Goal: Task Accomplishment & Management: Use online tool/utility

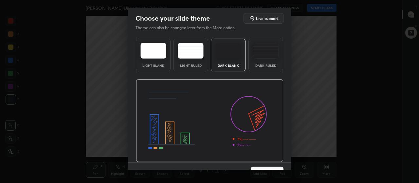
scroll to position [13, 0]
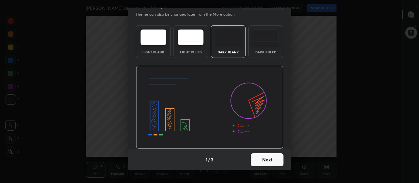
click at [266, 159] on button "Next" at bounding box center [267, 159] width 33 height 13
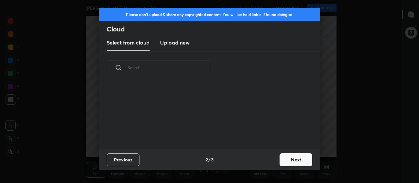
scroll to position [64, 210]
click at [184, 44] on h3 "Upload new" at bounding box center [174, 43] width 29 height 8
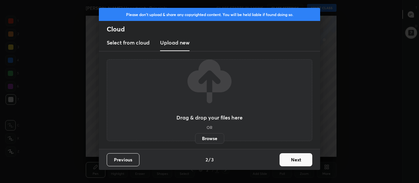
click at [209, 136] on label "Browse" at bounding box center [209, 138] width 29 height 10
click at [195, 136] on input "Browse" at bounding box center [195, 138] width 0 height 10
click at [216, 138] on label "Browse" at bounding box center [209, 138] width 29 height 10
click at [195, 138] on input "Browse" at bounding box center [195, 138] width 0 height 10
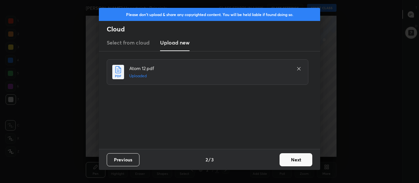
click at [291, 161] on button "Next" at bounding box center [296, 159] width 33 height 13
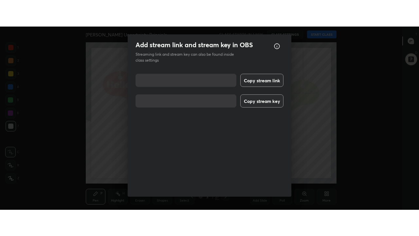
scroll to position [8, 0]
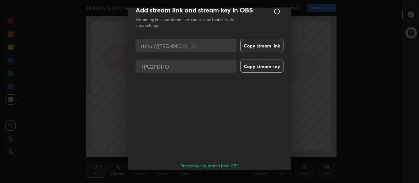
click at [268, 178] on button "Done" at bounding box center [267, 184] width 33 height 13
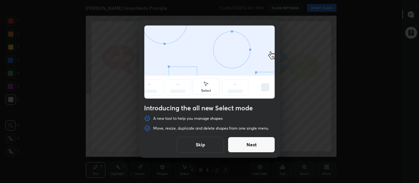
click at [216, 142] on button "Skip" at bounding box center [200, 145] width 47 height 16
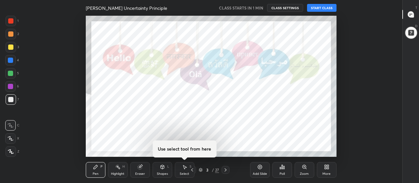
click at [324, 171] on div "More" at bounding box center [327, 170] width 20 height 16
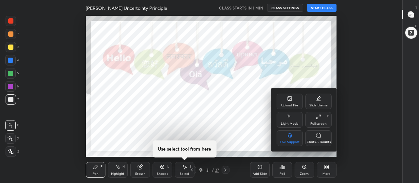
click at [320, 123] on div "Full screen" at bounding box center [318, 123] width 16 height 3
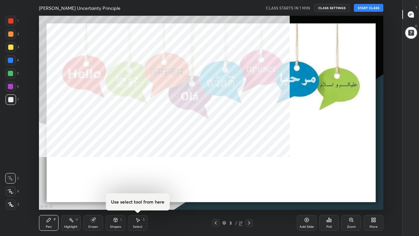
scroll to position [194, 380]
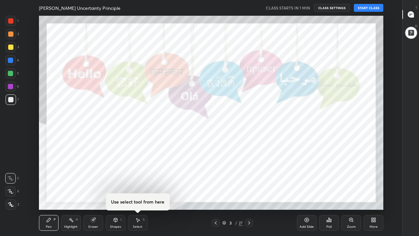
click at [413, 33] on div at bounding box center [410, 32] width 13 height 13
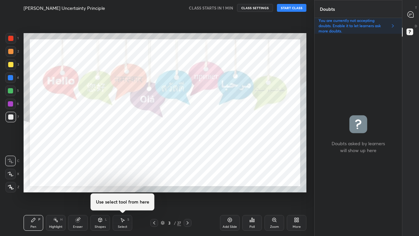
scroll to position [32559, 32464]
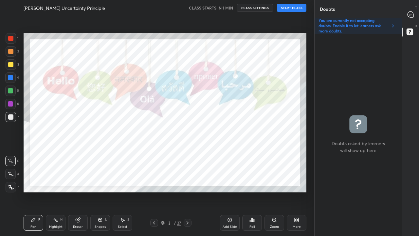
click at [413, 15] on icon at bounding box center [411, 14] width 6 height 6
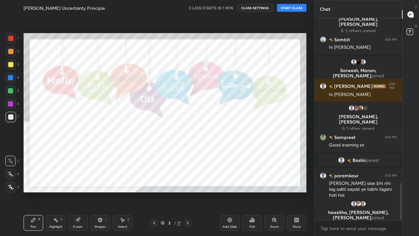
scroll to position [901, 0]
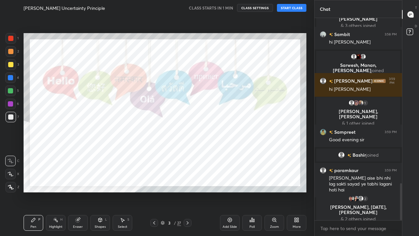
click at [13, 66] on div at bounding box center [11, 64] width 10 height 10
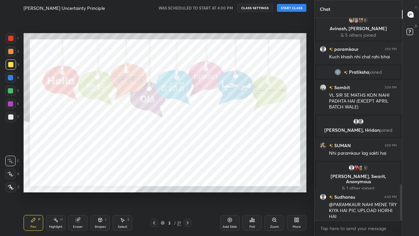
scroll to position [931, 0]
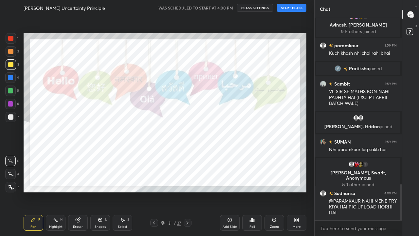
click at [298, 9] on button "START CLASS" at bounding box center [291, 8] width 29 height 8
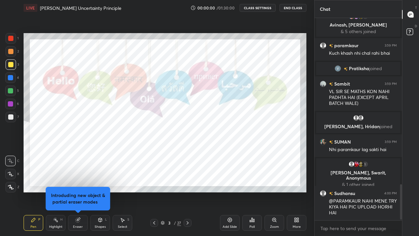
scroll to position [0, 0]
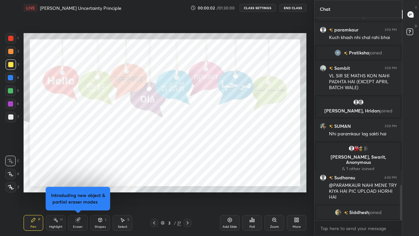
click at [261, 9] on button "CLASS SETTINGS" at bounding box center [258, 8] width 36 height 8
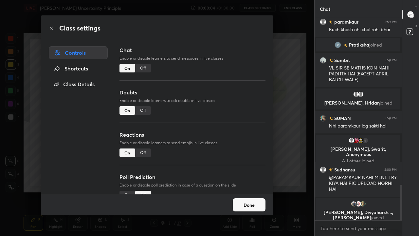
click at [144, 112] on div "Off" at bounding box center [143, 110] width 16 height 9
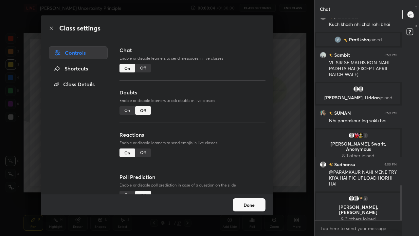
click at [147, 152] on div "Off" at bounding box center [143, 152] width 16 height 9
click at [253, 183] on button "Done" at bounding box center [249, 204] width 33 height 13
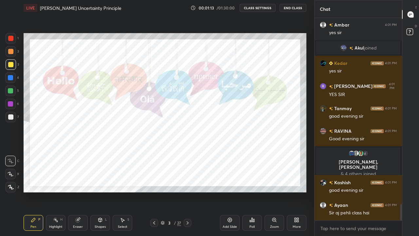
click at [188, 183] on icon at bounding box center [187, 222] width 5 height 5
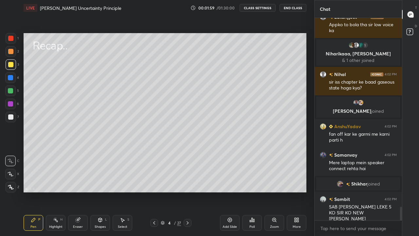
scroll to position [2893, 0]
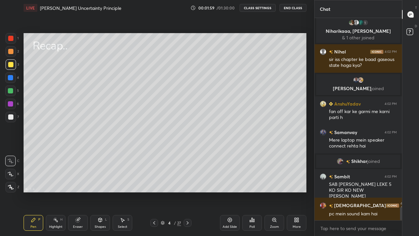
click at [10, 66] on div at bounding box center [10, 64] width 5 height 5
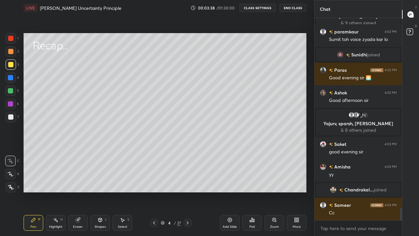
scroll to position [3212, 0]
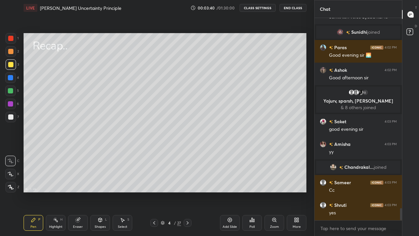
click at [187, 183] on icon at bounding box center [187, 222] width 5 height 5
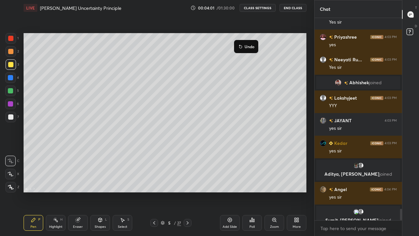
scroll to position [3348, 0]
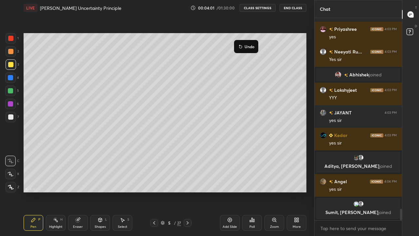
click at [238, 43] on button "Undo" at bounding box center [246, 47] width 19 height 8
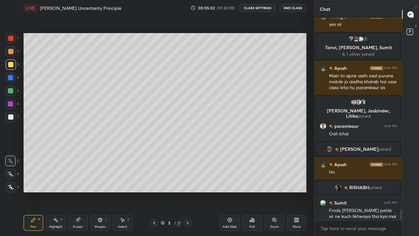
scroll to position [3448, 0]
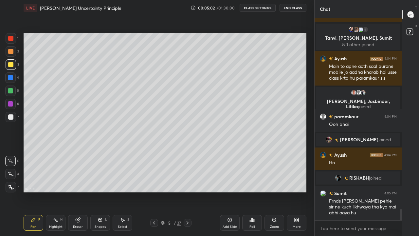
click at [98, 183] on icon at bounding box center [100, 219] width 5 height 5
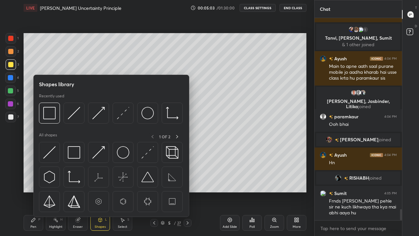
scroll to position [3463, 0]
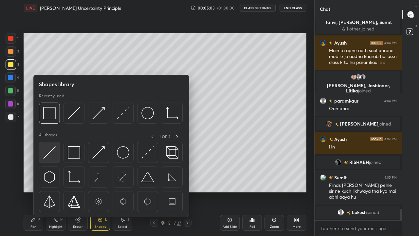
click at [54, 154] on img at bounding box center [49, 152] width 12 height 12
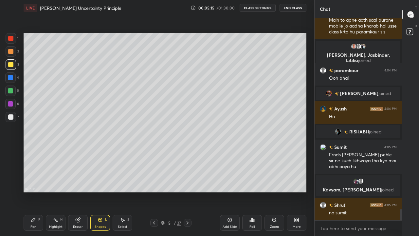
scroll to position [3517, 0]
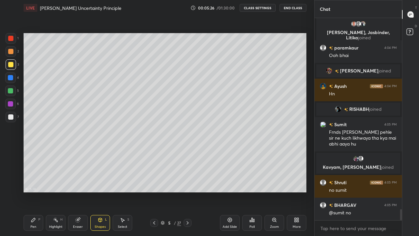
click at [122, 183] on icon at bounding box center [123, 220] width 4 height 4
click at [115, 57] on div "0 ° Undo Copy Duplicate Duplicate to new slide Delete" at bounding box center [165, 112] width 283 height 159
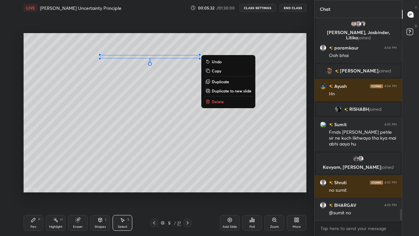
click at [216, 101] on p "Delete" at bounding box center [218, 101] width 12 height 5
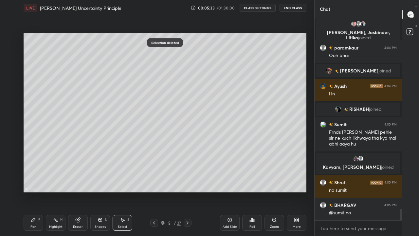
click at [100, 183] on div "Shapes L" at bounding box center [100, 223] width 20 height 16
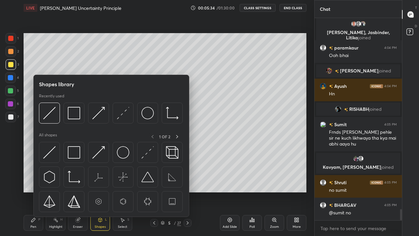
click at [54, 156] on img at bounding box center [49, 152] width 12 height 12
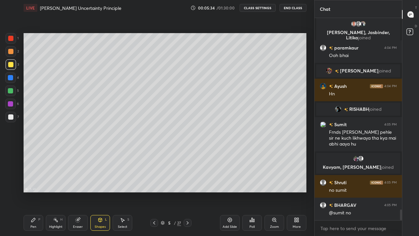
scroll to position [3533, 0]
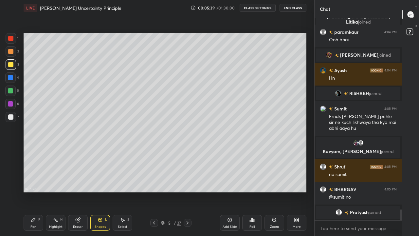
click at [36, 183] on div "Pen P" at bounding box center [34, 223] width 20 height 16
click at [11, 53] on div at bounding box center [10, 51] width 5 height 5
click at [10, 174] on icon at bounding box center [10, 174] width 5 height 4
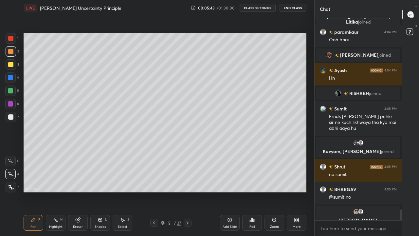
scroll to position [3541, 0]
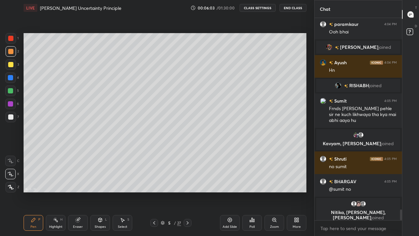
click at [80, 183] on icon at bounding box center [77, 219] width 5 height 5
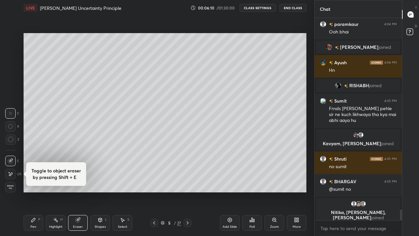
click at [35, 183] on div "Pen P" at bounding box center [34, 223] width 20 height 16
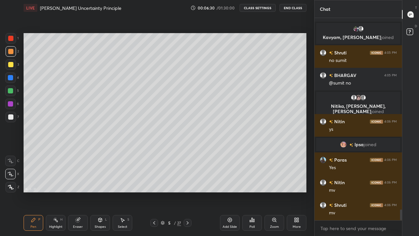
scroll to position [3651, 0]
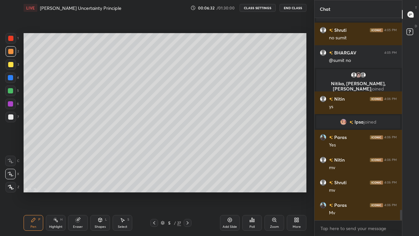
click at [128, 183] on div "S" at bounding box center [128, 219] width 2 height 3
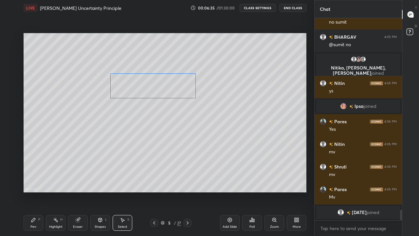
scroll to position [3665, 0]
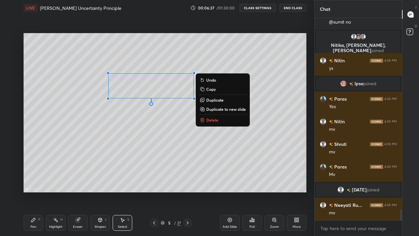
click at [36, 183] on div "Pen" at bounding box center [33, 226] width 6 height 3
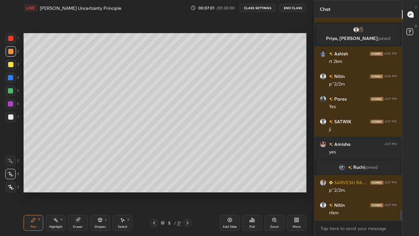
scroll to position [3809, 0]
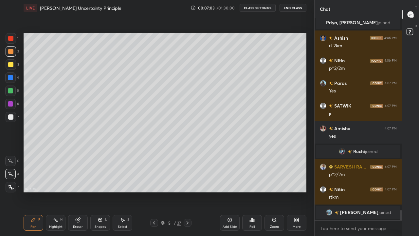
click at [98, 183] on div "Shapes L" at bounding box center [100, 223] width 20 height 16
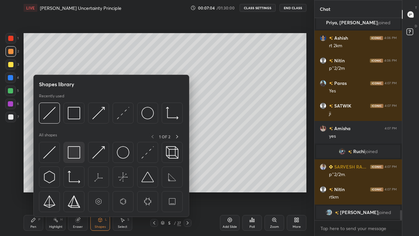
click at [77, 152] on img at bounding box center [74, 152] width 12 height 12
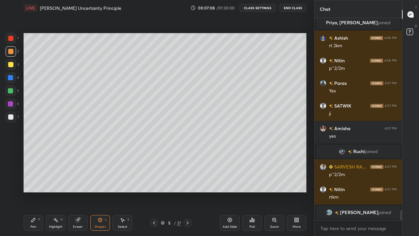
scroll to position [3817, 0]
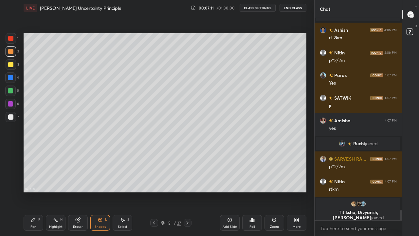
click at [35, 183] on icon at bounding box center [33, 219] width 5 height 5
click at [10, 162] on icon at bounding box center [11, 161] width 6 height 5
click at [79, 183] on icon at bounding box center [78, 220] width 4 height 4
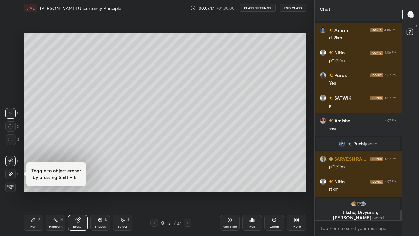
click at [33, 183] on div "Pen P" at bounding box center [34, 223] width 20 height 16
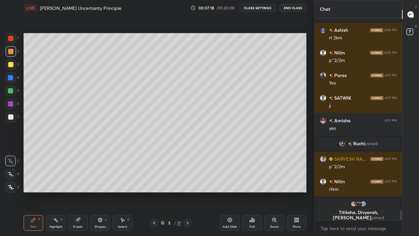
click at [14, 118] on div at bounding box center [11, 117] width 10 height 10
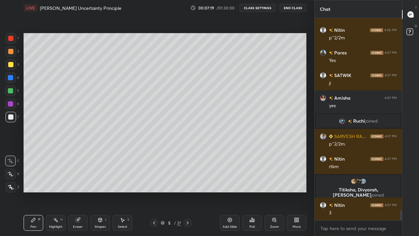
scroll to position [3815, 0]
click at [11, 92] on div at bounding box center [10, 90] width 5 height 5
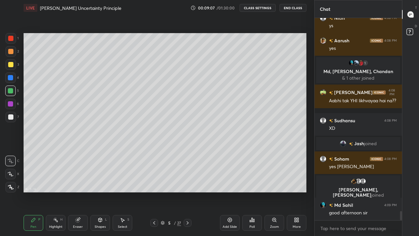
scroll to position [4234, 0]
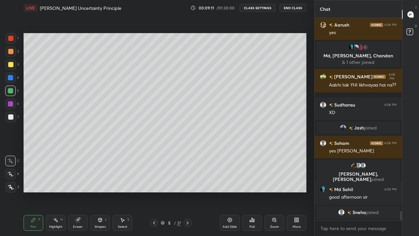
click at [10, 116] on div at bounding box center [10, 116] width 5 height 5
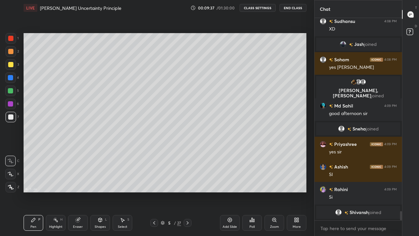
scroll to position [4302, 0]
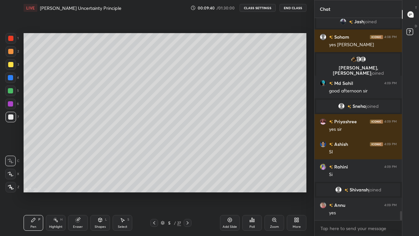
click at [84, 183] on div "Eraser" at bounding box center [78, 223] width 20 height 16
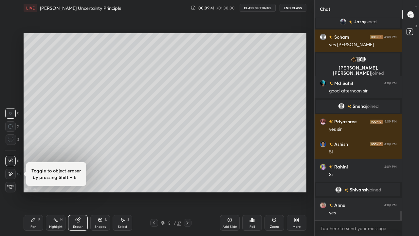
scroll to position [4318, 0]
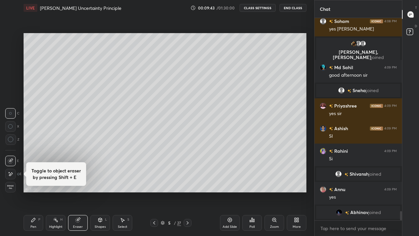
click at [36, 183] on div "Pen P" at bounding box center [34, 223] width 20 height 16
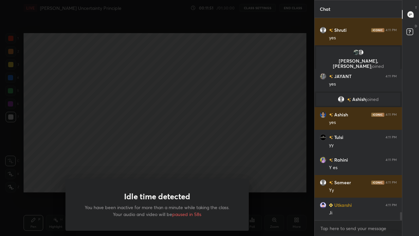
scroll to position [4824, 0]
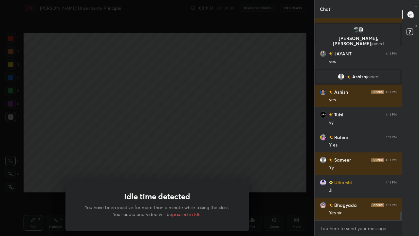
click at [80, 167] on div "Idle time detected You have been inactive for more than a minute while taking t…" at bounding box center [157, 118] width 314 height 236
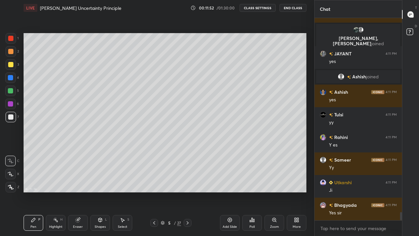
click at [188, 183] on icon at bounding box center [187, 222] width 5 height 5
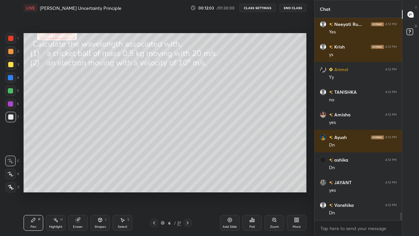
scroll to position [5073, 0]
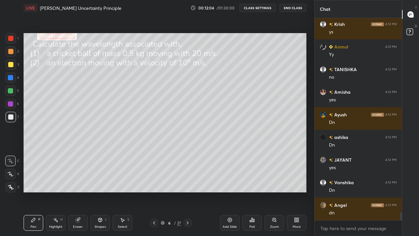
click at [99, 183] on div "Shapes" at bounding box center [100, 226] width 11 height 3
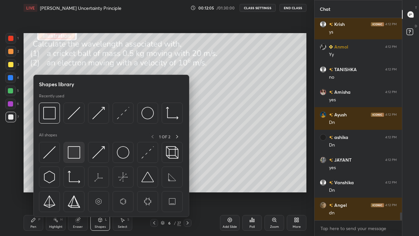
click at [80, 155] on img at bounding box center [74, 152] width 12 height 12
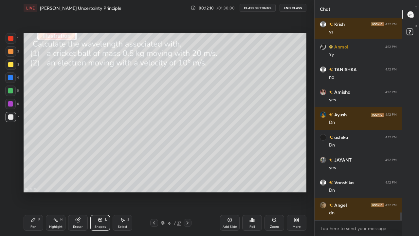
click at [36, 183] on div "Pen" at bounding box center [33, 226] width 6 height 3
click at [10, 90] on div at bounding box center [10, 90] width 5 height 5
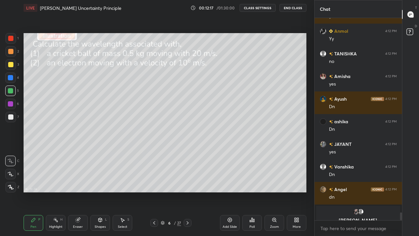
scroll to position [5096, 0]
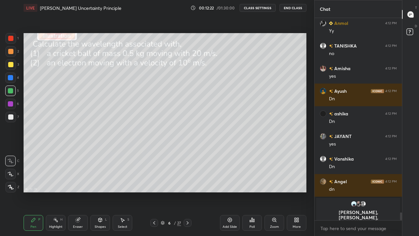
click at [10, 67] on div at bounding box center [10, 64] width 5 height 5
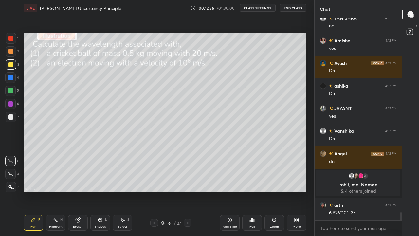
scroll to position [5012, 0]
click at [13, 92] on div at bounding box center [10, 90] width 5 height 5
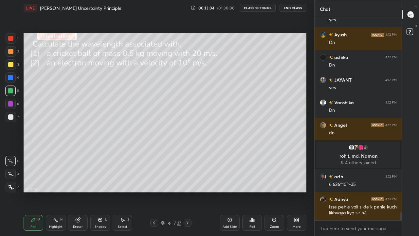
click at [12, 65] on div at bounding box center [10, 64] width 5 height 5
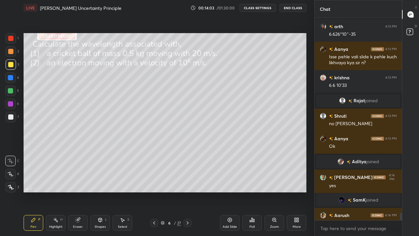
scroll to position [5150, 0]
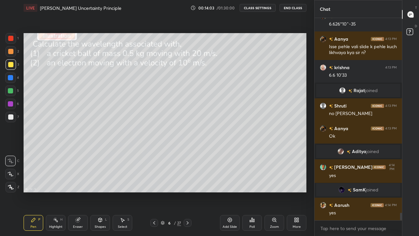
click at [11, 52] on div at bounding box center [10, 51] width 5 height 5
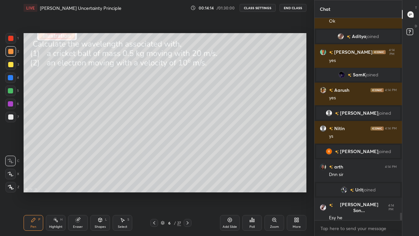
scroll to position [5262, 0]
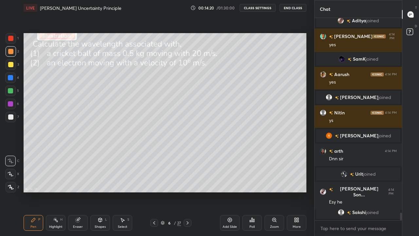
click at [154, 183] on icon at bounding box center [154, 222] width 5 height 5
click at [154, 183] on icon at bounding box center [154, 222] width 2 height 3
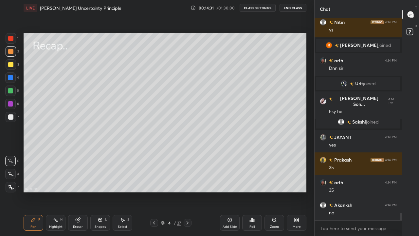
scroll to position [5357, 0]
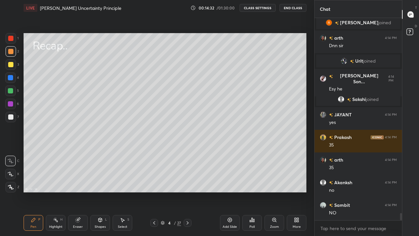
click at [188, 183] on icon at bounding box center [187, 222] width 5 height 5
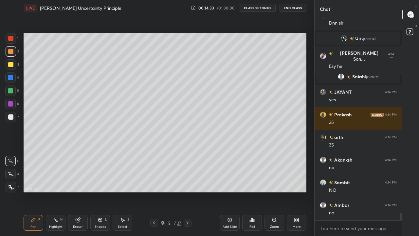
click at [187, 183] on icon at bounding box center [187, 222] width 5 height 5
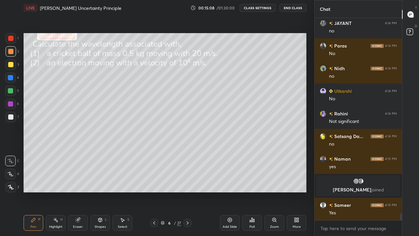
scroll to position [5624, 0]
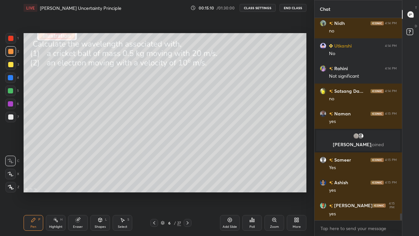
click at [75, 183] on div "Eraser" at bounding box center [78, 223] width 20 height 16
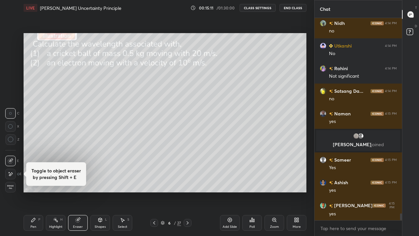
scroll to position [5639, 0]
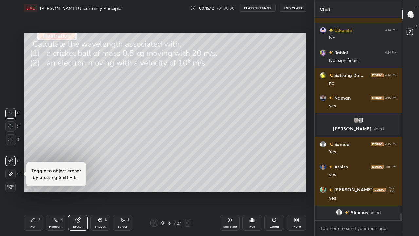
click at [35, 183] on icon at bounding box center [33, 219] width 5 height 5
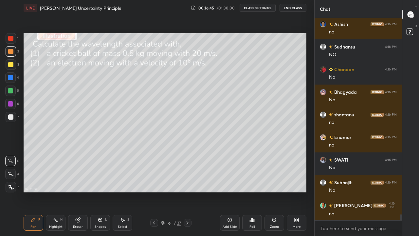
scroll to position [6932, 0]
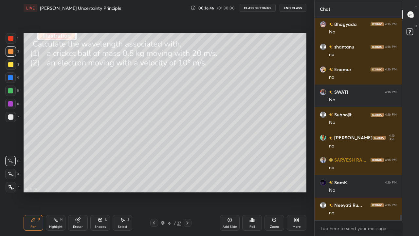
click at [122, 183] on div "Select S" at bounding box center [123, 223] width 20 height 16
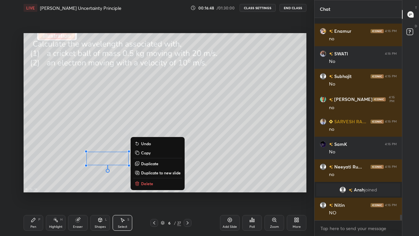
scroll to position [7016, 0]
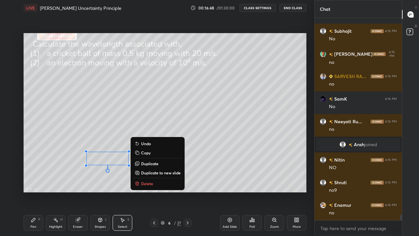
click at [148, 183] on p "Delete" at bounding box center [147, 183] width 12 height 5
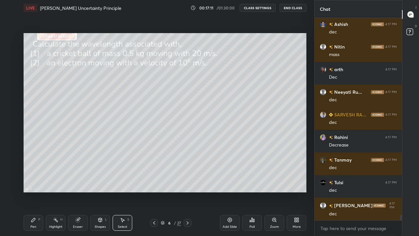
scroll to position [7626, 0]
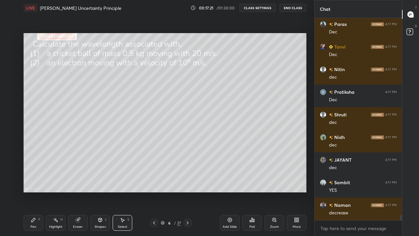
click at [36, 183] on div "Pen" at bounding box center [33, 226] width 6 height 3
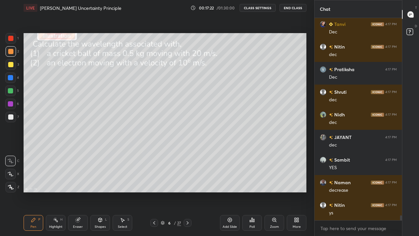
scroll to position [7852, 0]
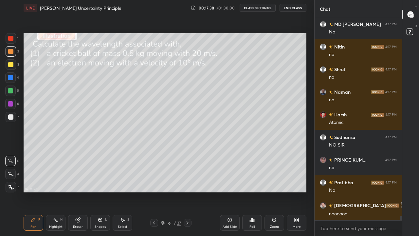
click at [79, 183] on icon at bounding box center [79, 218] width 4 height 3
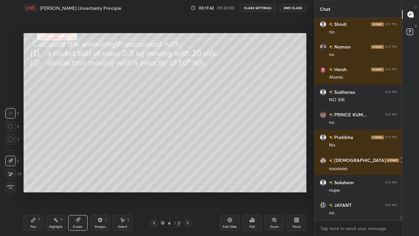
click at [12, 173] on icon at bounding box center [10, 174] width 5 height 6
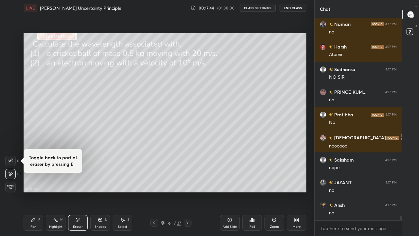
click at [32, 183] on icon at bounding box center [33, 220] width 4 height 4
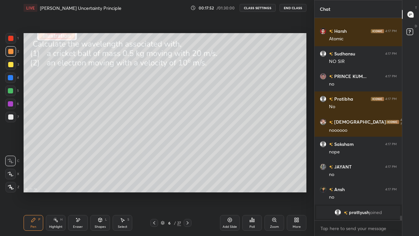
click at [11, 53] on div at bounding box center [10, 51] width 5 height 5
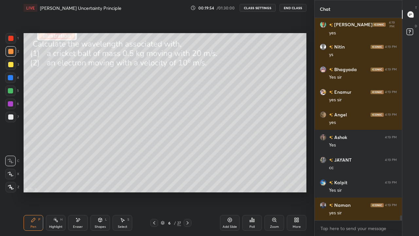
scroll to position [8323, 0]
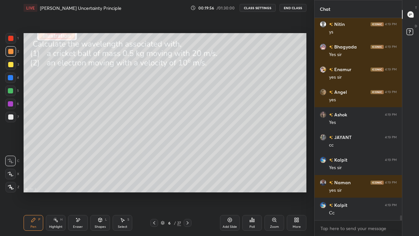
click at [188, 183] on icon at bounding box center [188, 222] width 2 height 3
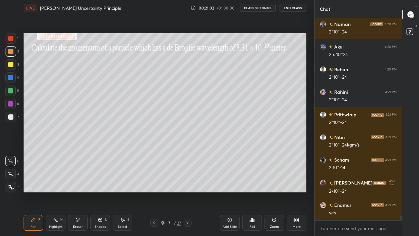
scroll to position [8840, 0]
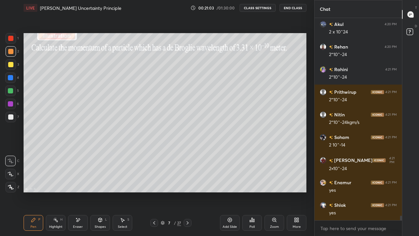
click at [12, 92] on div at bounding box center [10, 90] width 5 height 5
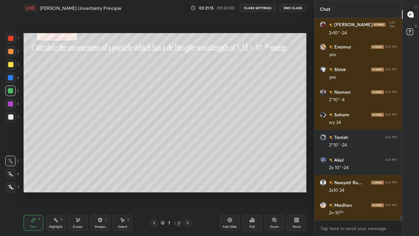
scroll to position [8998, 0]
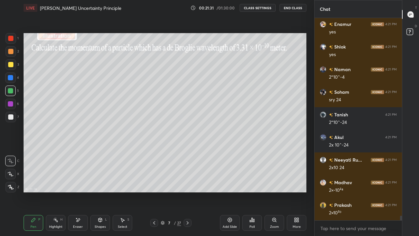
click at [80, 183] on div "Eraser" at bounding box center [78, 223] width 20 height 16
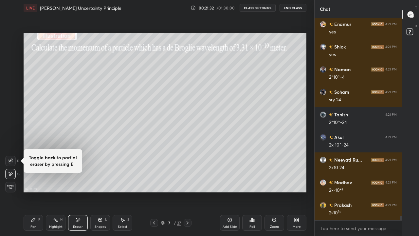
scroll to position [9021, 0]
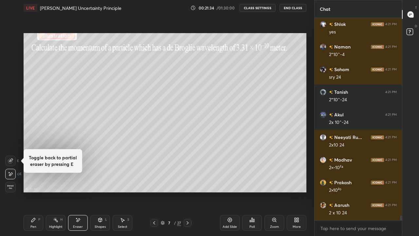
click at [36, 183] on div "Pen P" at bounding box center [34, 223] width 20 height 16
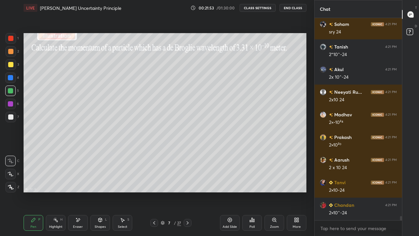
scroll to position [9089, 0]
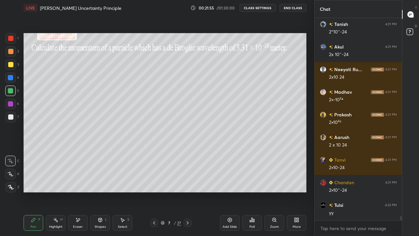
click at [188, 183] on icon at bounding box center [187, 222] width 5 height 5
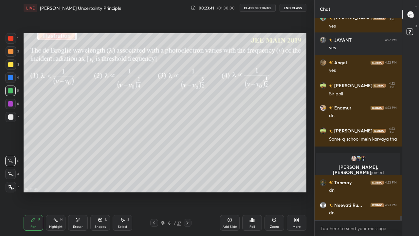
scroll to position [9125, 0]
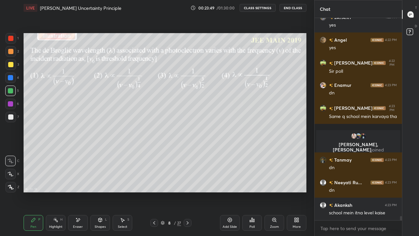
click at [253, 183] on icon at bounding box center [252, 219] width 5 height 5
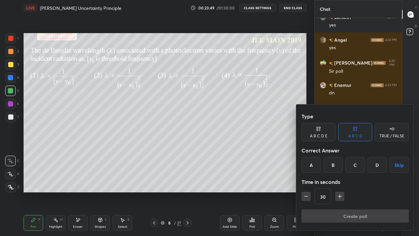
scroll to position [9141, 0]
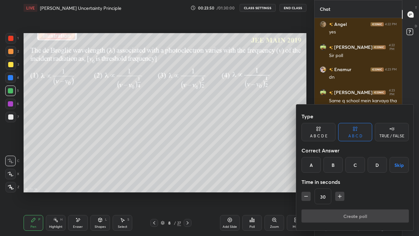
click at [378, 164] on div "D" at bounding box center [377, 165] width 19 height 16
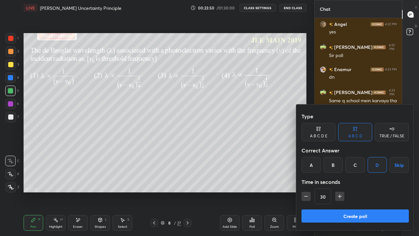
click at [356, 183] on button "Create poll" at bounding box center [355, 215] width 107 height 13
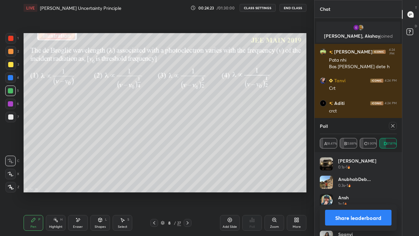
scroll to position [9333, 0]
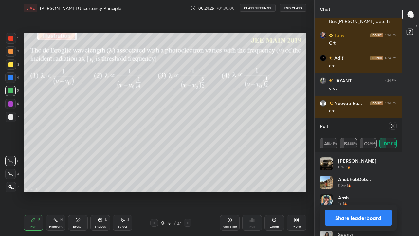
click at [394, 127] on icon at bounding box center [392, 125] width 5 height 5
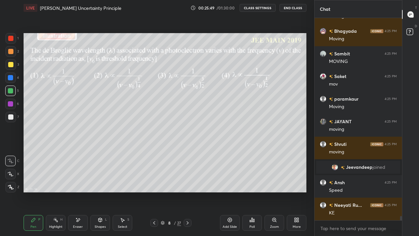
scroll to position [9668, 0]
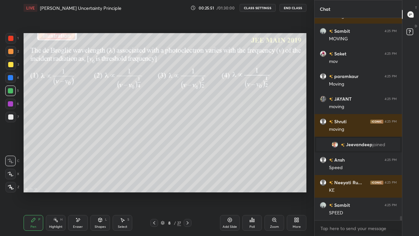
click at [12, 68] on div at bounding box center [11, 64] width 10 height 10
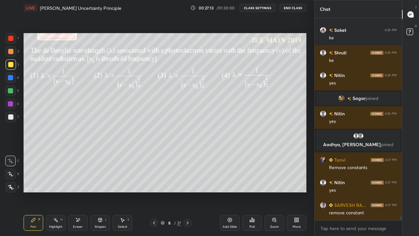
scroll to position [10005, 0]
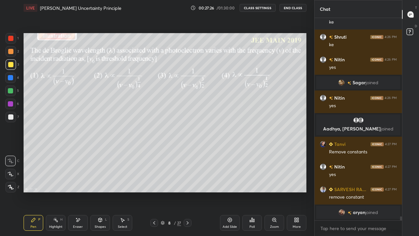
click at [11, 93] on div at bounding box center [10, 90] width 5 height 5
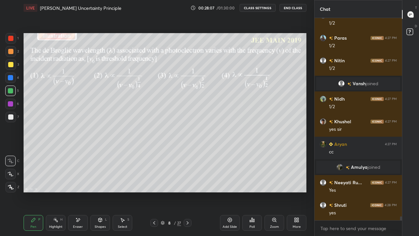
scroll to position [10195, 0]
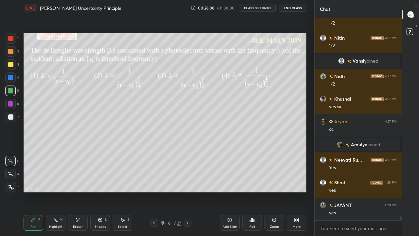
click at [12, 65] on div at bounding box center [10, 64] width 5 height 5
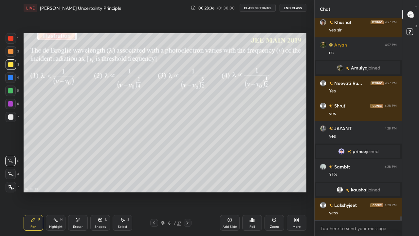
scroll to position [10257, 0]
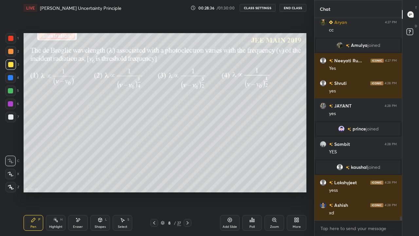
click at [188, 183] on icon at bounding box center [187, 222] width 5 height 5
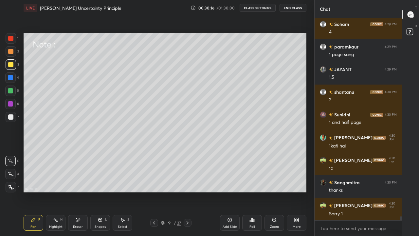
scroll to position [10541, 0]
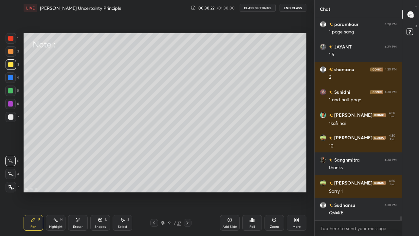
click at [11, 93] on div at bounding box center [10, 90] width 10 height 10
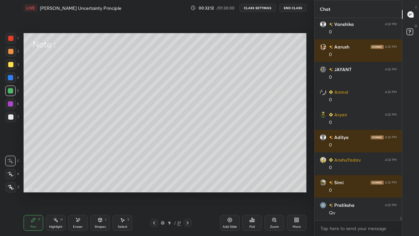
scroll to position [11331, 0]
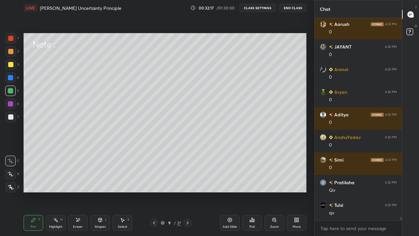
click at [13, 174] on icon at bounding box center [11, 174] width 6 height 5
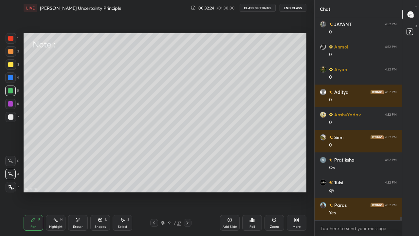
scroll to position [11369, 0]
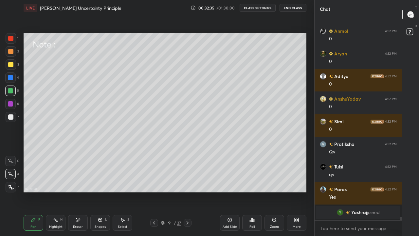
click at [99, 183] on div "Shapes L" at bounding box center [100, 223] width 20 height 16
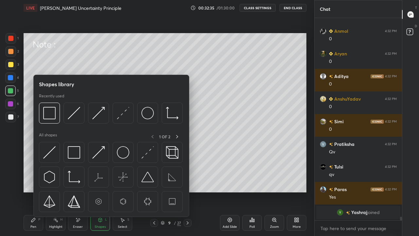
click at [78, 155] on img at bounding box center [74, 152] width 12 height 12
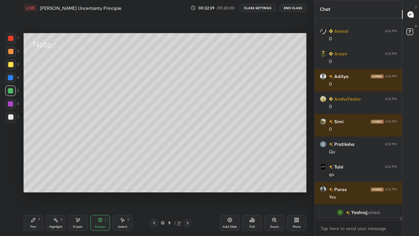
click at [35, 183] on div "Pen" at bounding box center [33, 226] width 6 height 3
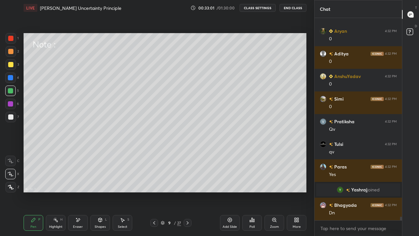
click at [10, 52] on div at bounding box center [10, 51] width 5 height 5
click at [10, 160] on icon at bounding box center [11, 161] width 6 height 5
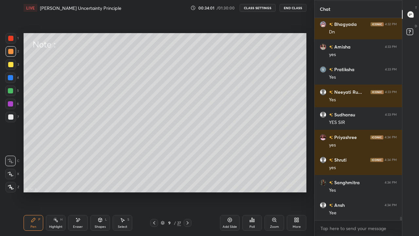
scroll to position [11473, 0]
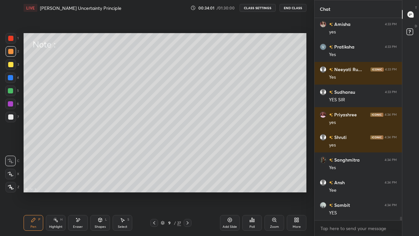
click at [10, 66] on div at bounding box center [10, 64] width 5 height 5
click at [162, 183] on icon at bounding box center [163, 223] width 4 height 4
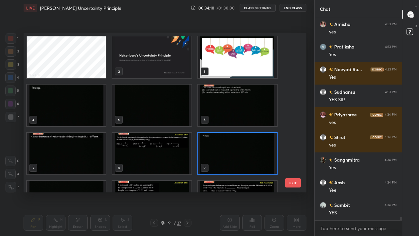
scroll to position [11496, 0]
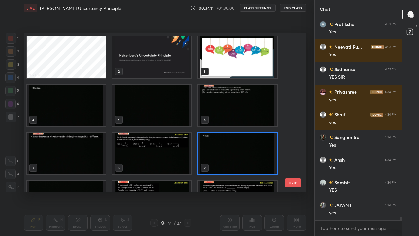
click at [226, 161] on img "grid" at bounding box center [237, 154] width 79 height 42
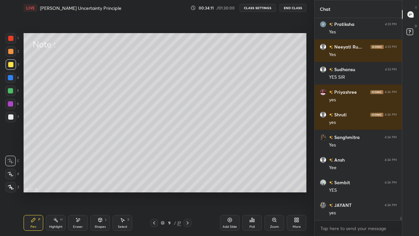
scroll to position [11512, 0]
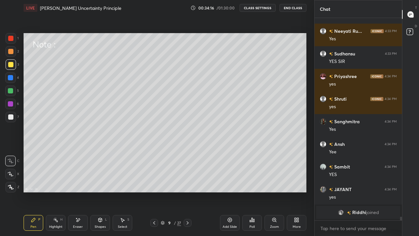
click at [188, 183] on icon at bounding box center [187, 222] width 5 height 5
click at [12, 117] on div at bounding box center [10, 116] width 5 height 5
click at [12, 65] on div at bounding box center [10, 64] width 5 height 5
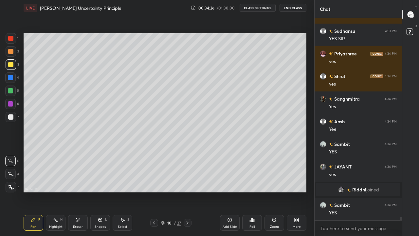
scroll to position [11489, 0]
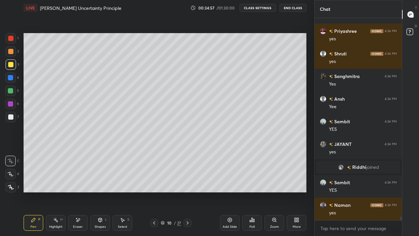
click at [12, 92] on div at bounding box center [10, 90] width 5 height 5
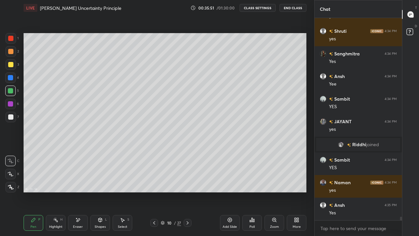
click at [12, 118] on div at bounding box center [10, 116] width 5 height 5
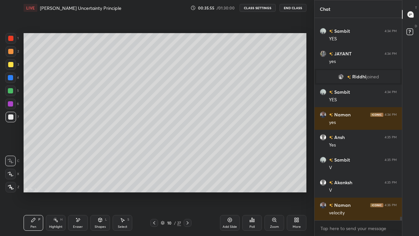
scroll to position [11602, 0]
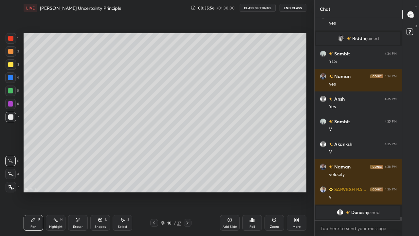
click at [11, 91] on div at bounding box center [10, 90] width 5 height 5
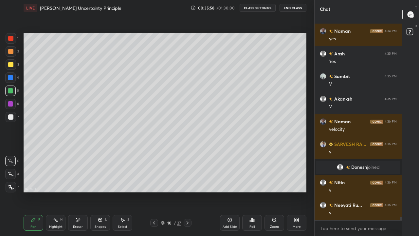
scroll to position [11636, 0]
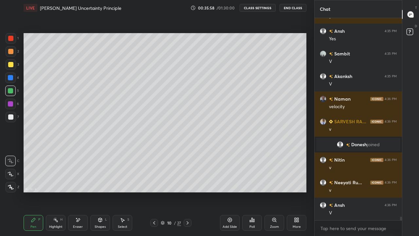
click at [54, 183] on div "Highlight H" at bounding box center [56, 223] width 20 height 16
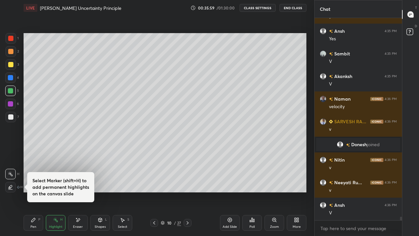
click at [36, 183] on div "Pen P" at bounding box center [34, 223] width 20 height 16
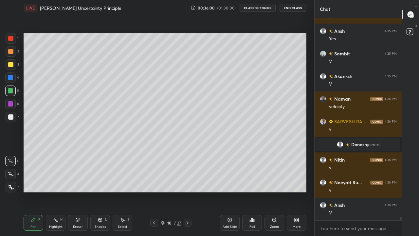
click at [12, 175] on icon at bounding box center [11, 174] width 6 height 5
click at [80, 183] on icon at bounding box center [77, 220] width 5 height 6
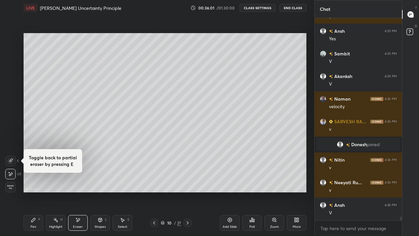
scroll to position [11658, 0]
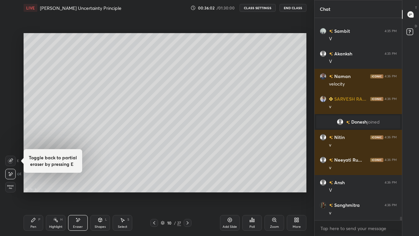
click at [37, 183] on div "Pen P" at bounding box center [34, 223] width 20 height 16
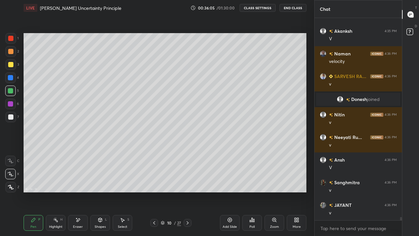
scroll to position [11697, 0]
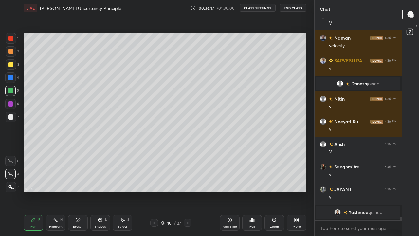
click at [98, 183] on div "Shapes L" at bounding box center [100, 223] width 20 height 16
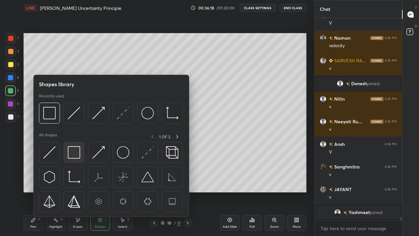
click at [78, 155] on img at bounding box center [74, 152] width 12 height 12
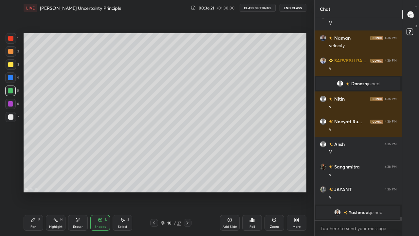
click at [38, 183] on div "Pen P" at bounding box center [34, 223] width 20 height 16
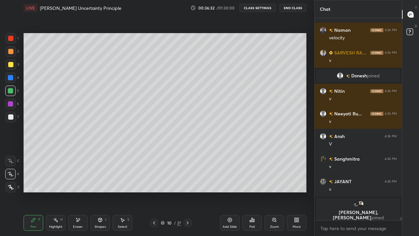
click at [13, 162] on icon at bounding box center [11, 161] width 6 height 5
click at [10, 54] on div at bounding box center [10, 51] width 5 height 5
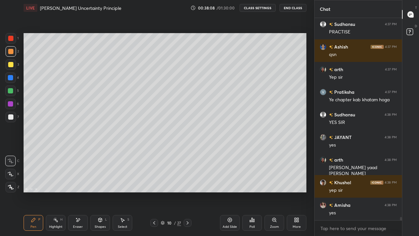
scroll to position [11951, 0]
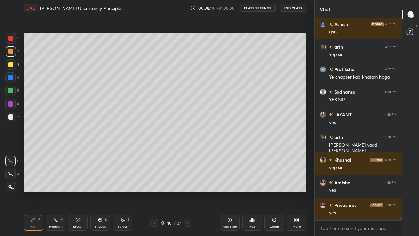
click at [154, 183] on icon at bounding box center [154, 222] width 2 height 3
click at [154, 183] on icon at bounding box center [154, 222] width 5 height 5
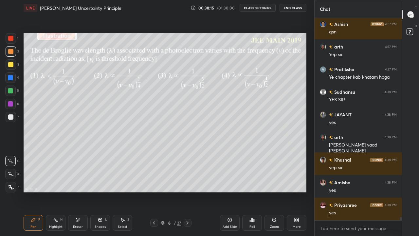
click at [154, 183] on icon at bounding box center [154, 222] width 5 height 5
click at [156, 183] on div at bounding box center [154, 223] width 8 height 8
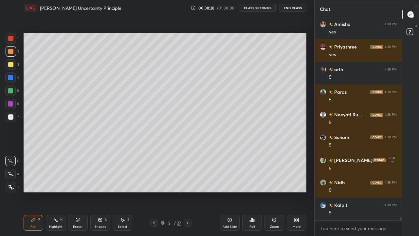
scroll to position [12132, 0]
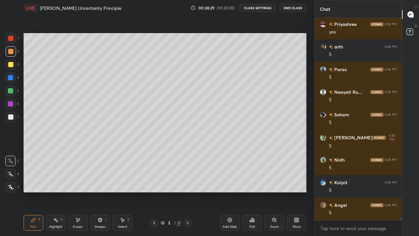
click at [188, 183] on icon at bounding box center [187, 222] width 5 height 5
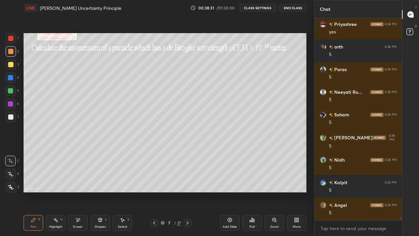
click at [188, 183] on icon at bounding box center [187, 222] width 5 height 5
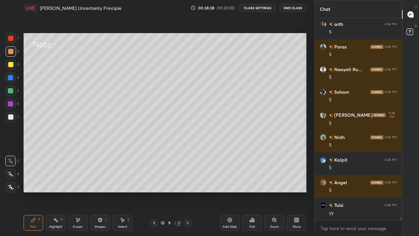
click at [187, 183] on icon at bounding box center [187, 222] width 5 height 5
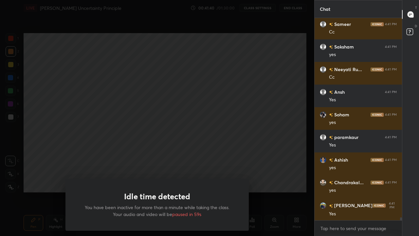
scroll to position [13480, 0]
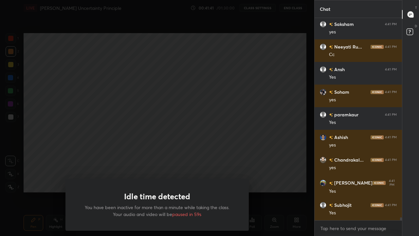
click at [140, 169] on div "Idle time detected You have been inactive for more than a minute while taking t…" at bounding box center [157, 118] width 314 height 236
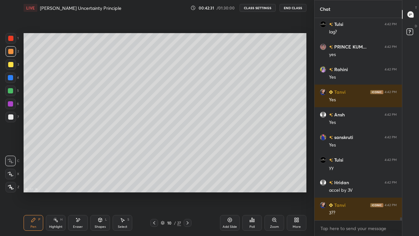
scroll to position [13752, 0]
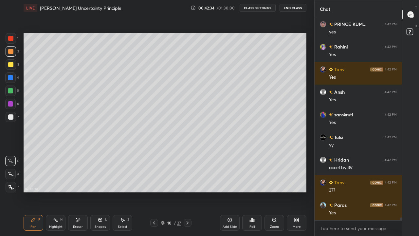
click at [151, 183] on div at bounding box center [154, 223] width 8 height 8
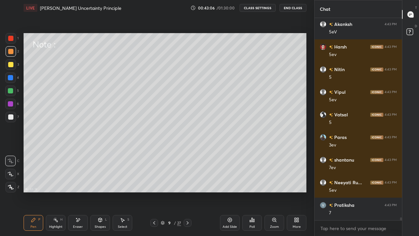
scroll to position [13921, 0]
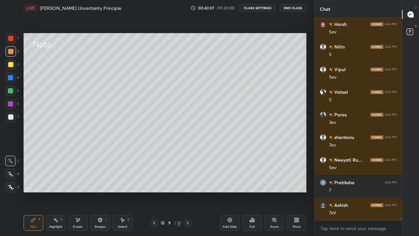
click at [188, 183] on icon at bounding box center [187, 222] width 5 height 5
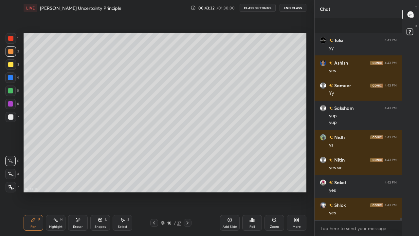
scroll to position [14741, 0]
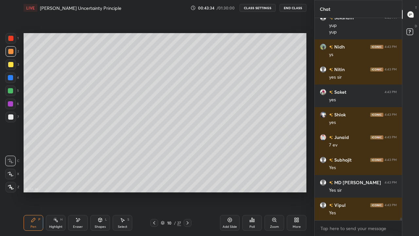
click at [155, 183] on icon at bounding box center [154, 222] width 5 height 5
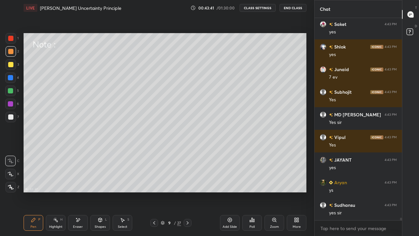
click at [187, 183] on icon at bounding box center [187, 222] width 5 height 5
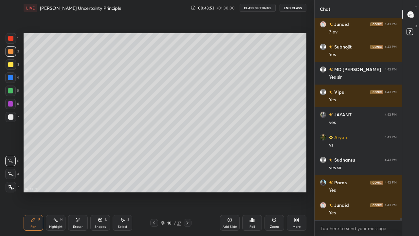
scroll to position [14922, 0]
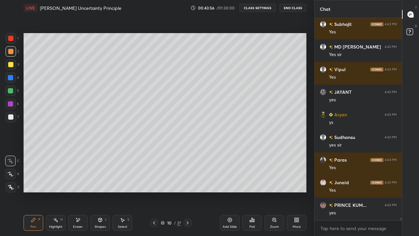
click at [188, 183] on icon at bounding box center [187, 222] width 5 height 5
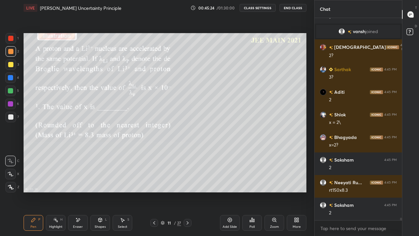
scroll to position [14811, 0]
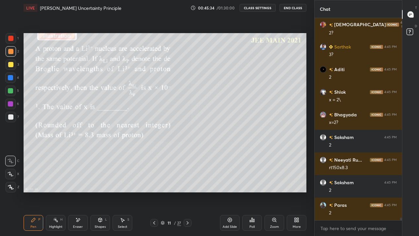
click at [11, 65] on div at bounding box center [10, 64] width 5 height 5
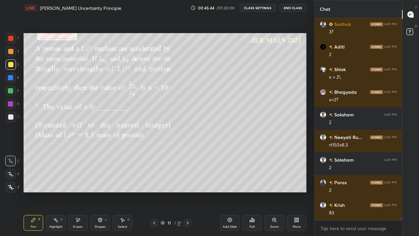
scroll to position [14856, 0]
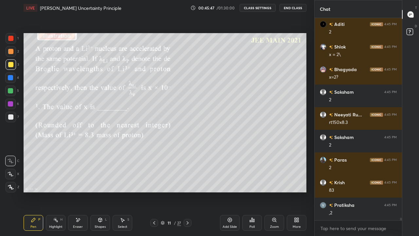
click at [13, 52] on div at bounding box center [11, 51] width 10 height 10
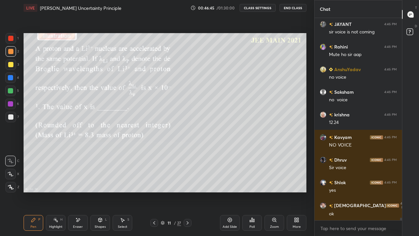
scroll to position [15821, 0]
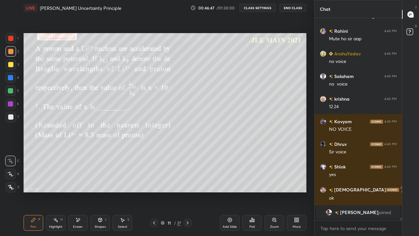
click at [11, 65] on div at bounding box center [10, 64] width 5 height 5
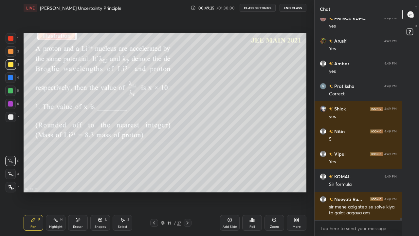
scroll to position [16073, 0]
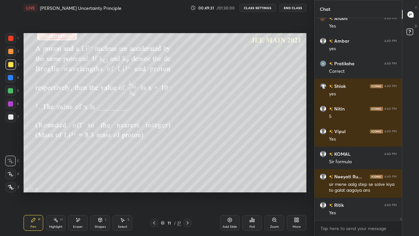
click at [188, 183] on icon at bounding box center [187, 222] width 5 height 5
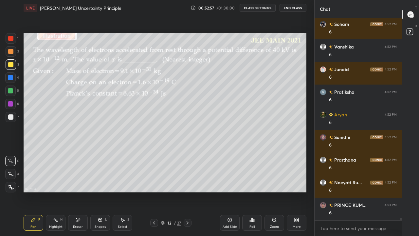
scroll to position [16633, 0]
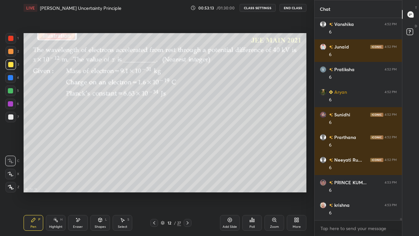
click at [79, 183] on div "Eraser" at bounding box center [78, 223] width 20 height 16
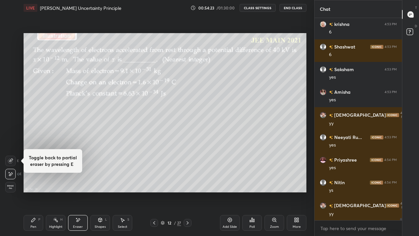
scroll to position [16837, 0]
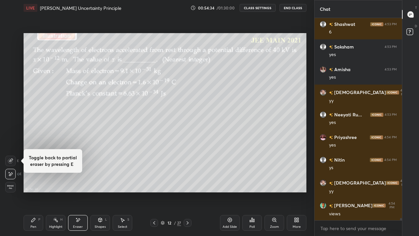
click at [32, 183] on div "Pen" at bounding box center [33, 226] width 6 height 3
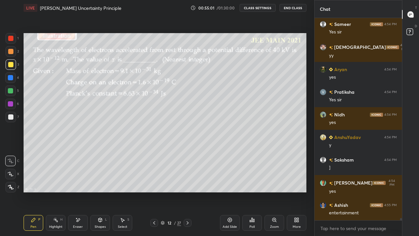
scroll to position [17108, 0]
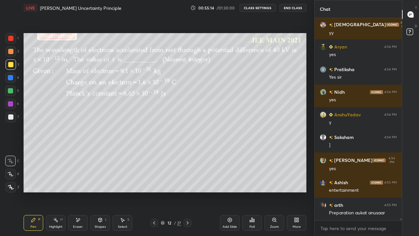
click at [188, 183] on icon at bounding box center [187, 222] width 5 height 5
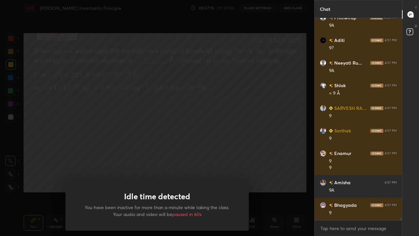
scroll to position [17369, 0]
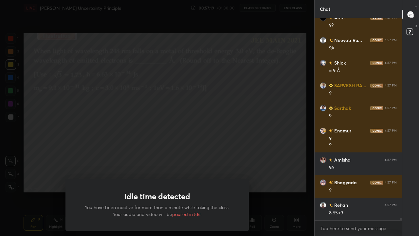
click at [188, 166] on div "Idle time detected You have been inactive for more than a minute while taking t…" at bounding box center [157, 118] width 314 height 236
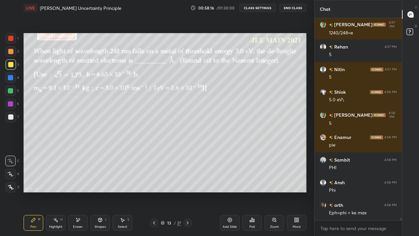
scroll to position [17782, 0]
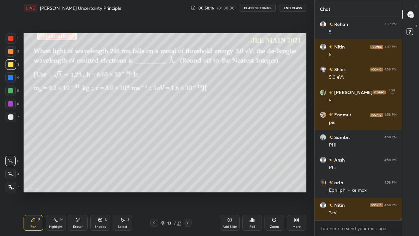
click at [78, 183] on icon at bounding box center [77, 220] width 5 height 6
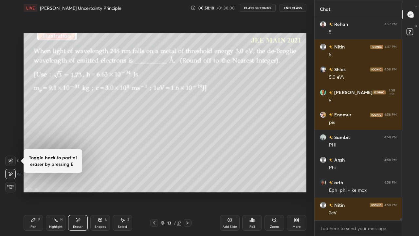
click at [38, 183] on div "Pen P" at bounding box center [34, 223] width 20 height 16
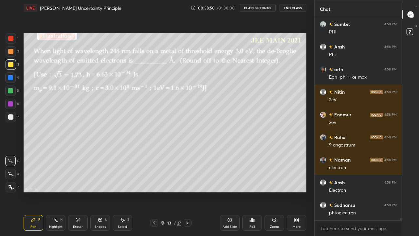
scroll to position [17918, 0]
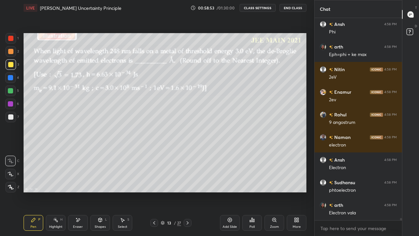
click at [13, 90] on div at bounding box center [10, 90] width 5 height 5
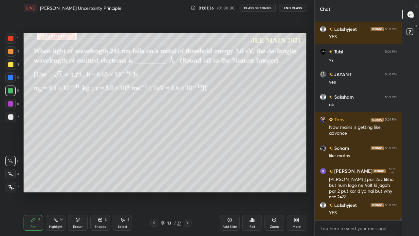
scroll to position [18181, 0]
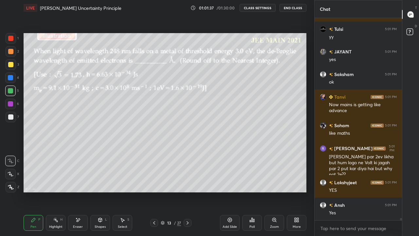
click at [154, 183] on icon at bounding box center [154, 222] width 5 height 5
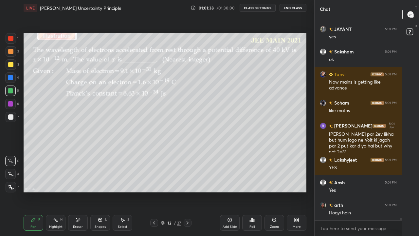
click at [154, 183] on icon at bounding box center [154, 222] width 5 height 5
click at [153, 183] on icon at bounding box center [154, 222] width 5 height 5
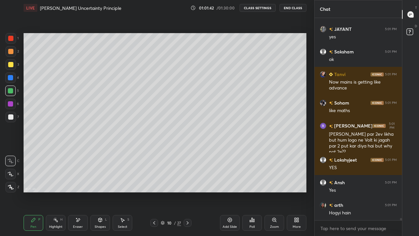
click at [188, 183] on icon at bounding box center [187, 222] width 5 height 5
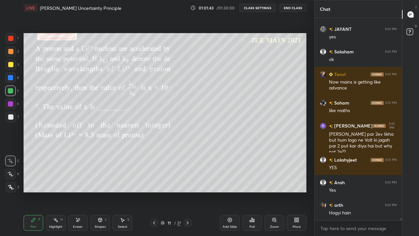
click at [187, 183] on icon at bounding box center [187, 222] width 5 height 5
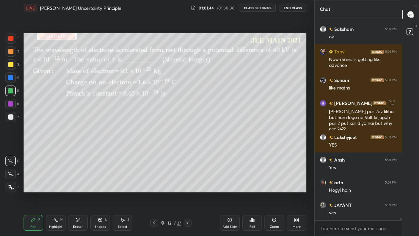
click at [188, 183] on icon at bounding box center [187, 222] width 5 height 5
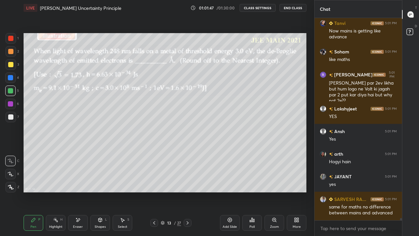
click at [187, 183] on icon at bounding box center [187, 222] width 5 height 5
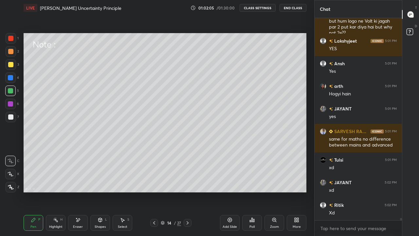
scroll to position [18345, 0]
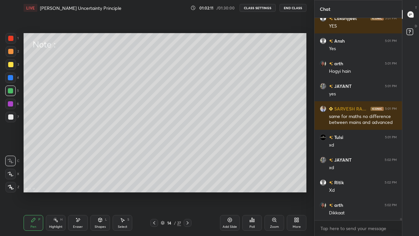
click at [77, 183] on div "Eraser" at bounding box center [78, 223] width 20 height 16
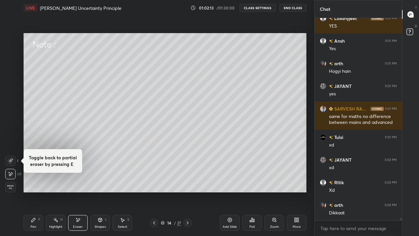
click at [33, 183] on div "Pen P" at bounding box center [34, 223] width 20 height 16
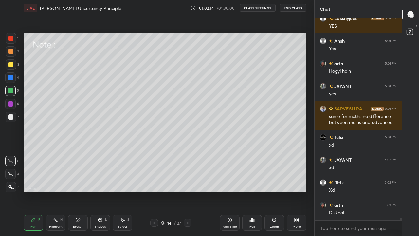
click at [11, 65] on div at bounding box center [10, 64] width 5 height 5
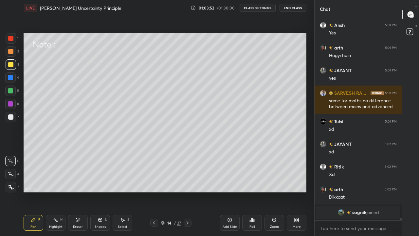
click at [97, 183] on div "Shapes" at bounding box center [100, 226] width 11 height 3
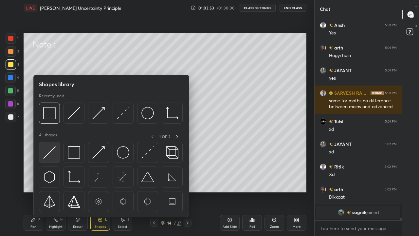
click at [51, 156] on img at bounding box center [49, 152] width 12 height 12
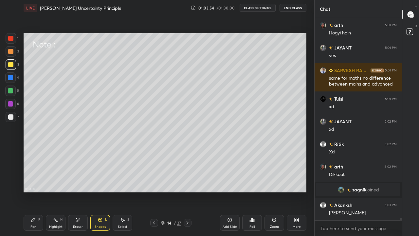
scroll to position [18208, 0]
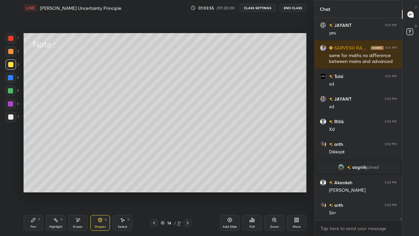
click at [35, 183] on div "Pen" at bounding box center [33, 226] width 6 height 3
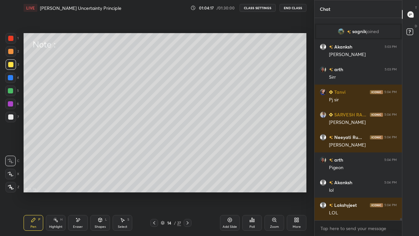
scroll to position [18366, 0]
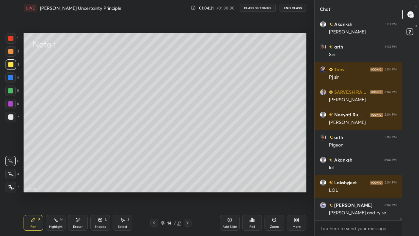
click at [81, 183] on div "Eraser" at bounding box center [78, 223] width 20 height 16
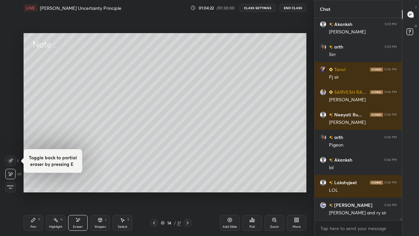
click at [79, 183] on div "Eraser" at bounding box center [78, 223] width 20 height 16
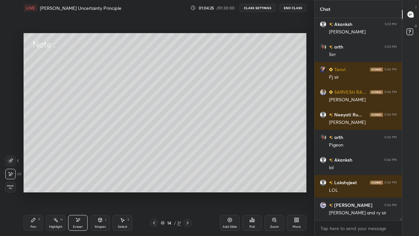
click at [36, 183] on div "Pen P" at bounding box center [34, 223] width 20 height 16
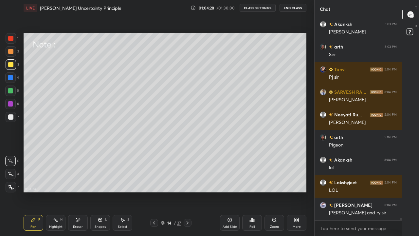
scroll to position [18394, 0]
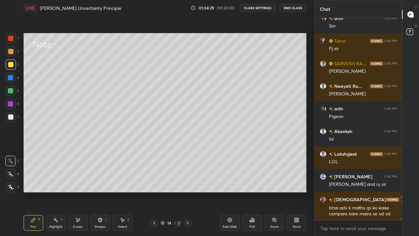
click at [103, 183] on div "Shapes L" at bounding box center [100, 223] width 20 height 16
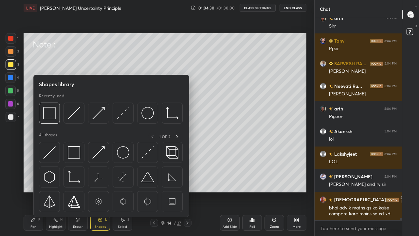
click at [57, 156] on div at bounding box center [49, 152] width 21 height 21
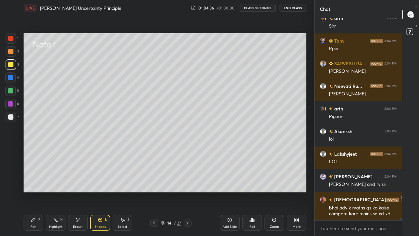
click at [36, 183] on div "Pen P" at bounding box center [34, 223] width 20 height 16
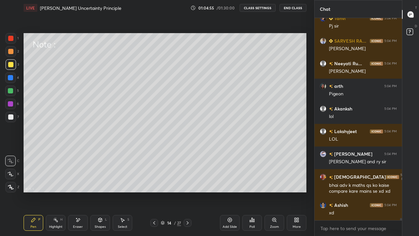
click at [11, 91] on div at bounding box center [10, 90] width 5 height 5
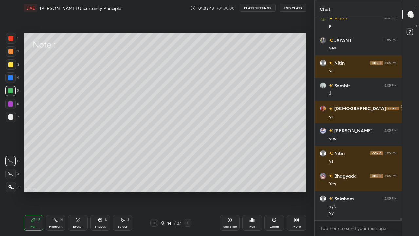
scroll to position [18649, 0]
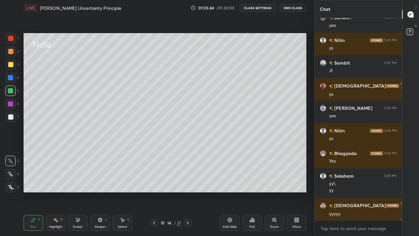
click at [123, 183] on div "Select S" at bounding box center [123, 223] width 20 height 16
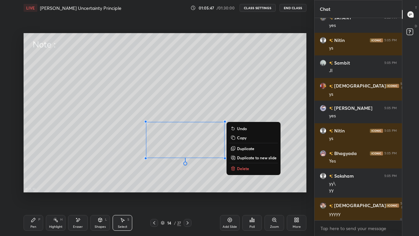
click at [245, 169] on p "Delete" at bounding box center [243, 168] width 12 height 5
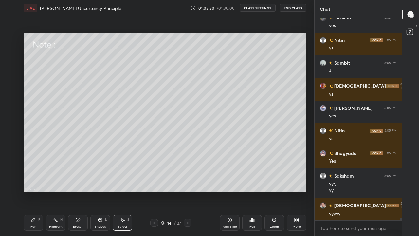
click at [34, 183] on div "Pen" at bounding box center [33, 226] width 6 height 3
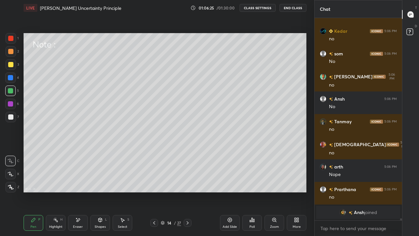
scroll to position [18892, 0]
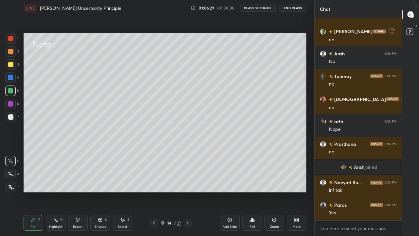
click at [10, 67] on div at bounding box center [10, 64] width 5 height 5
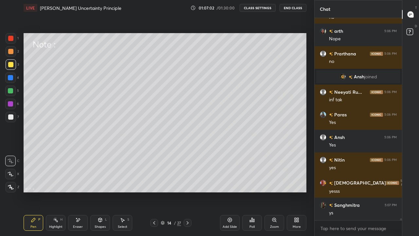
scroll to position [19005, 0]
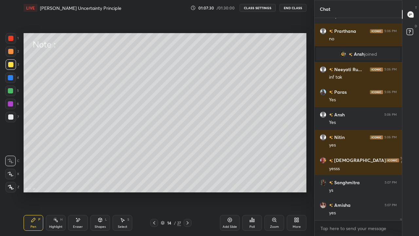
click at [81, 183] on div "Eraser" at bounding box center [78, 223] width 20 height 16
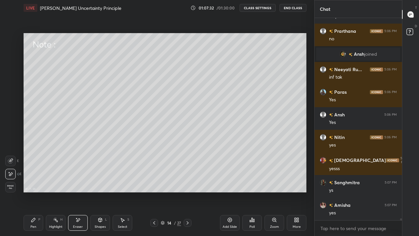
click at [34, 183] on div "Pen" at bounding box center [33, 226] width 6 height 3
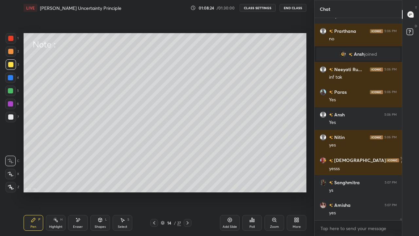
click at [12, 53] on div at bounding box center [10, 51] width 5 height 5
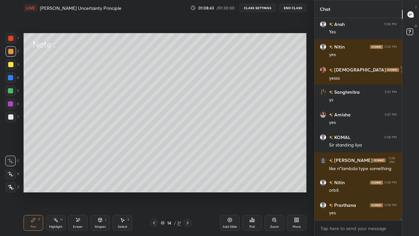
scroll to position [19118, 0]
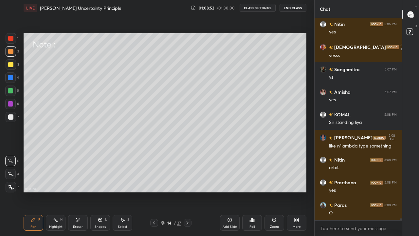
click at [122, 183] on div "Select S" at bounding box center [123, 223] width 20 height 16
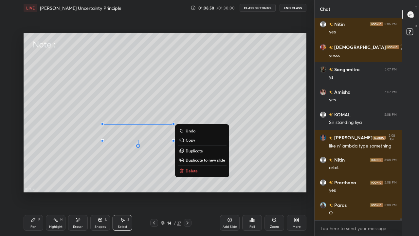
click at [167, 155] on div "0 ° Undo Copy Duplicate Duplicate to new slide Delete" at bounding box center [165, 112] width 283 height 159
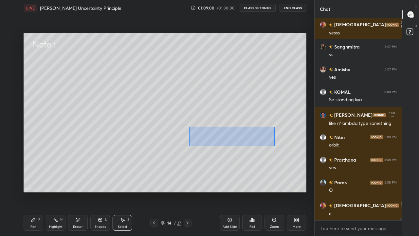
scroll to position [19163, 0]
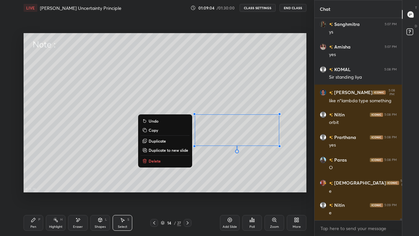
click at [230, 161] on div "0 ° Undo Copy Duplicate Duplicate to new slide Delete" at bounding box center [165, 112] width 283 height 159
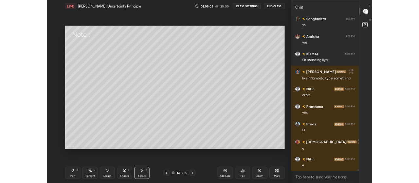
scroll to position [19186, 0]
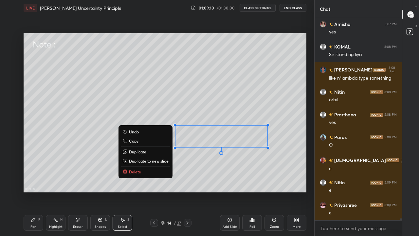
click at [189, 163] on div "0 ° Undo Copy Duplicate Duplicate to new slide Delete" at bounding box center [165, 112] width 283 height 159
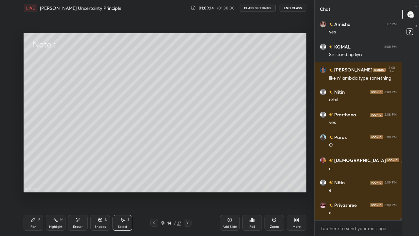
click at [34, 183] on div "Pen" at bounding box center [33, 226] width 6 height 3
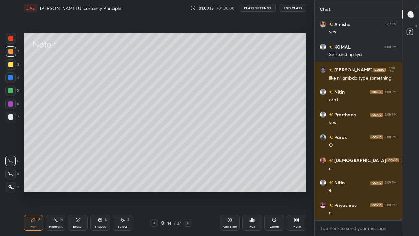
click at [10, 174] on icon at bounding box center [11, 174] width 6 height 5
click at [12, 159] on icon at bounding box center [11, 161] width 6 height 5
click at [296, 183] on div "More" at bounding box center [297, 226] width 8 height 3
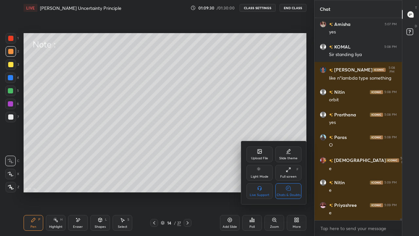
click at [289, 174] on div "Full screen F" at bounding box center [288, 173] width 26 height 16
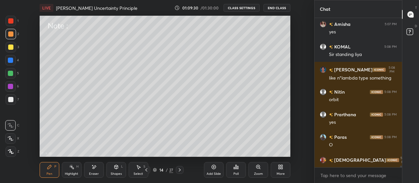
type textarea "x"
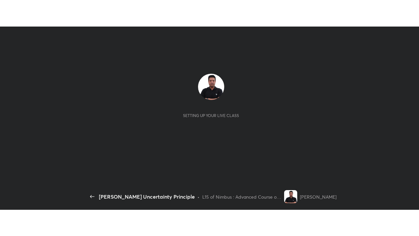
scroll to position [2, 0]
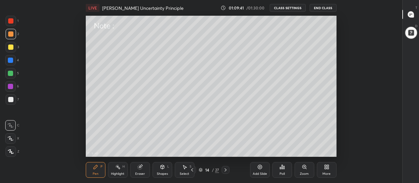
click at [325, 171] on div "More" at bounding box center [327, 170] width 20 height 16
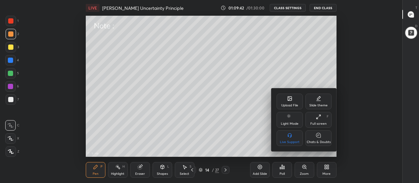
click at [319, 123] on div "Full screen" at bounding box center [318, 123] width 16 height 3
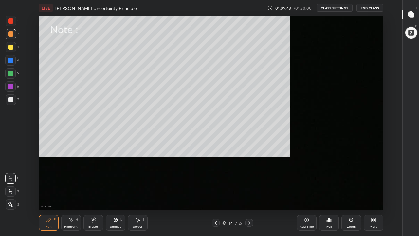
scroll to position [194, 380]
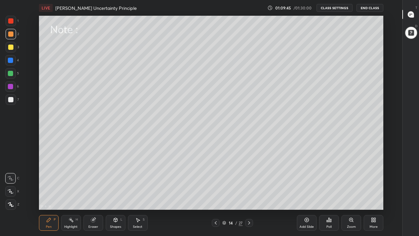
click at [410, 14] on icon at bounding box center [411, 14] width 6 height 6
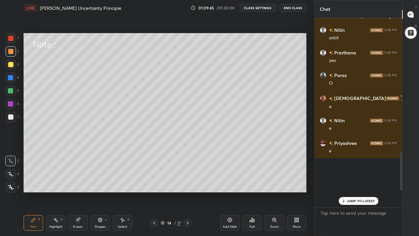
scroll to position [662, 0]
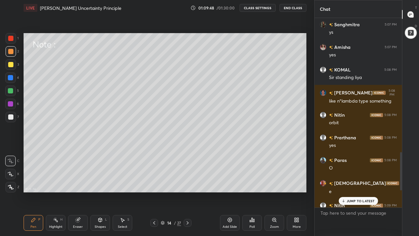
click at [12, 52] on div at bounding box center [10, 51] width 5 height 5
click at [348, 183] on p "JUMP TO LATEST" at bounding box center [361, 201] width 28 height 4
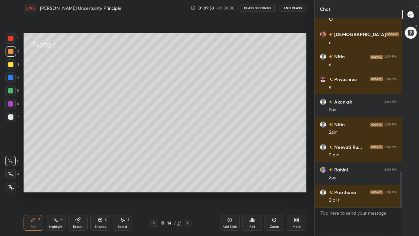
click at [12, 174] on icon at bounding box center [11, 174] width 6 height 5
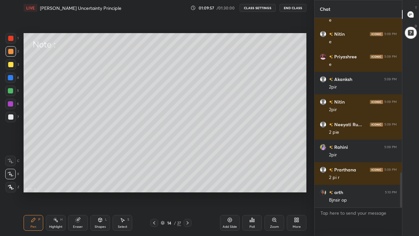
scroll to position [856, 0]
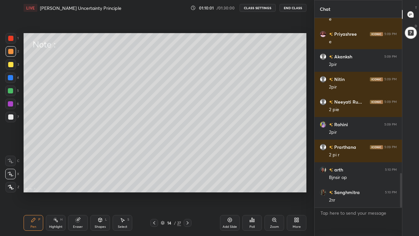
click at [101, 183] on div "Shapes L" at bounding box center [100, 223] width 20 height 16
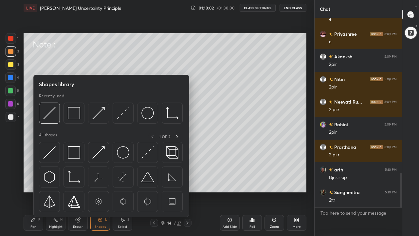
click at [76, 155] on img at bounding box center [74, 152] width 12 height 12
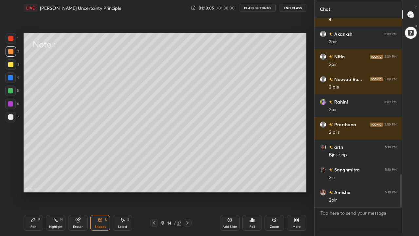
scroll to position [901, 0]
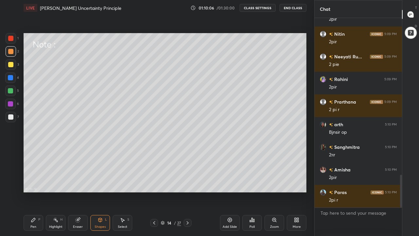
click at [36, 183] on div "Pen P" at bounding box center [34, 223] width 20 height 16
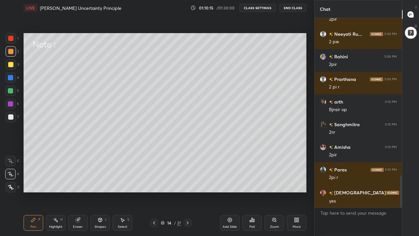
click at [12, 118] on div at bounding box center [10, 116] width 5 height 5
click at [11, 161] on icon at bounding box center [11, 161] width 6 height 5
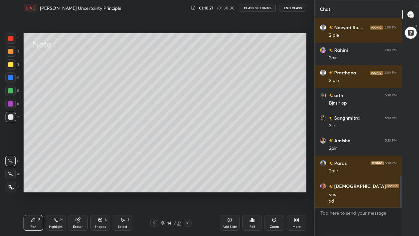
click at [11, 91] on div at bounding box center [10, 90] width 5 height 5
click at [9, 53] on div at bounding box center [10, 51] width 5 height 5
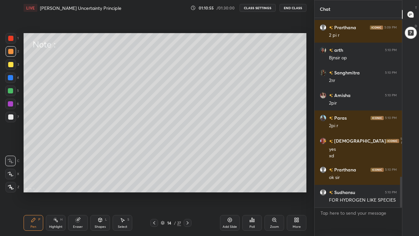
scroll to position [998, 0]
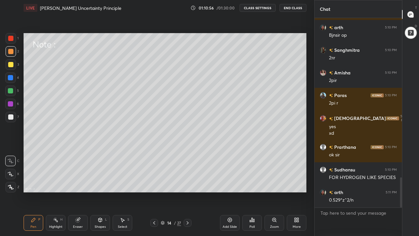
click at [10, 93] on div at bounding box center [10, 90] width 5 height 5
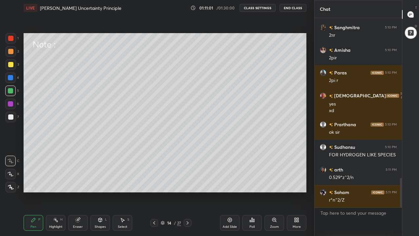
click at [10, 64] on div at bounding box center [10, 64] width 5 height 5
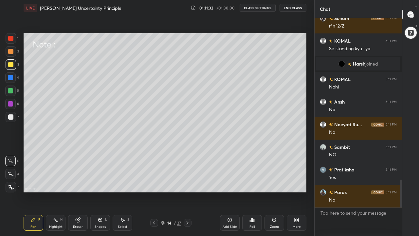
scroll to position [1125, 0]
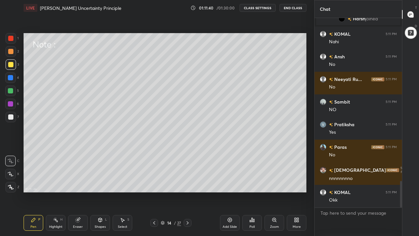
click at [13, 90] on div at bounding box center [10, 90] width 10 height 10
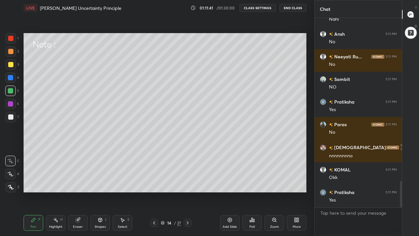
scroll to position [1193, 0]
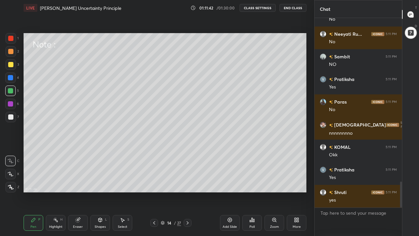
click at [82, 183] on div "Eraser" at bounding box center [78, 223] width 20 height 16
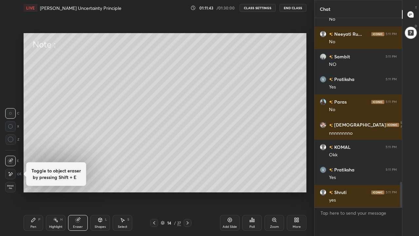
scroll to position [1215, 0]
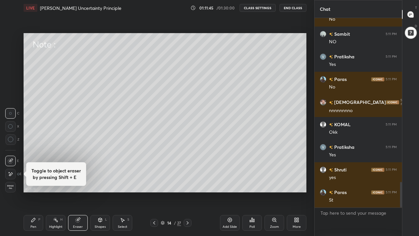
click at [32, 183] on div "Pen" at bounding box center [33, 226] width 6 height 3
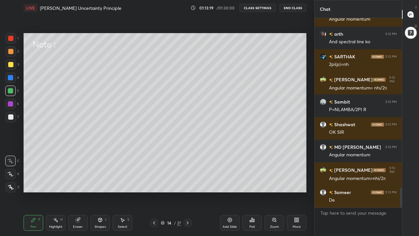
scroll to position [1638, 0]
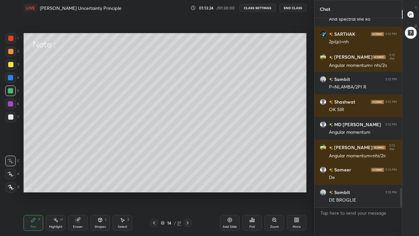
click at [188, 183] on icon at bounding box center [187, 222] width 5 height 5
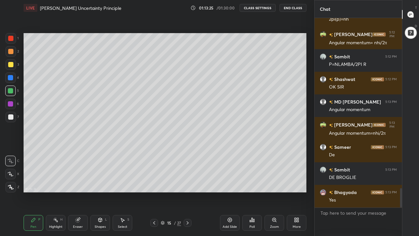
click at [12, 117] on div at bounding box center [10, 116] width 5 height 5
click at [11, 66] on div at bounding box center [10, 64] width 5 height 5
click at [11, 54] on div at bounding box center [11, 51] width 10 height 10
click at [12, 65] on div at bounding box center [10, 64] width 5 height 5
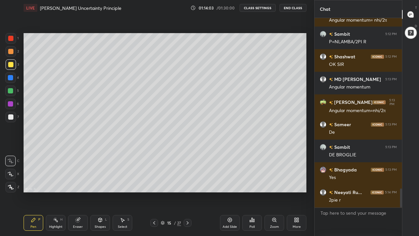
click at [100, 183] on div "Shapes L" at bounding box center [100, 223] width 20 height 16
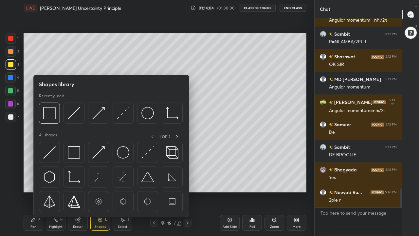
click at [53, 155] on img at bounding box center [49, 152] width 12 height 12
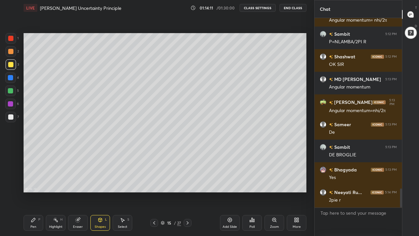
click at [32, 183] on div "Pen" at bounding box center [33, 226] width 6 height 3
click at [12, 92] on div at bounding box center [10, 90] width 5 height 5
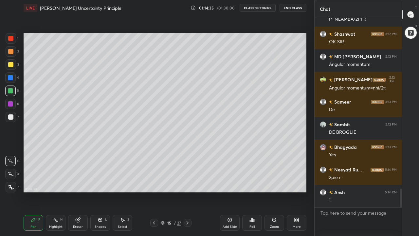
click at [122, 183] on icon at bounding box center [122, 219] width 5 height 5
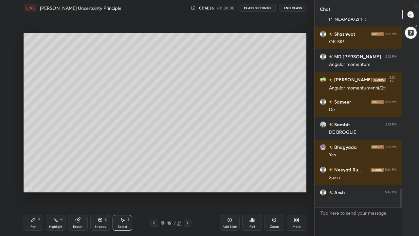
scroll to position [1728, 0]
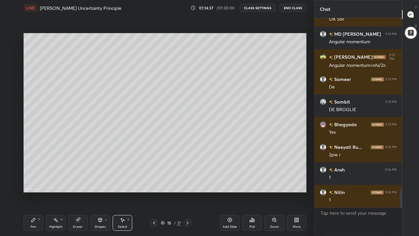
click at [38, 183] on div "Pen P" at bounding box center [34, 223] width 20 height 16
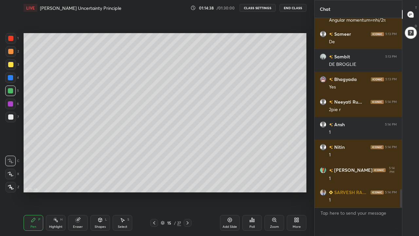
click at [12, 66] on div at bounding box center [10, 64] width 5 height 5
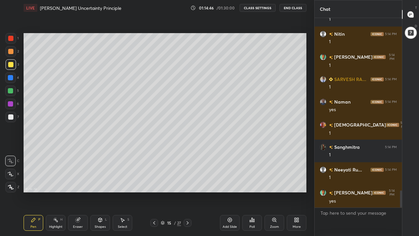
scroll to position [1909, 0]
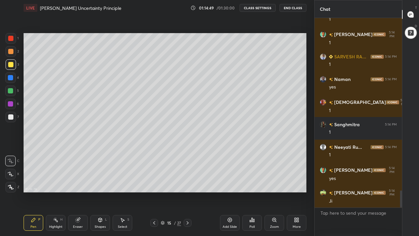
click at [10, 117] on div at bounding box center [10, 116] width 5 height 5
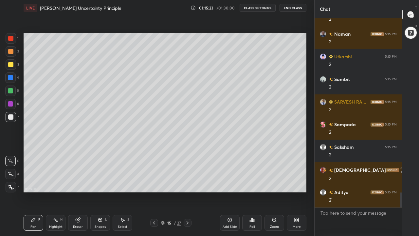
scroll to position [2226, 0]
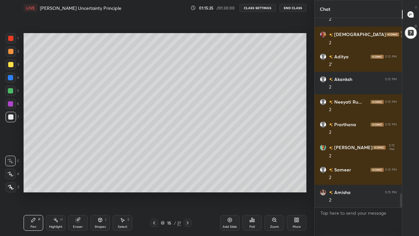
click at [11, 53] on div at bounding box center [10, 51] width 5 height 5
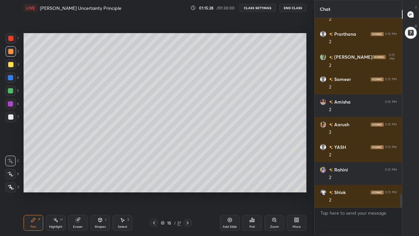
scroll to position [2452, 0]
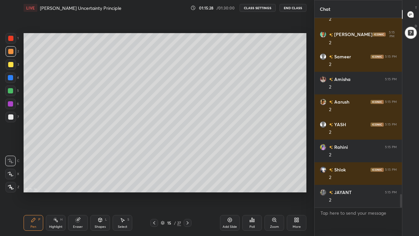
click at [100, 183] on div "Shapes L" at bounding box center [100, 223] width 20 height 16
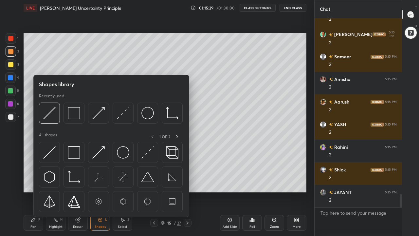
scroll to position [2474, 0]
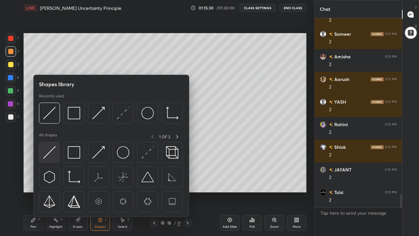
click at [51, 155] on img at bounding box center [49, 152] width 12 height 12
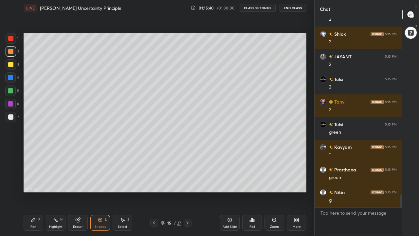
scroll to position [2610, 0]
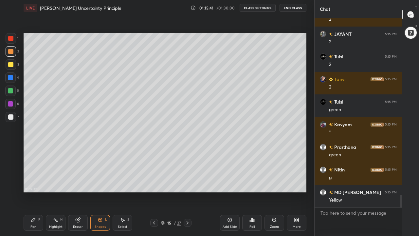
click at [35, 183] on div "Pen P" at bounding box center [34, 223] width 20 height 16
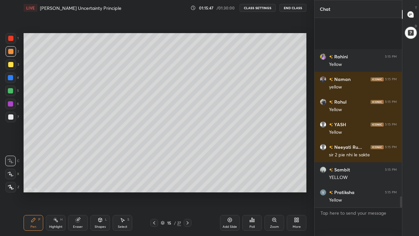
scroll to position [2994, 0]
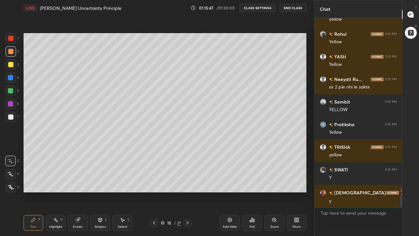
click at [102, 183] on div "Shapes L" at bounding box center [100, 223] width 20 height 16
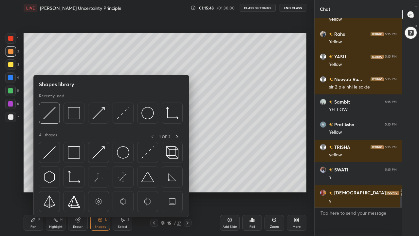
click at [53, 155] on img at bounding box center [49, 152] width 12 height 12
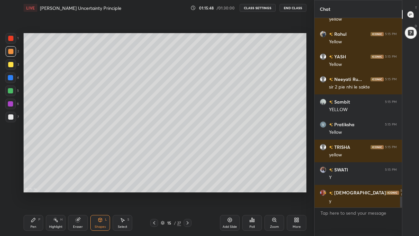
scroll to position [3017, 0]
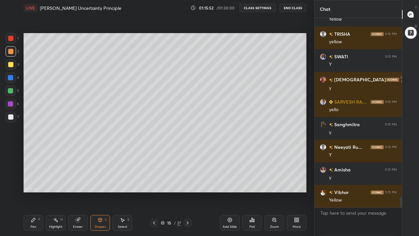
click at [37, 183] on div "Pen P" at bounding box center [34, 223] width 20 height 16
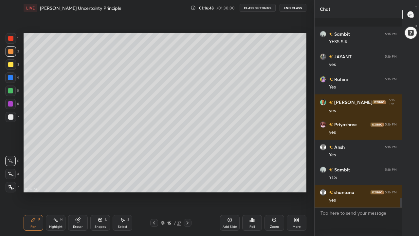
scroll to position [3627, 0]
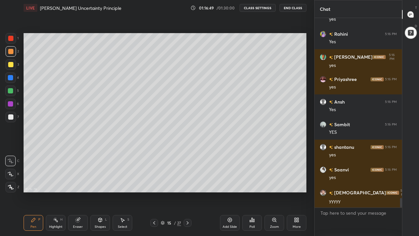
click at [12, 66] on div at bounding box center [10, 64] width 5 height 5
click at [100, 183] on icon at bounding box center [101, 220] width 4 height 4
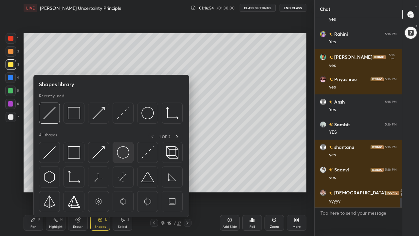
click at [123, 154] on img at bounding box center [123, 152] width 12 height 12
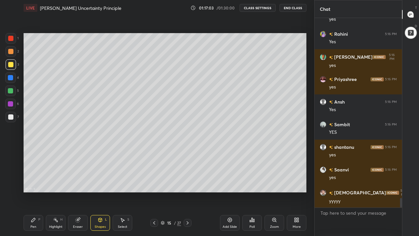
click at [30, 183] on div "Pen P" at bounding box center [34, 223] width 20 height 16
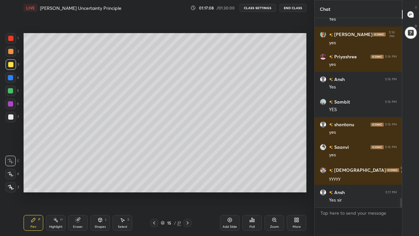
click at [11, 92] on div at bounding box center [10, 90] width 5 height 5
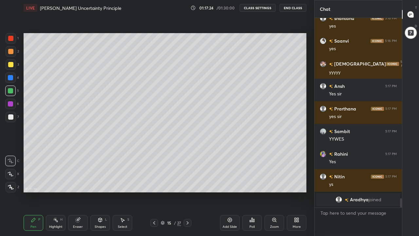
scroll to position [3052, 0]
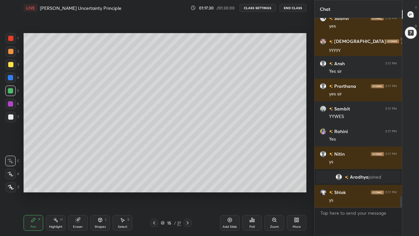
click at [11, 119] on div at bounding box center [10, 116] width 5 height 5
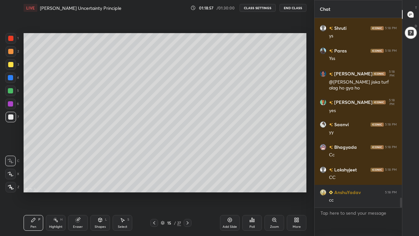
scroll to position [3488, 0]
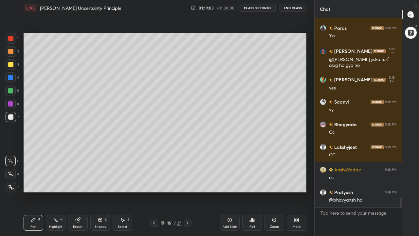
click at [188, 183] on icon at bounding box center [187, 222] width 5 height 5
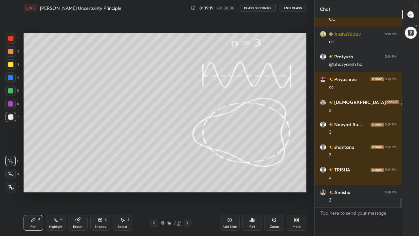
scroll to position [3646, 0]
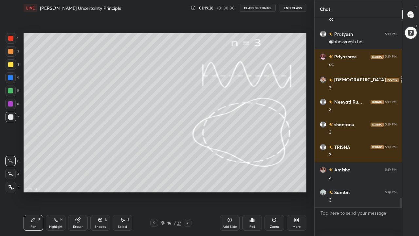
click at [187, 183] on icon at bounding box center [188, 222] width 2 height 3
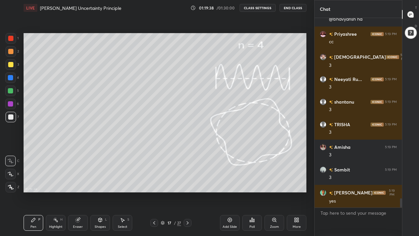
click at [188, 183] on icon at bounding box center [187, 222] width 5 height 5
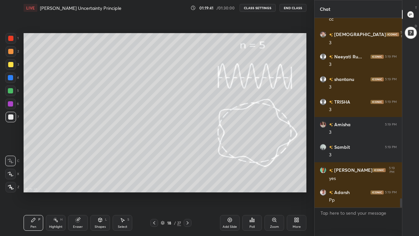
click at [154, 183] on icon at bounding box center [154, 222] width 2 height 3
click at [154, 183] on icon at bounding box center [154, 222] width 5 height 5
click at [155, 183] on icon at bounding box center [154, 222] width 2 height 3
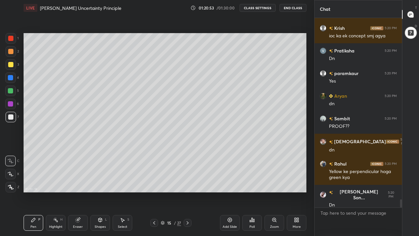
scroll to position [4126, 0]
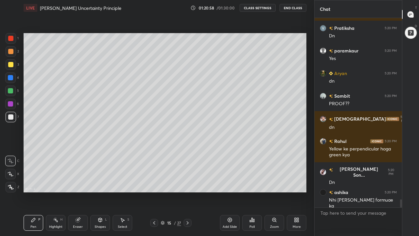
click at [154, 183] on icon at bounding box center [154, 222] width 5 height 5
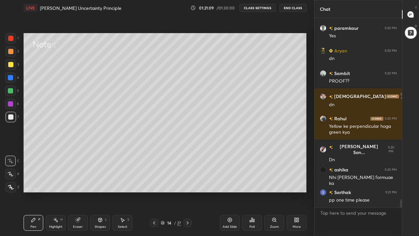
scroll to position [4171, 0]
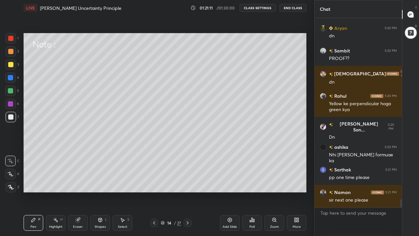
click at [188, 183] on icon at bounding box center [187, 222] width 5 height 5
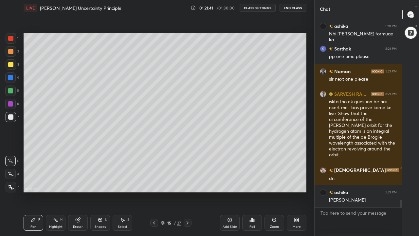
scroll to position [4315, 0]
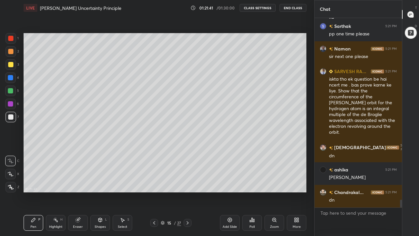
click at [188, 183] on icon at bounding box center [188, 222] width 2 height 3
click at [188, 183] on icon at bounding box center [187, 222] width 5 height 5
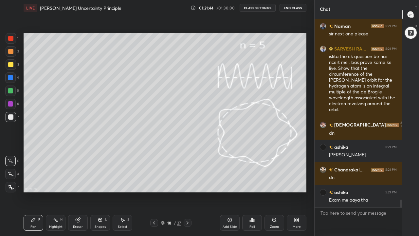
click at [188, 183] on icon at bounding box center [187, 222] width 5 height 5
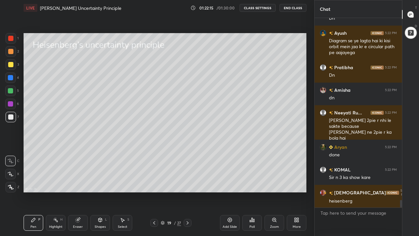
scroll to position [4610, 0]
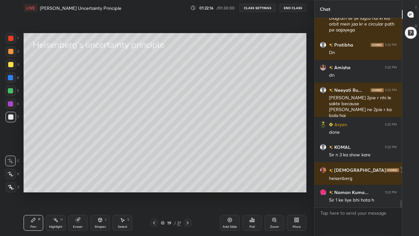
click at [154, 183] on icon at bounding box center [154, 222] width 5 height 5
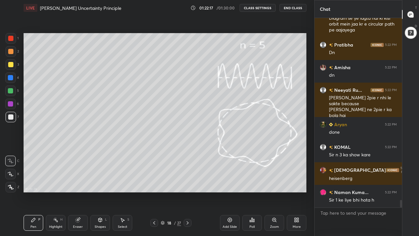
click at [154, 183] on icon at bounding box center [154, 222] width 5 height 5
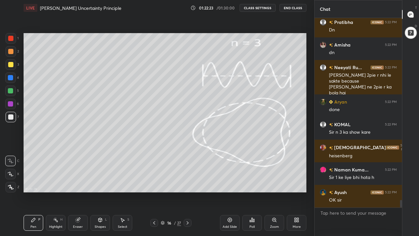
click at [154, 183] on icon at bounding box center [154, 222] width 5 height 5
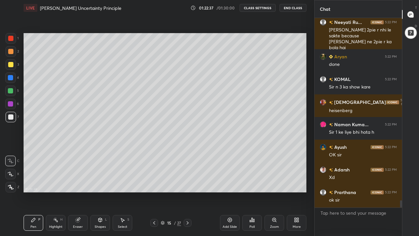
scroll to position [4700, 0]
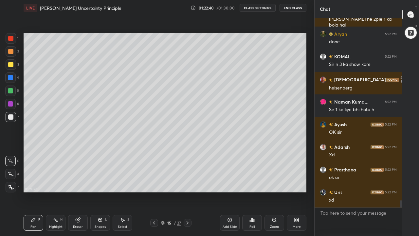
click at [187, 183] on icon at bounding box center [187, 222] width 5 height 5
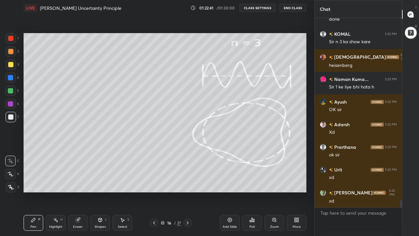
click at [187, 183] on icon at bounding box center [188, 222] width 2 height 3
click at [188, 183] on icon at bounding box center [187, 222] width 5 height 5
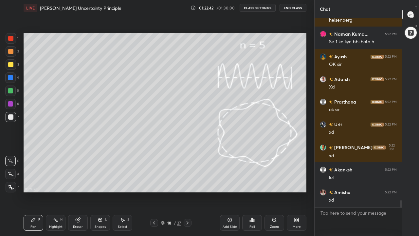
scroll to position [4790, 0]
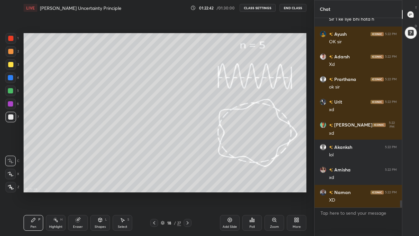
click at [187, 183] on div at bounding box center [188, 223] width 8 height 8
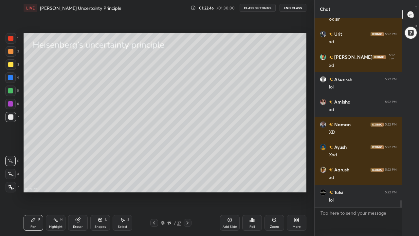
scroll to position [4881, 0]
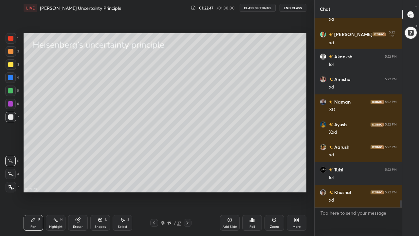
click at [101, 183] on div "Shapes L" at bounding box center [100, 223] width 20 height 16
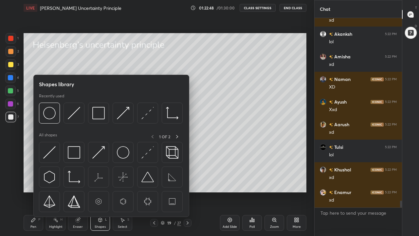
scroll to position [4949, 0]
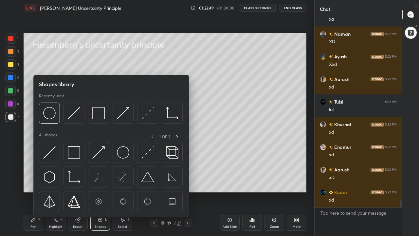
click at [72, 152] on img at bounding box center [74, 152] width 12 height 12
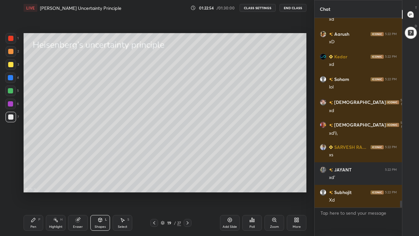
scroll to position [5113, 0]
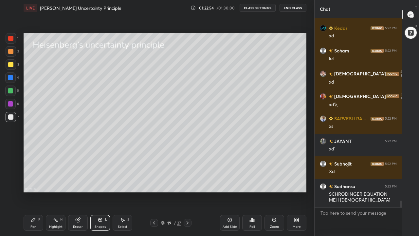
click at [34, 183] on div "Pen" at bounding box center [33, 226] width 6 height 3
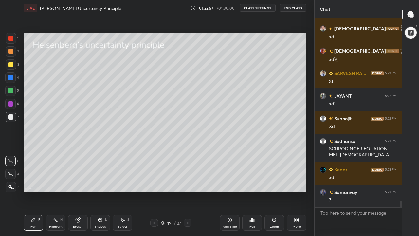
scroll to position [5180, 0]
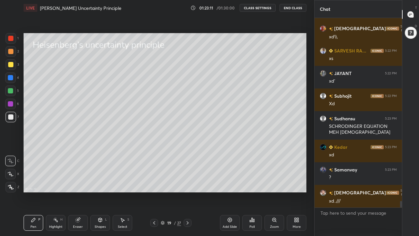
click at [11, 65] on div at bounding box center [10, 64] width 5 height 5
click at [81, 183] on div "Eraser" at bounding box center [78, 223] width 20 height 16
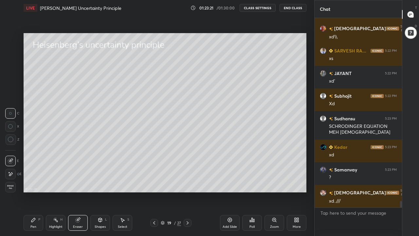
scroll to position [5203, 0]
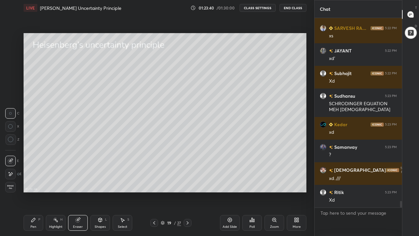
click at [31, 183] on div "Pen" at bounding box center [33, 226] width 6 height 3
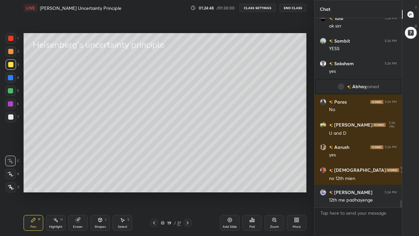
scroll to position [4757, 0]
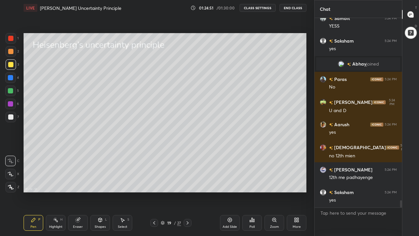
click at [11, 64] on div at bounding box center [10, 64] width 5 height 5
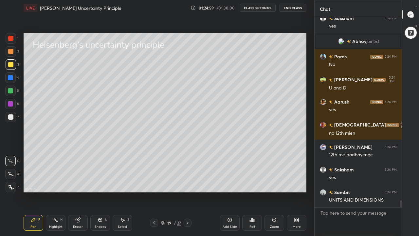
scroll to position [4803, 0]
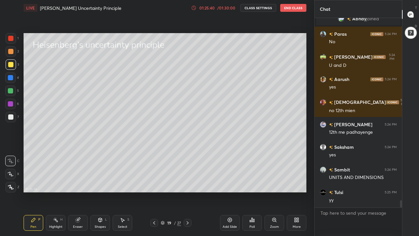
click at [79, 183] on icon at bounding box center [77, 219] width 5 height 5
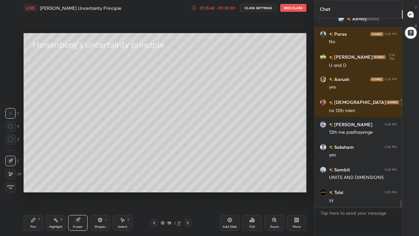
click at [35, 183] on div "Pen P" at bounding box center [34, 223] width 20 height 16
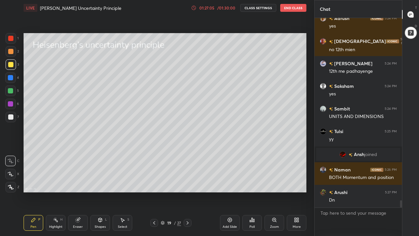
scroll to position [4849, 0]
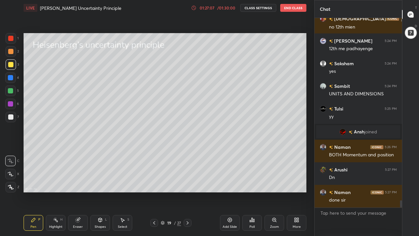
click at [11, 91] on div at bounding box center [10, 90] width 5 height 5
click at [102, 183] on div "Shapes L" at bounding box center [100, 223] width 20 height 16
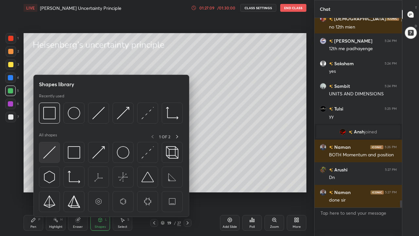
click at [55, 154] on img at bounding box center [49, 152] width 12 height 12
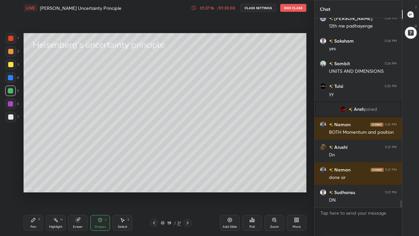
scroll to position [4894, 0]
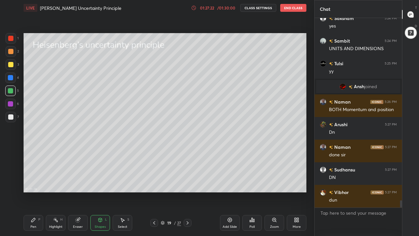
click at [78, 183] on div "Eraser" at bounding box center [78, 223] width 20 height 16
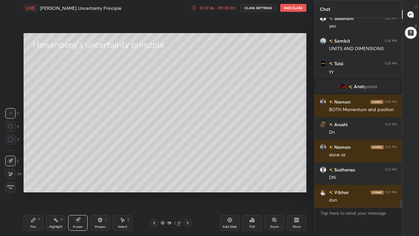
click at [12, 174] on icon at bounding box center [11, 173] width 4 height 3
click at [35, 183] on div "Pen" at bounding box center [33, 226] width 6 height 3
click at [11, 66] on div at bounding box center [10, 64] width 5 height 5
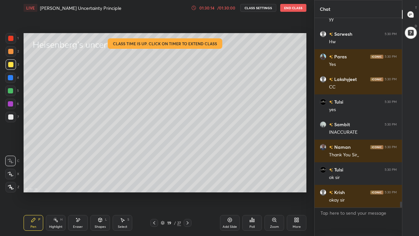
scroll to position [6052, 0]
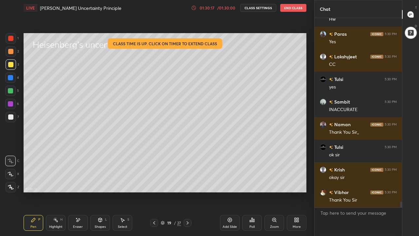
click at [291, 9] on button "End Class" at bounding box center [293, 8] width 26 height 8
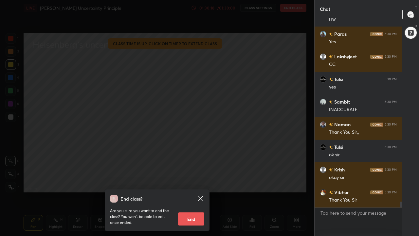
click at [195, 183] on button "End" at bounding box center [191, 218] width 26 height 13
type textarea "x"
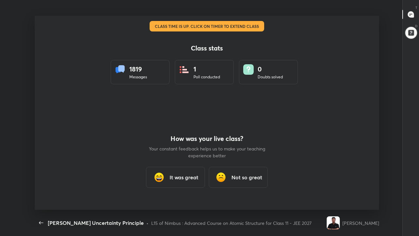
scroll to position [0, 0]
click at [43, 183] on icon "button" at bounding box center [41, 223] width 8 height 8
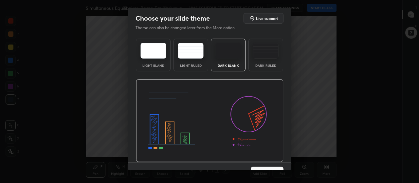
scroll to position [13, 0]
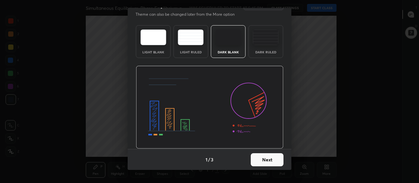
click at [266, 162] on button "Next" at bounding box center [267, 159] width 33 height 13
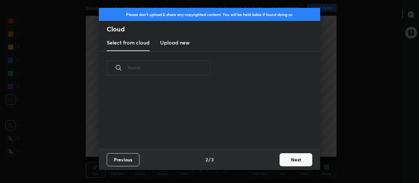
scroll to position [64, 210]
click at [177, 43] on h3 "Upload new" at bounding box center [174, 43] width 29 height 8
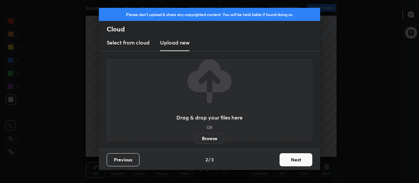
click at [212, 136] on label "Browse" at bounding box center [209, 138] width 29 height 10
click at [195, 136] on input "Browse" at bounding box center [195, 138] width 0 height 10
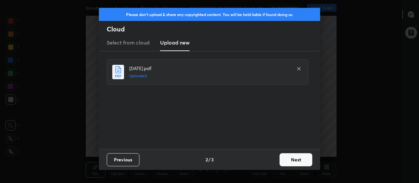
click at [299, 159] on button "Next" at bounding box center [296, 159] width 33 height 13
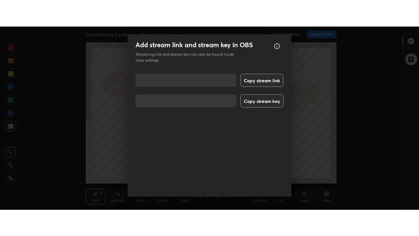
scroll to position [8, 0]
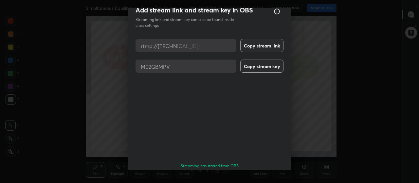
click at [271, 178] on button "Done" at bounding box center [267, 184] width 33 height 13
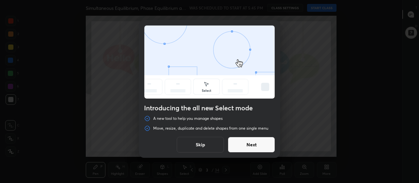
click at [215, 144] on button "Skip" at bounding box center [200, 145] width 47 height 16
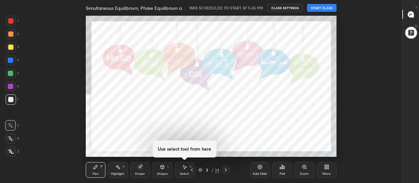
click at [325, 171] on div "More" at bounding box center [327, 170] width 20 height 16
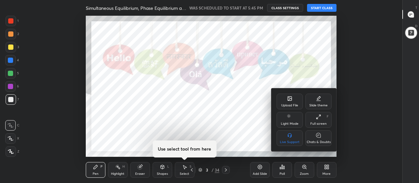
click at [319, 118] on icon at bounding box center [318, 116] width 5 height 5
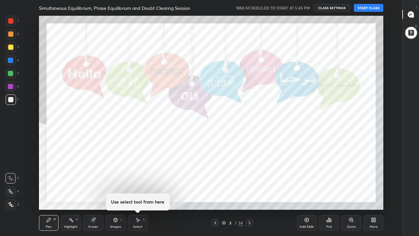
scroll to position [194, 380]
click at [412, 15] on icon at bounding box center [411, 14] width 6 height 6
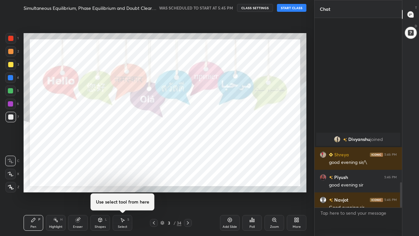
scroll to position [1230, 0]
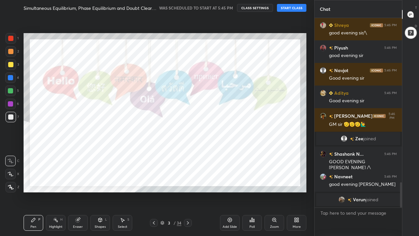
click at [301, 8] on button "START CLASS" at bounding box center [291, 8] width 29 height 8
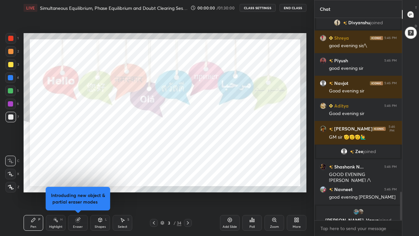
scroll to position [1225, 0]
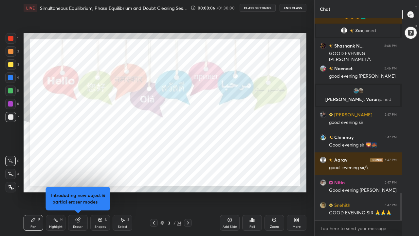
click at [268, 9] on button "CLASS SETTINGS" at bounding box center [258, 8] width 36 height 8
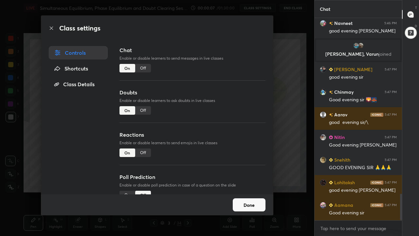
click at [144, 149] on div "Off" at bounding box center [143, 152] width 16 height 9
click at [146, 111] on div "Off" at bounding box center [143, 110] width 16 height 9
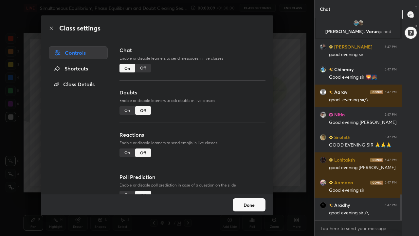
click at [246, 183] on button "Done" at bounding box center [249, 204] width 33 height 13
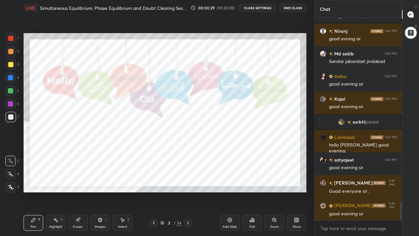
click at [187, 183] on icon at bounding box center [187, 222] width 5 height 5
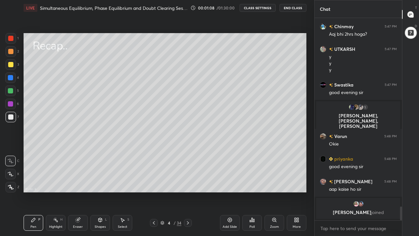
click at [13, 65] on div at bounding box center [10, 64] width 5 height 5
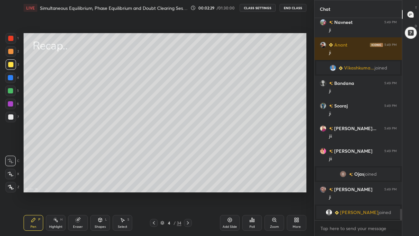
scroll to position [3403, 0]
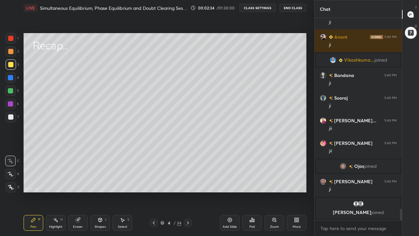
click at [11, 93] on div at bounding box center [10, 90] width 5 height 5
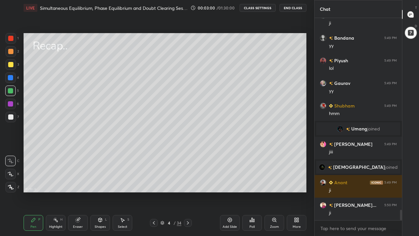
scroll to position [3710, 0]
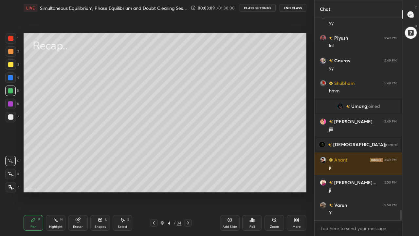
click at [121, 183] on icon at bounding box center [122, 219] width 5 height 5
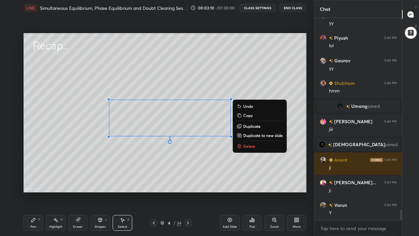
scroll to position [3726, 0]
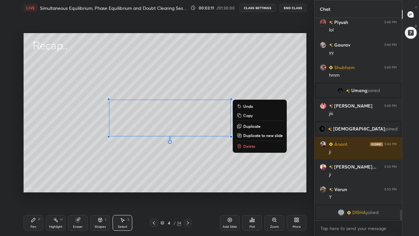
click at [250, 147] on p "Delete" at bounding box center [249, 145] width 12 height 5
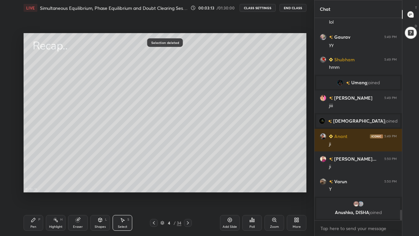
click at [37, 183] on div "Pen P" at bounding box center [34, 223] width 20 height 16
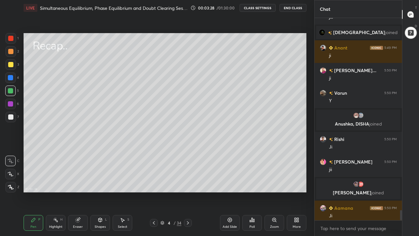
scroll to position [3781, 0]
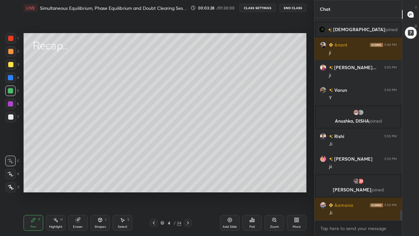
click at [187, 183] on icon at bounding box center [187, 222] width 5 height 5
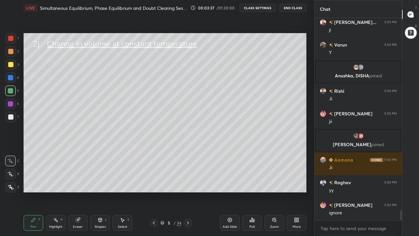
scroll to position [3849, 0]
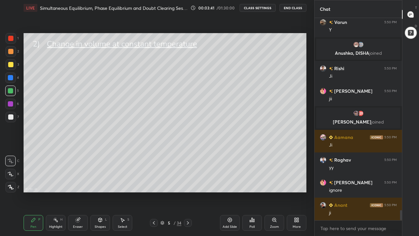
click at [10, 53] on div at bounding box center [10, 51] width 5 height 5
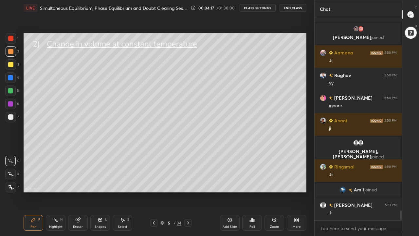
scroll to position [3912, 0]
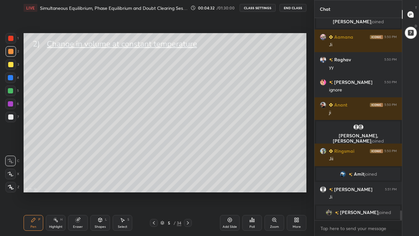
click at [102, 183] on div "Shapes L" at bounding box center [100, 223] width 20 height 16
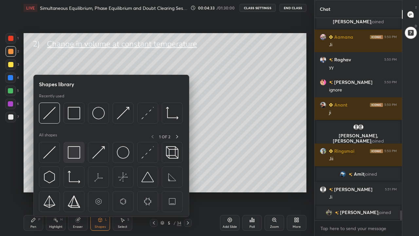
click at [76, 153] on img at bounding box center [74, 152] width 12 height 12
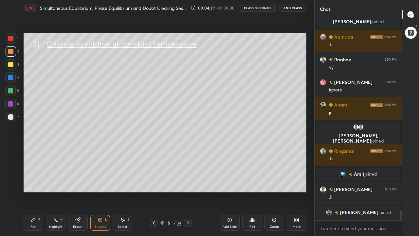
click at [36, 183] on div "Pen P" at bounding box center [34, 223] width 20 height 16
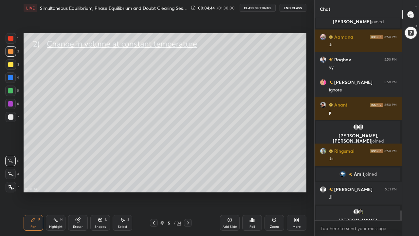
scroll to position [3920, 0]
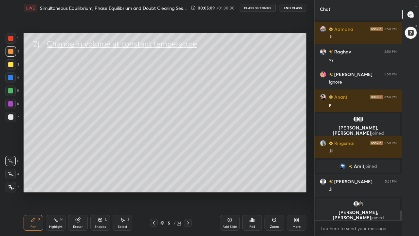
click at [13, 118] on div at bounding box center [10, 116] width 5 height 5
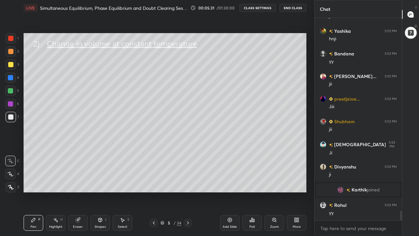
scroll to position [4162, 0]
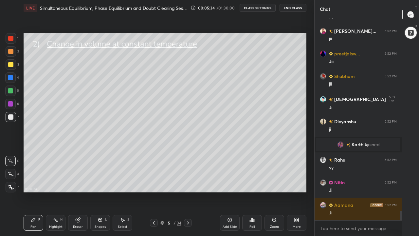
click at [10, 66] on div at bounding box center [10, 64] width 5 height 5
click at [11, 91] on div at bounding box center [10, 90] width 5 height 5
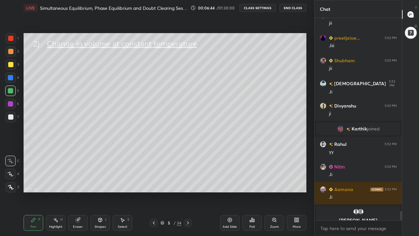
scroll to position [4185, 0]
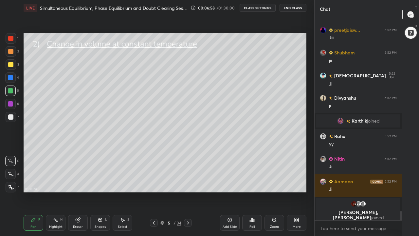
click at [75, 183] on div "Eraser" at bounding box center [78, 226] width 10 height 3
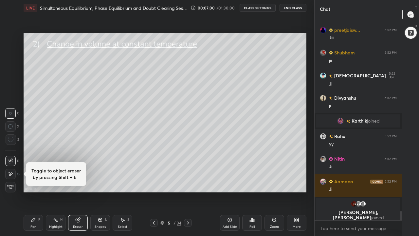
click at [33, 183] on div "Pen" at bounding box center [33, 226] width 6 height 3
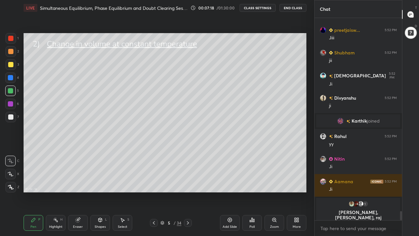
scroll to position [4190, 0]
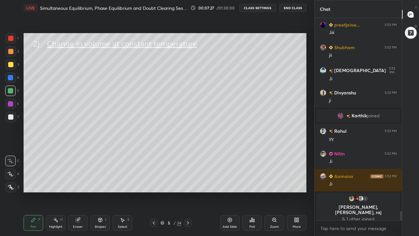
click at [79, 183] on div "Eraser" at bounding box center [78, 223] width 20 height 16
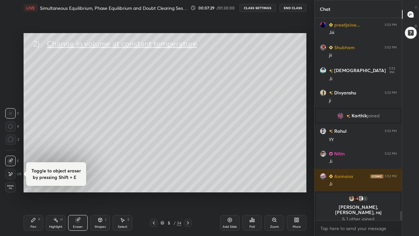
click at [37, 183] on div "Pen P" at bounding box center [34, 223] width 20 height 16
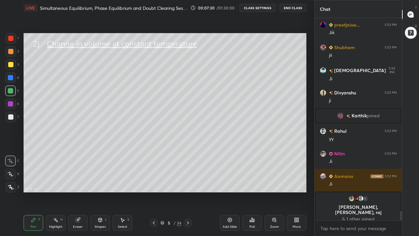
click at [10, 120] on div at bounding box center [11, 117] width 10 height 10
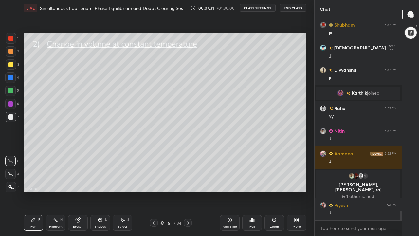
scroll to position [4210, 0]
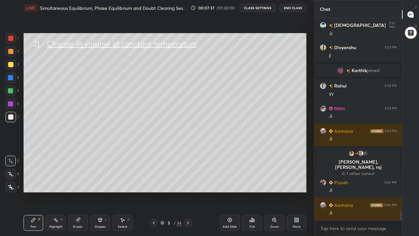
click at [99, 183] on div "Shapes L" at bounding box center [100, 223] width 20 height 16
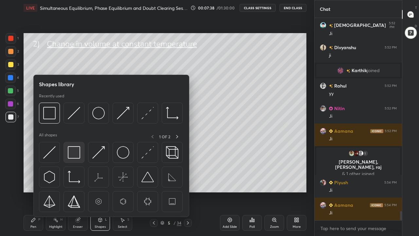
click at [77, 155] on img at bounding box center [74, 152] width 12 height 12
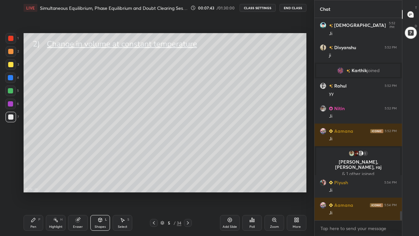
click at [33, 183] on div "Pen P" at bounding box center [34, 223] width 20 height 16
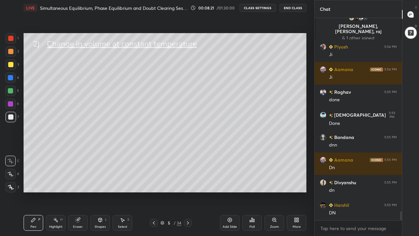
scroll to position [4368, 0]
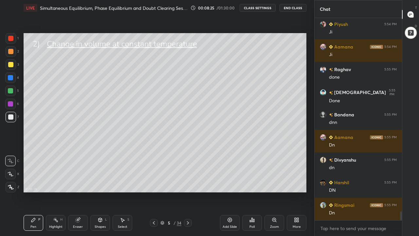
click at [12, 92] on div at bounding box center [10, 90] width 5 height 5
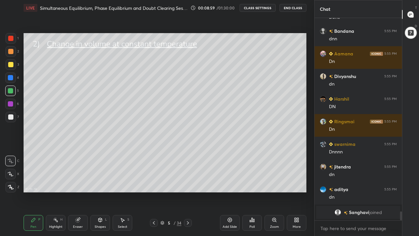
scroll to position [4398, 0]
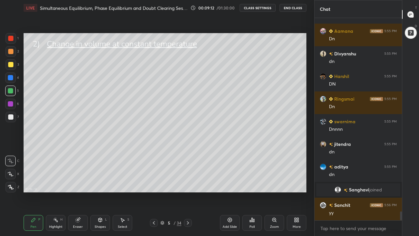
click at [188, 183] on icon at bounding box center [188, 222] width 2 height 3
click at [10, 118] on div at bounding box center [10, 116] width 5 height 5
click at [99, 183] on div "Shapes" at bounding box center [100, 226] width 11 height 3
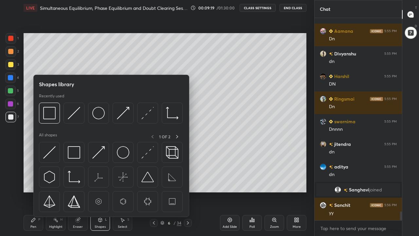
scroll to position [4414, 0]
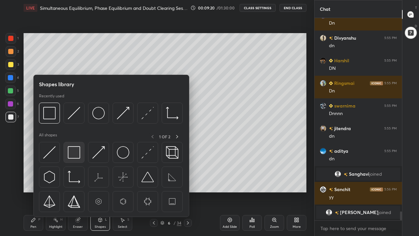
click at [76, 151] on img at bounding box center [74, 152] width 12 height 12
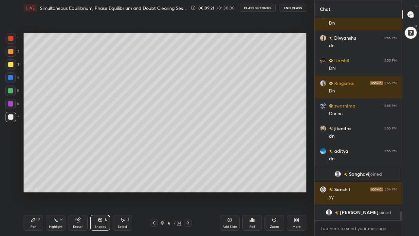
click at [11, 66] on div at bounding box center [10, 64] width 5 height 5
click at [35, 183] on div "Pen" at bounding box center [33, 226] width 6 height 3
click at [11, 54] on div at bounding box center [11, 51] width 10 height 10
click at [80, 183] on div "Eraser" at bounding box center [78, 223] width 20 height 16
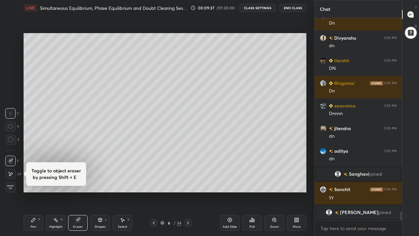
click at [35, 183] on icon at bounding box center [33, 219] width 5 height 5
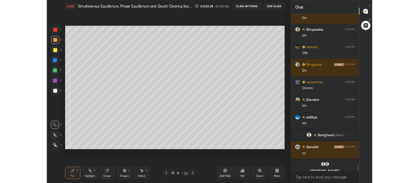
scroll to position [4422, 0]
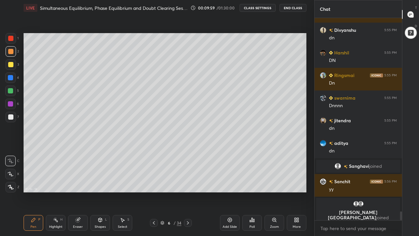
click at [125, 183] on div "Select S" at bounding box center [123, 223] width 20 height 16
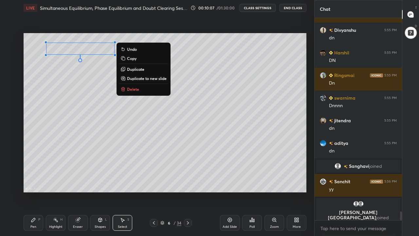
click at [131, 36] on div "0 ° Undo Copy Duplicate Duplicate to new slide Delete" at bounding box center [165, 112] width 283 height 159
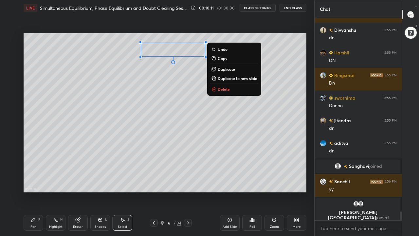
click at [241, 42] on div "0 ° Undo Copy Duplicate Duplicate to new slide Delete" at bounding box center [165, 112] width 283 height 159
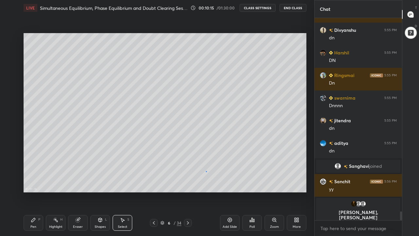
click at [206, 171] on div "0 ° Undo Copy Duplicate Duplicate to new slide Delete" at bounding box center [165, 112] width 283 height 159
click at [293, 183] on div "More" at bounding box center [297, 223] width 20 height 16
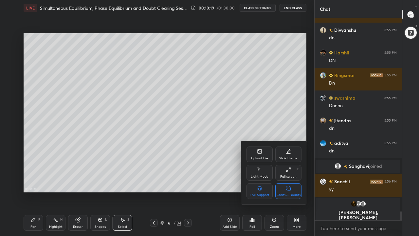
click at [286, 174] on div "Full screen F" at bounding box center [288, 173] width 26 height 16
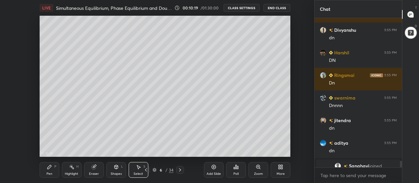
scroll to position [147, 85]
type textarea "x"
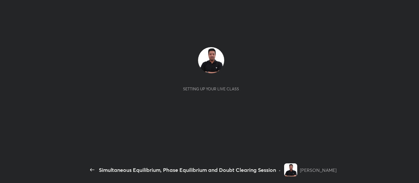
scroll to position [2, 0]
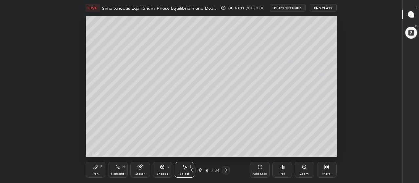
click at [325, 172] on div "More" at bounding box center [327, 173] width 8 height 3
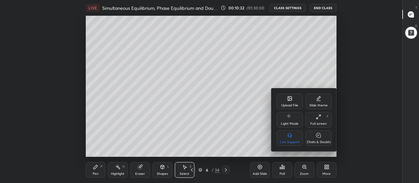
click at [321, 140] on div "Chats & Doubts" at bounding box center [319, 138] width 26 height 16
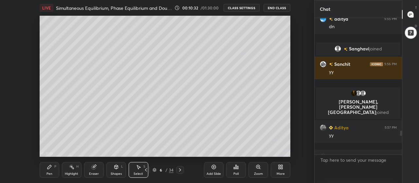
scroll to position [32612, 32464]
click at [326, 171] on body "1 2 3 4 5 6 7 C X Z C X Z E E Erase all H H LIVE Simultaneous Equilibrium, Phas…" at bounding box center [209, 91] width 419 height 183
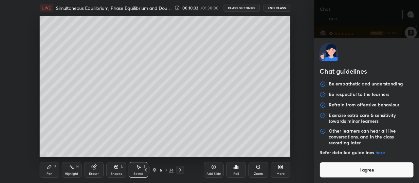
scroll to position [0, 0]
click at [329, 172] on button "I agree" at bounding box center [367, 170] width 94 height 16
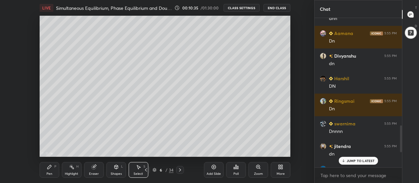
click at [286, 146] on div "0 ° Undo Copy Duplicate Duplicate to new slide Delete" at bounding box center [165, 86] width 251 height 141
click at [282, 172] on div "More" at bounding box center [281, 173] width 8 height 3
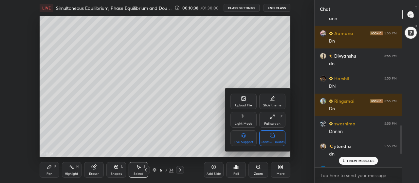
click at [275, 122] on div "Full screen" at bounding box center [272, 123] width 16 height 3
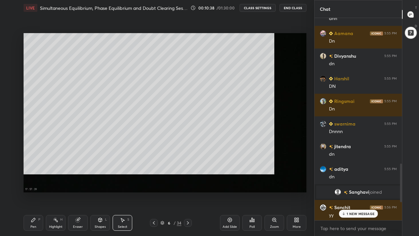
scroll to position [216, 85]
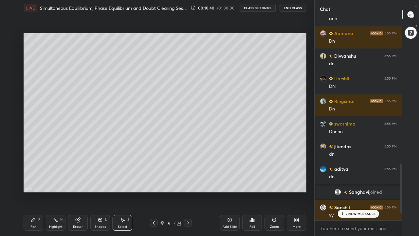
click at [36, 183] on div "Pen" at bounding box center [33, 226] width 6 height 3
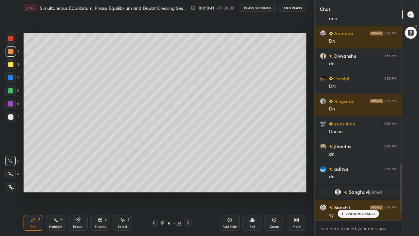
click at [12, 65] on div at bounding box center [10, 64] width 5 height 5
click at [97, 183] on div "Shapes" at bounding box center [100, 226] width 11 height 3
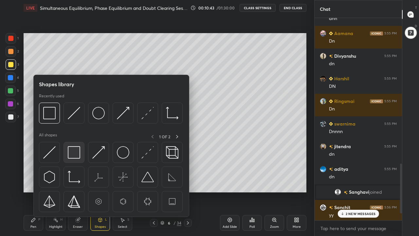
click at [76, 155] on img at bounding box center [74, 152] width 12 height 12
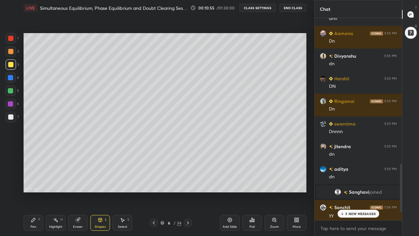
click at [35, 183] on div "Pen P" at bounding box center [34, 223] width 20 height 16
click at [13, 92] on div at bounding box center [10, 90] width 10 height 10
click at [346, 183] on div "5 NEW MESSAGES" at bounding box center [359, 214] width 42 height 8
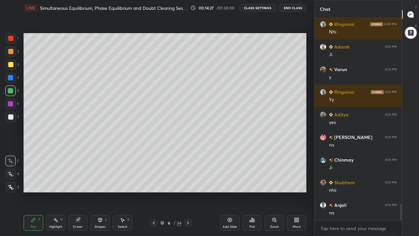
scroll to position [2328, 0]
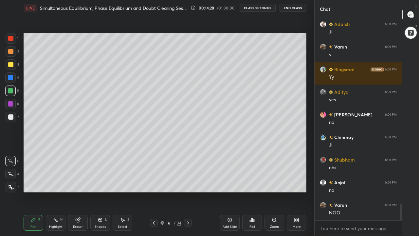
click at [10, 66] on div at bounding box center [10, 64] width 5 height 5
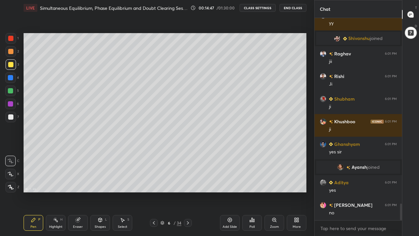
scroll to position [2265, 0]
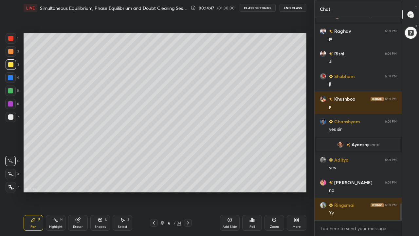
click at [12, 53] on div at bounding box center [10, 51] width 5 height 5
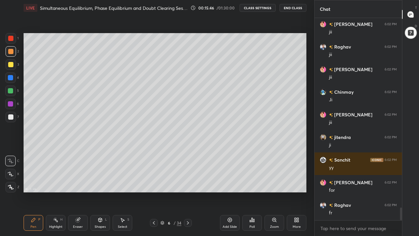
scroll to position [3011, 0]
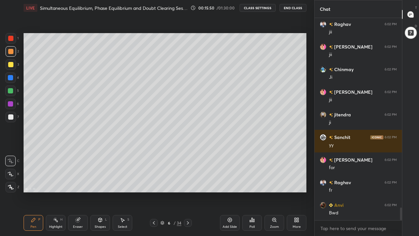
click at [11, 66] on div at bounding box center [10, 64] width 5 height 5
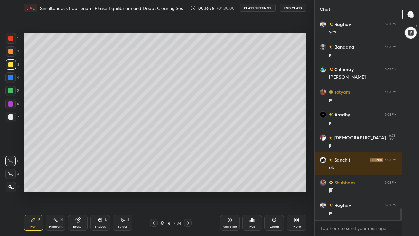
scroll to position [3305, 0]
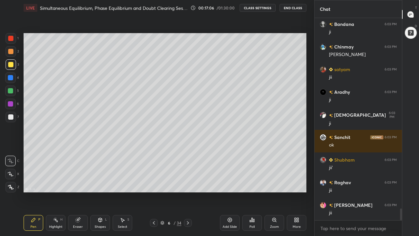
click at [154, 183] on icon at bounding box center [153, 222] width 5 height 5
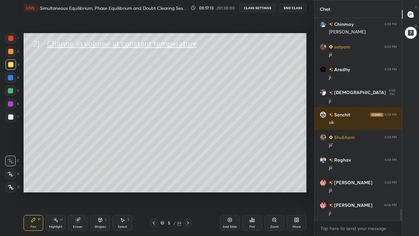
scroll to position [3350, 0]
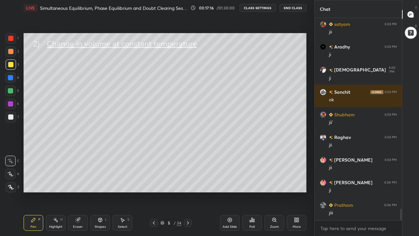
click at [187, 183] on icon at bounding box center [187, 222] width 5 height 5
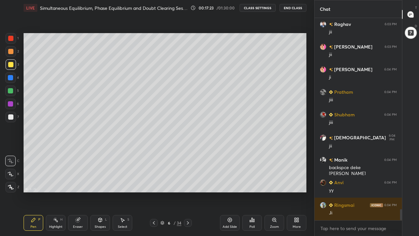
scroll to position [3486, 0]
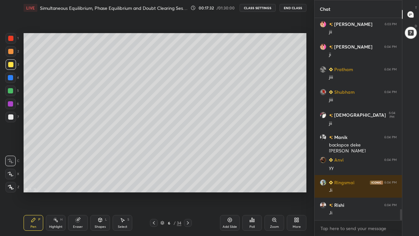
click at [162, 183] on icon at bounding box center [162, 223] width 3 height 1
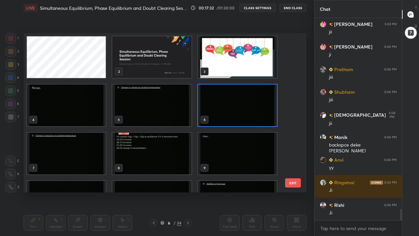
scroll to position [157, 280]
click at [223, 108] on img "grid" at bounding box center [237, 106] width 79 height 42
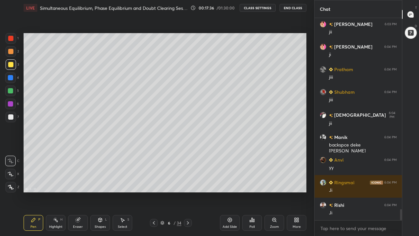
click at [229, 183] on div "Add Slide" at bounding box center [230, 226] width 14 height 3
click at [12, 116] on div at bounding box center [10, 116] width 5 height 5
click at [81, 183] on div "Eraser" at bounding box center [78, 223] width 20 height 16
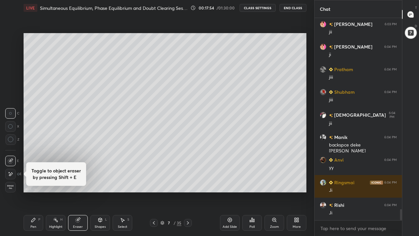
click at [35, 183] on div "Pen P" at bounding box center [34, 223] width 20 height 16
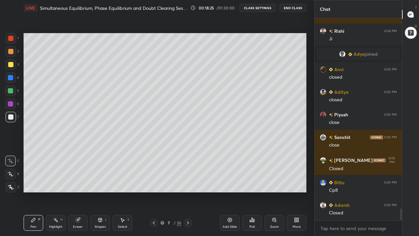
scroll to position [3351, 0]
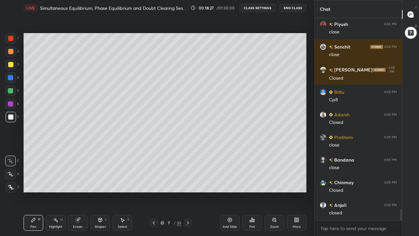
click at [9, 91] on div at bounding box center [10, 90] width 5 height 5
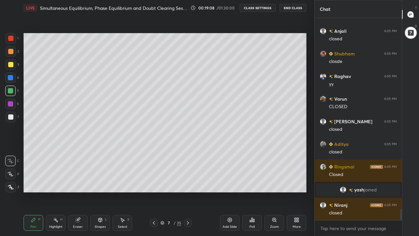
scroll to position [3481, 0]
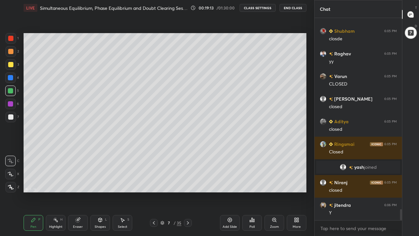
click at [11, 117] on div at bounding box center [10, 116] width 5 height 5
click at [14, 117] on div at bounding box center [11, 117] width 10 height 10
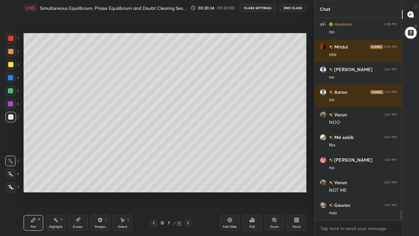
scroll to position [3910, 0]
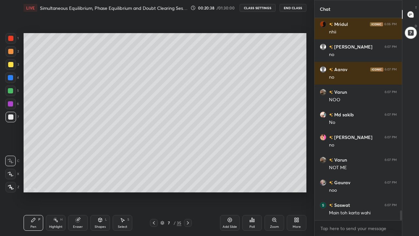
click at [11, 65] on div at bounding box center [10, 64] width 5 height 5
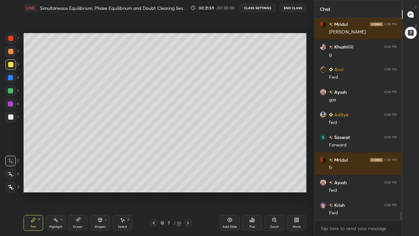
scroll to position [4679, 0]
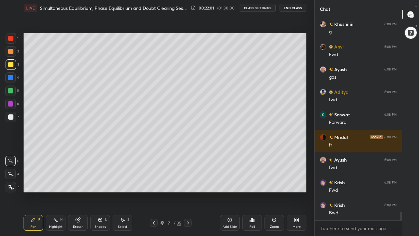
click at [12, 119] on div at bounding box center [10, 116] width 5 height 5
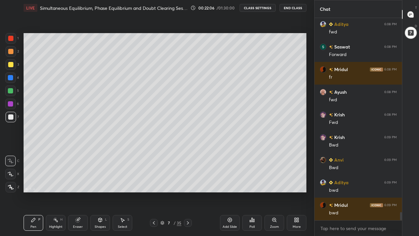
scroll to position [4769, 0]
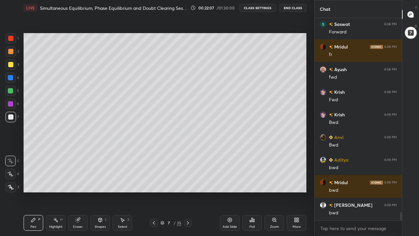
click at [10, 66] on div at bounding box center [10, 64] width 5 height 5
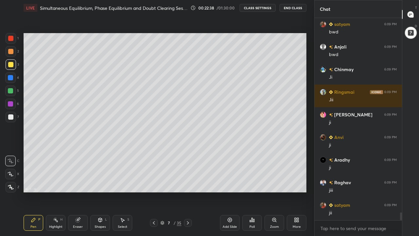
scroll to position [5040, 0]
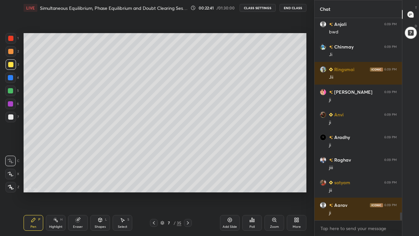
click at [154, 183] on icon at bounding box center [153, 222] width 5 height 5
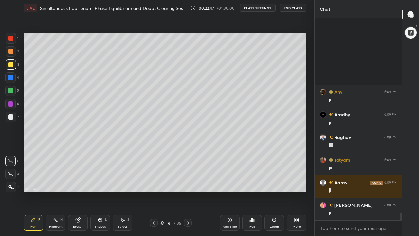
scroll to position [5153, 0]
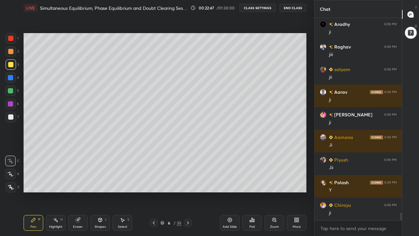
click at [191, 183] on div at bounding box center [188, 223] width 8 height 8
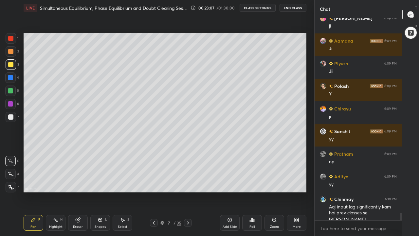
scroll to position [5256, 0]
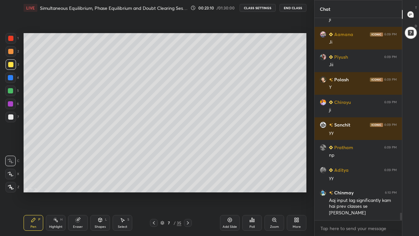
click at [188, 183] on icon at bounding box center [187, 222] width 5 height 5
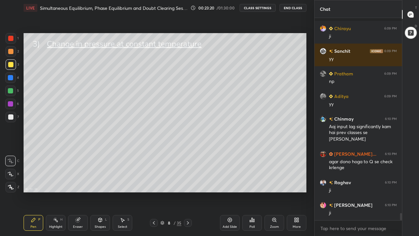
scroll to position [5358, 0]
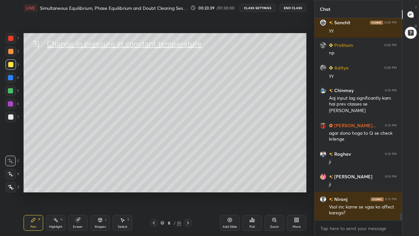
click at [155, 183] on icon at bounding box center [153, 222] width 5 height 5
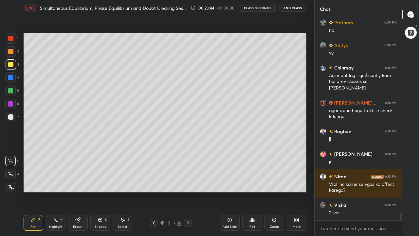
scroll to position [5387, 0]
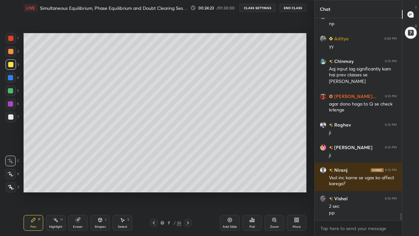
click at [188, 183] on icon at bounding box center [187, 222] width 5 height 5
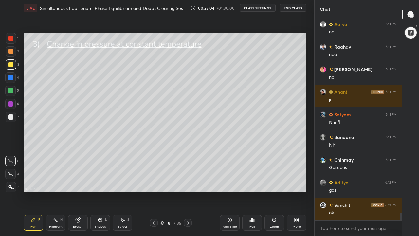
scroll to position [5215, 0]
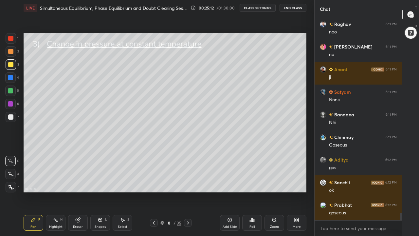
click at [12, 51] on div at bounding box center [10, 51] width 5 height 5
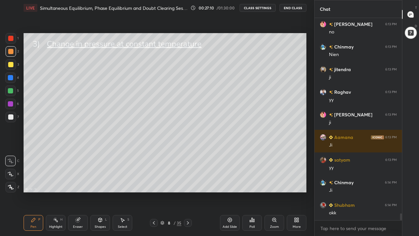
scroll to position [5659, 0]
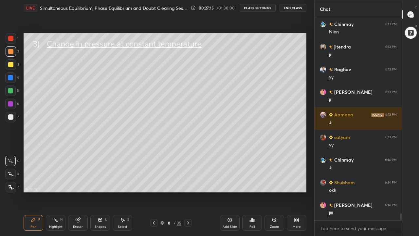
click at [188, 183] on icon at bounding box center [188, 222] width 2 height 3
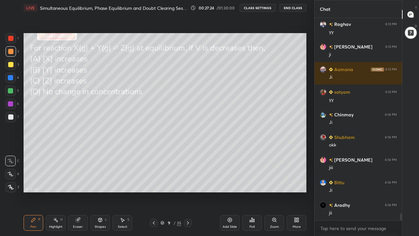
scroll to position [5739, 0]
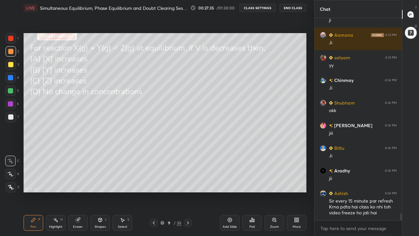
click at [12, 119] on div at bounding box center [10, 116] width 5 height 5
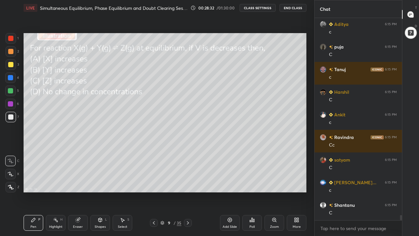
scroll to position [7492, 0]
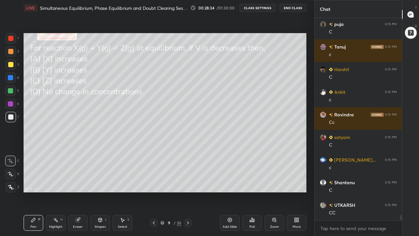
click at [10, 66] on div at bounding box center [10, 64] width 5 height 5
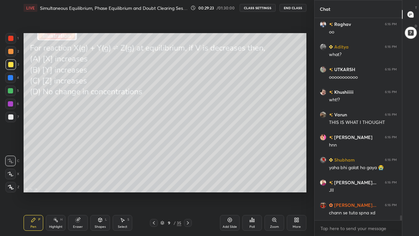
scroll to position [8289, 0]
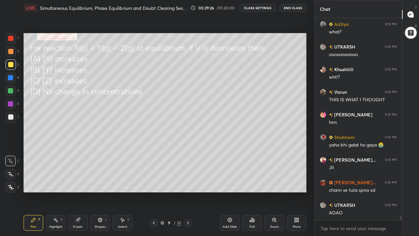
click at [12, 183] on icon at bounding box center [11, 187] width 6 height 5
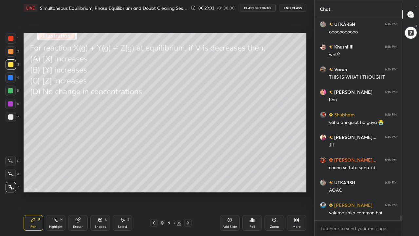
click at [12, 164] on div at bounding box center [10, 161] width 10 height 10
click at [188, 183] on icon at bounding box center [188, 222] width 2 height 3
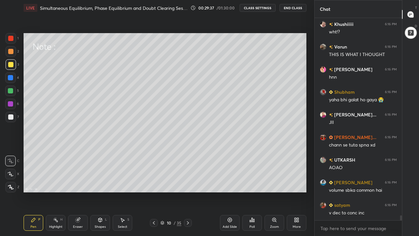
click at [11, 53] on div at bounding box center [10, 51] width 5 height 5
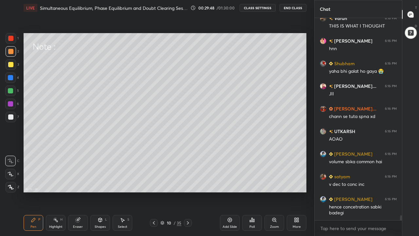
click at [11, 67] on div at bounding box center [10, 64] width 5 height 5
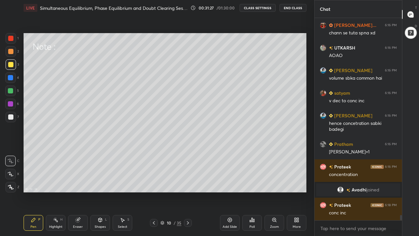
scroll to position [7548, 0]
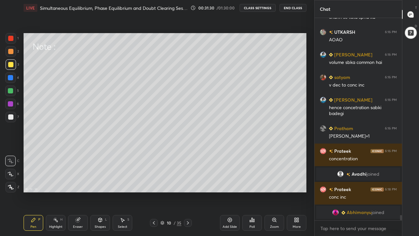
click at [76, 183] on div "Eraser" at bounding box center [78, 226] width 10 height 3
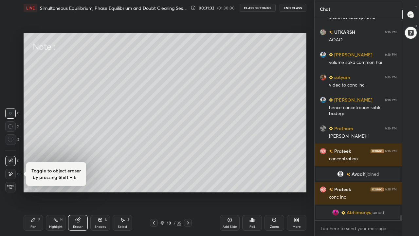
click at [37, 183] on div "Pen P" at bounding box center [34, 223] width 20 height 16
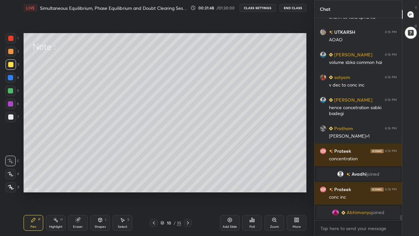
click at [98, 183] on div "Shapes L" at bounding box center [100, 223] width 20 height 16
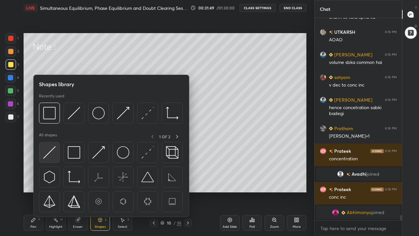
click at [54, 149] on img at bounding box center [49, 152] width 12 height 12
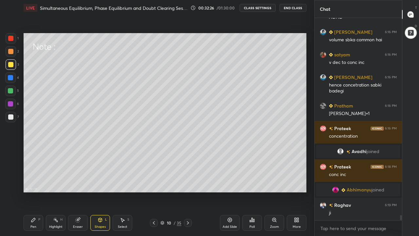
scroll to position [7587, 0]
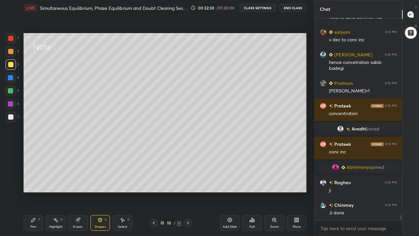
click at [11, 54] on div at bounding box center [11, 51] width 10 height 10
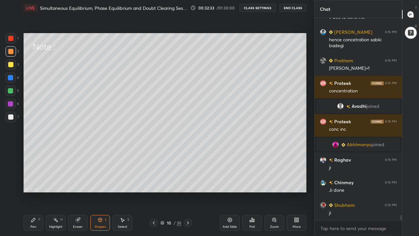
click at [35, 183] on icon at bounding box center [33, 220] width 4 height 4
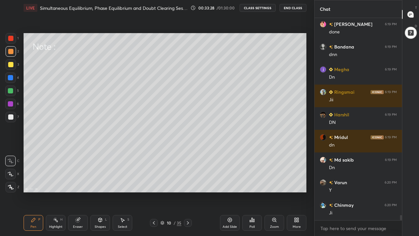
scroll to position [7836, 0]
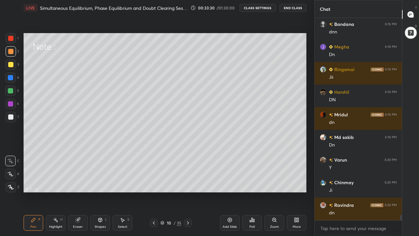
click at [154, 183] on icon at bounding box center [153, 222] width 5 height 5
click at [11, 66] on div at bounding box center [10, 64] width 5 height 5
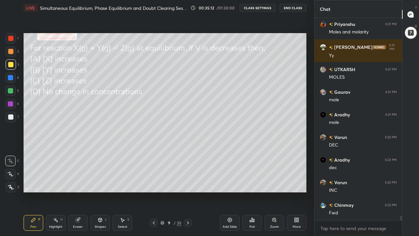
scroll to position [8814, 0]
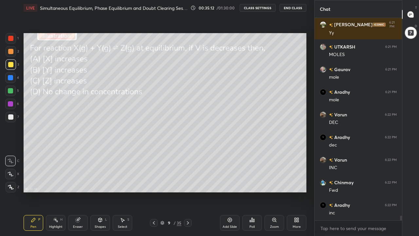
click at [11, 90] on div at bounding box center [10, 90] width 5 height 5
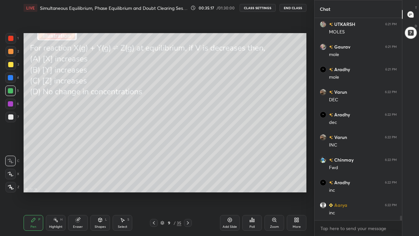
click at [10, 93] on div at bounding box center [10, 90] width 5 height 5
click at [12, 65] on div at bounding box center [10, 64] width 5 height 5
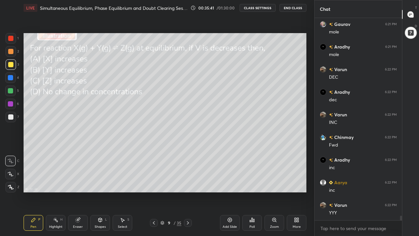
click at [11, 65] on div at bounding box center [10, 64] width 5 height 5
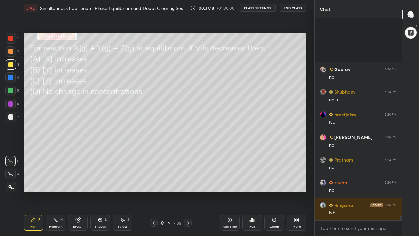
scroll to position [9419, 0]
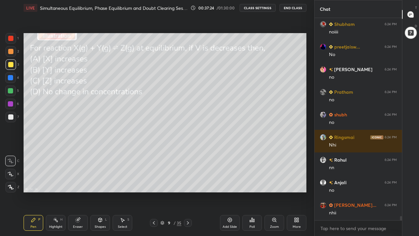
click at [188, 183] on icon at bounding box center [187, 222] width 5 height 5
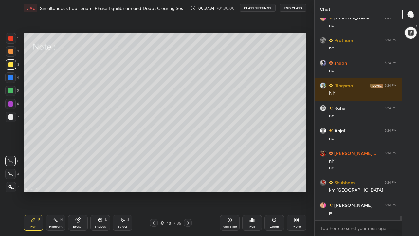
scroll to position [9493, 0]
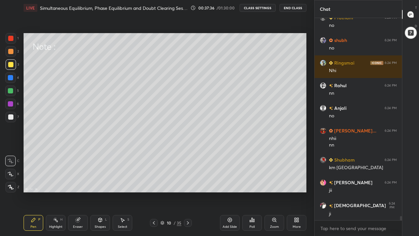
click at [188, 183] on icon at bounding box center [188, 222] width 2 height 3
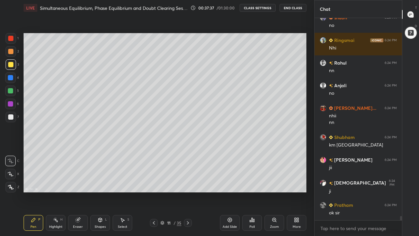
click at [14, 119] on div at bounding box center [11, 117] width 10 height 10
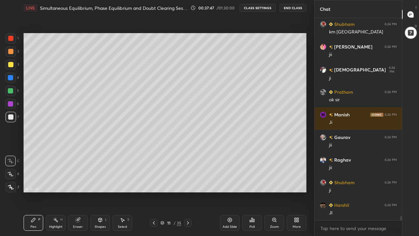
scroll to position [9663, 0]
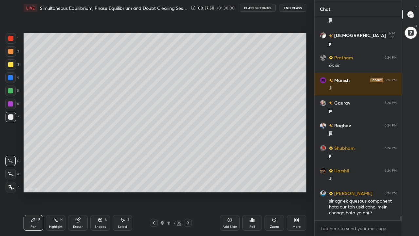
click at [11, 53] on div at bounding box center [10, 51] width 5 height 5
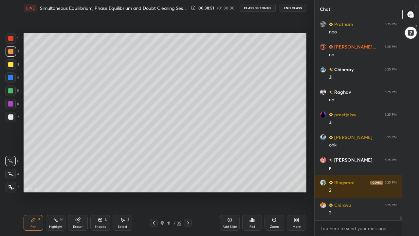
scroll to position [9979, 0]
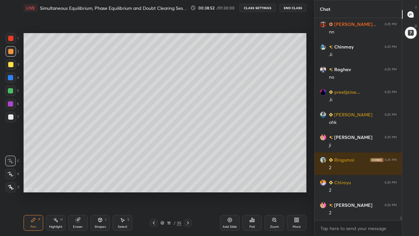
click at [11, 92] on div at bounding box center [10, 90] width 5 height 5
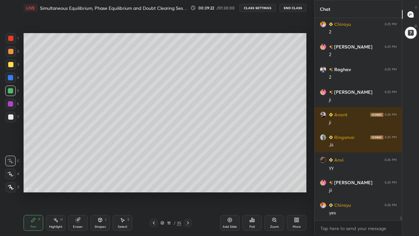
scroll to position [10160, 0]
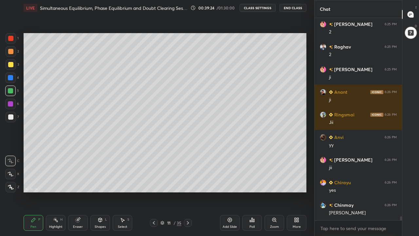
click at [11, 53] on div at bounding box center [10, 51] width 5 height 5
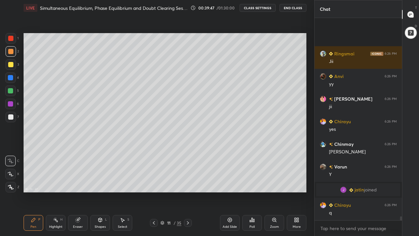
scroll to position [9805, 0]
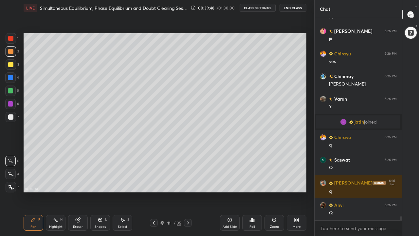
click at [11, 90] on div at bounding box center [10, 90] width 5 height 5
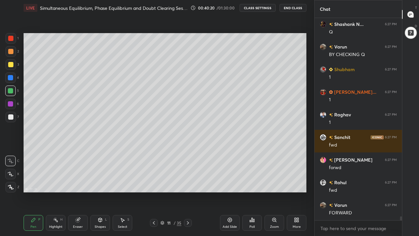
scroll to position [10280, 0]
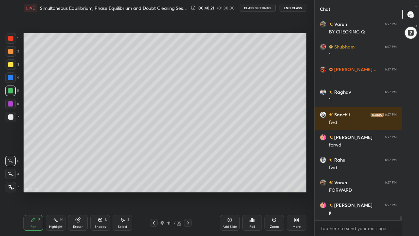
click at [11, 53] on div at bounding box center [10, 51] width 5 height 5
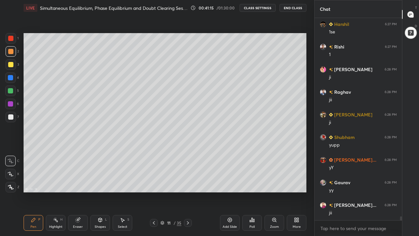
scroll to position [10615, 0]
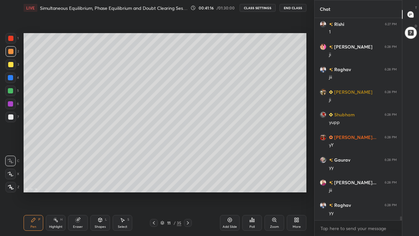
click at [14, 66] on div at bounding box center [11, 64] width 10 height 10
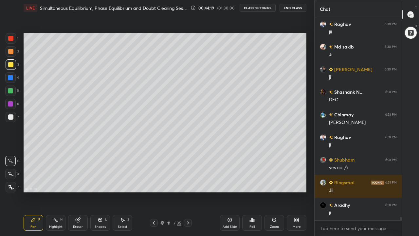
scroll to position [12401, 0]
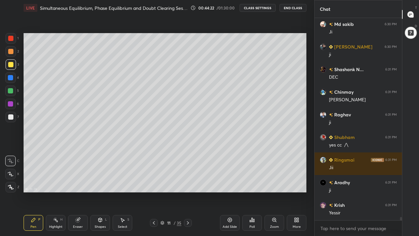
click at [153, 183] on icon at bounding box center [153, 222] width 5 height 5
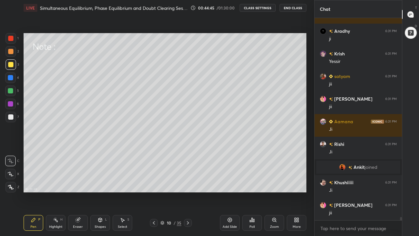
scroll to position [12059, 0]
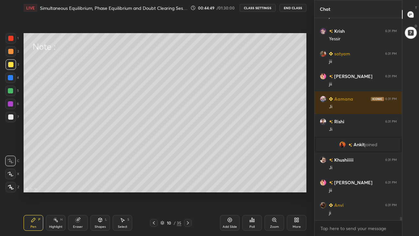
click at [188, 183] on icon at bounding box center [187, 222] width 5 height 5
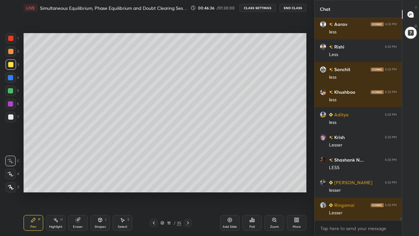
scroll to position [13727, 0]
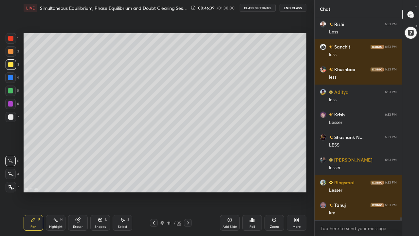
click at [154, 183] on icon at bounding box center [153, 222] width 5 height 5
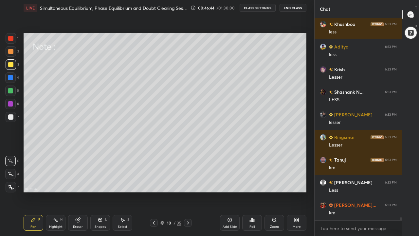
scroll to position [13795, 0]
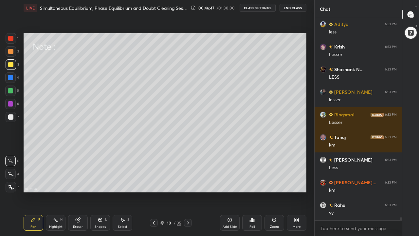
click at [188, 183] on icon at bounding box center [187, 222] width 5 height 5
click at [154, 183] on icon at bounding box center [153, 222] width 5 height 5
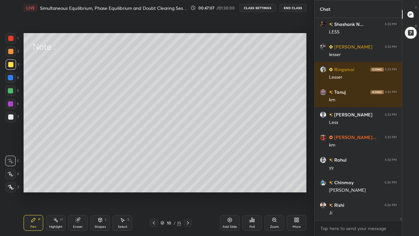
scroll to position [13863, 0]
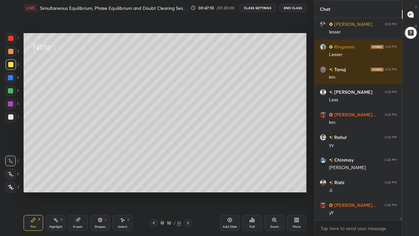
click at [187, 183] on icon at bounding box center [187, 222] width 5 height 5
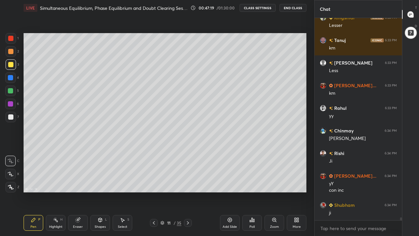
scroll to position [13914, 0]
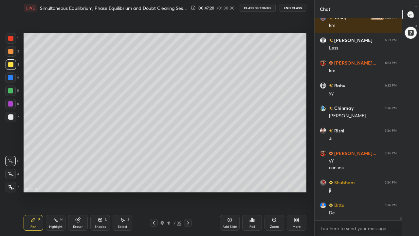
click at [185, 183] on div at bounding box center [188, 223] width 8 height 8
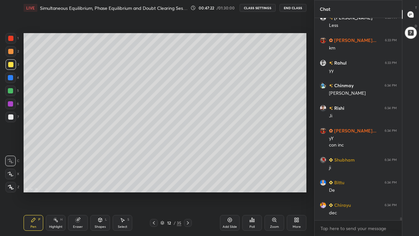
click at [188, 183] on icon at bounding box center [187, 222] width 5 height 5
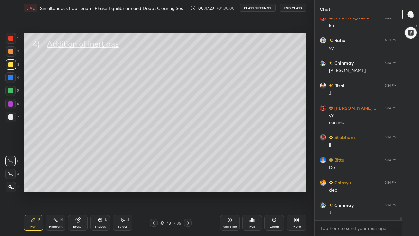
scroll to position [13982, 0]
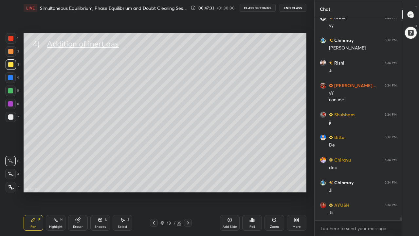
click at [11, 116] on div at bounding box center [10, 116] width 5 height 5
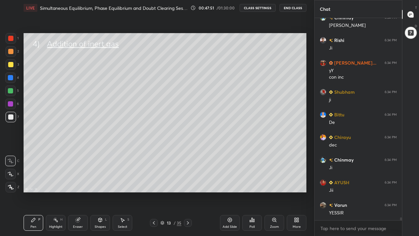
scroll to position [14027, 0]
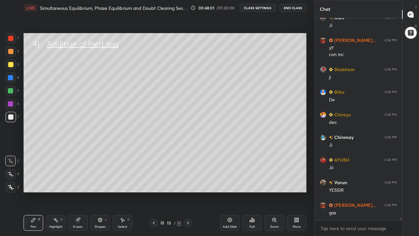
click at [10, 69] on div at bounding box center [11, 64] width 10 height 10
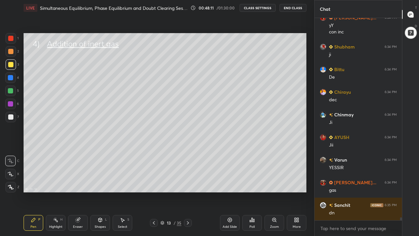
scroll to position [14073, 0]
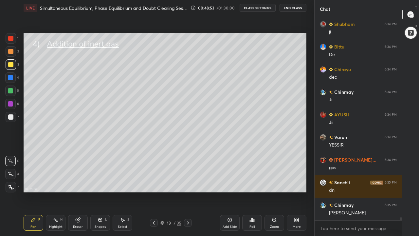
click at [98, 183] on div "Shapes L" at bounding box center [100, 223] width 20 height 16
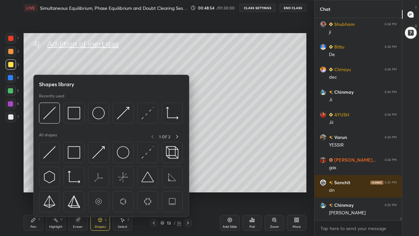
click at [77, 154] on img at bounding box center [74, 152] width 12 height 12
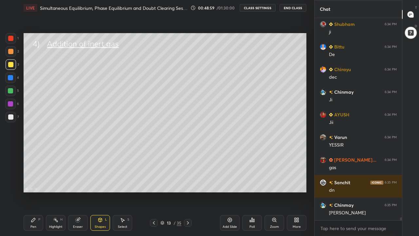
click at [37, 183] on div "Pen P" at bounding box center [34, 223] width 20 height 16
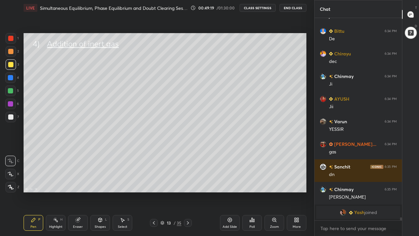
click at [12, 53] on div at bounding box center [10, 51] width 5 height 5
click at [100, 183] on div "Shapes L" at bounding box center [100, 223] width 20 height 16
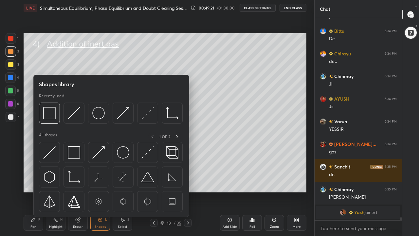
click at [78, 153] on img at bounding box center [74, 152] width 12 height 12
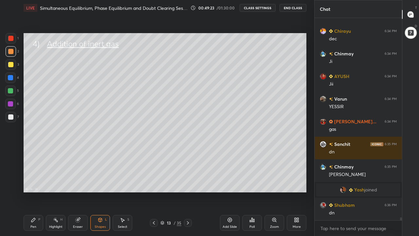
scroll to position [13527, 0]
click at [36, 183] on div "Pen P" at bounding box center [34, 223] width 20 height 16
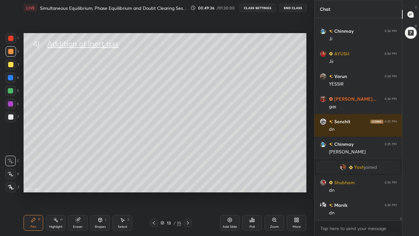
click at [9, 77] on div at bounding box center [10, 77] width 5 height 5
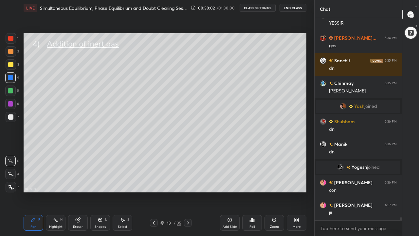
scroll to position [13621, 0]
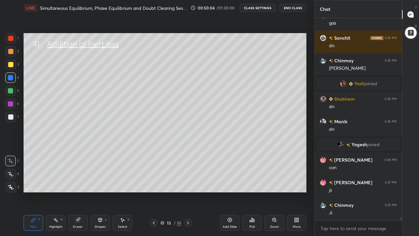
click at [162, 183] on icon at bounding box center [162, 223] width 4 height 4
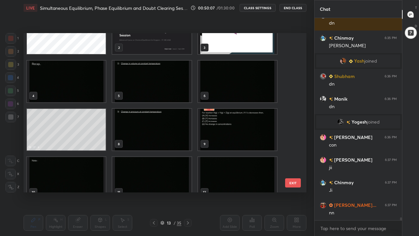
scroll to position [24, 0]
click at [225, 85] on img "grid" at bounding box center [237, 82] width 79 height 42
click at [224, 87] on img "grid" at bounding box center [237, 82] width 79 height 42
click at [223, 89] on img "grid" at bounding box center [237, 82] width 79 height 42
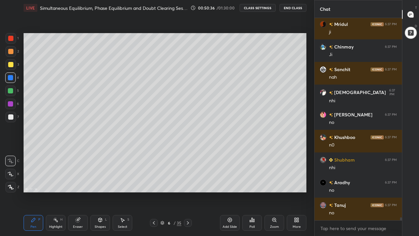
scroll to position [13914, 0]
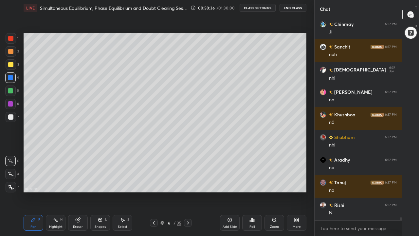
click at [162, 183] on icon at bounding box center [162, 223] width 4 height 4
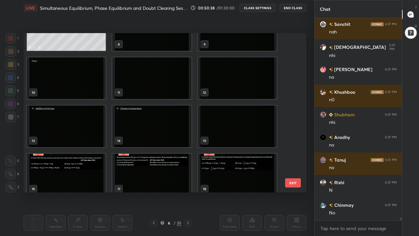
scroll to position [141, 0]
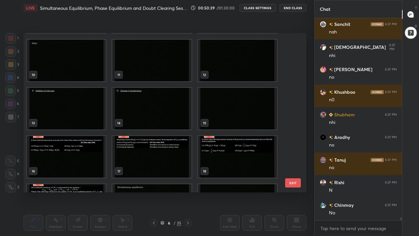
click at [87, 111] on img "grid" at bounding box center [66, 109] width 79 height 42
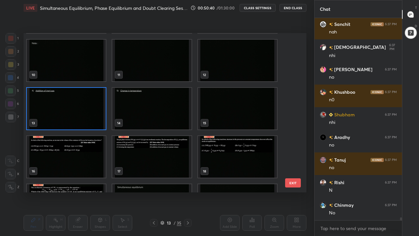
click at [87, 111] on img "grid" at bounding box center [66, 109] width 79 height 42
click at [88, 112] on img "grid" at bounding box center [66, 109] width 79 height 42
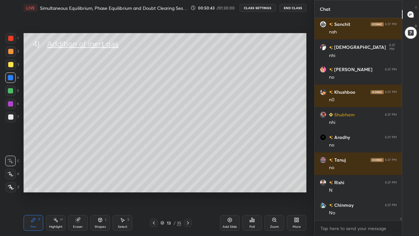
click at [12, 51] on div at bounding box center [10, 51] width 5 height 5
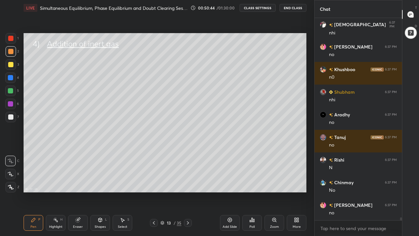
click at [99, 183] on div "Shapes L" at bounding box center [100, 223] width 20 height 16
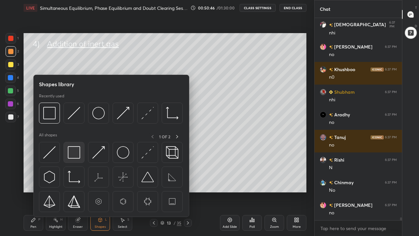
click at [76, 155] on img at bounding box center [74, 152] width 12 height 12
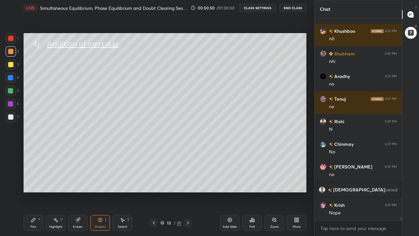
scroll to position [13874, 0]
click at [80, 183] on div "Eraser" at bounding box center [78, 223] width 20 height 16
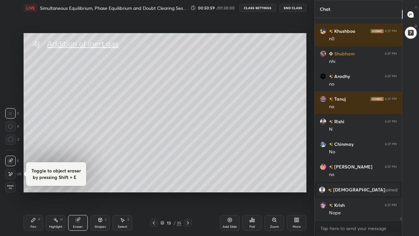
scroll to position [13896, 0]
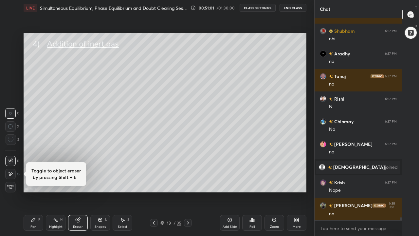
click at [36, 183] on div "Pen P" at bounding box center [34, 223] width 20 height 16
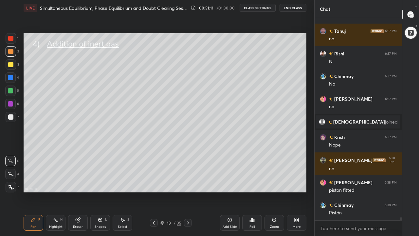
scroll to position [13964, 0]
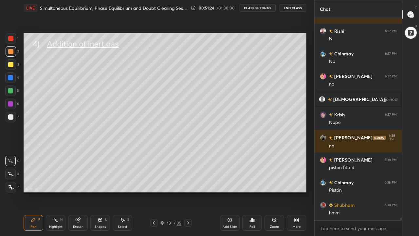
click at [12, 78] on div at bounding box center [10, 77] width 5 height 5
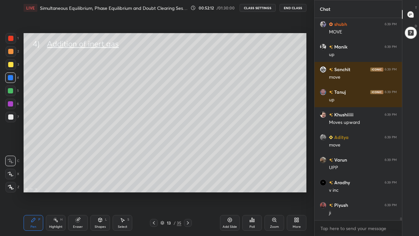
scroll to position [14371, 0]
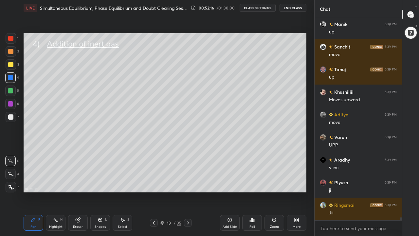
click at [12, 65] on div at bounding box center [10, 64] width 5 height 5
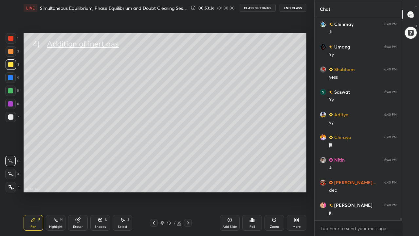
scroll to position [14806, 0]
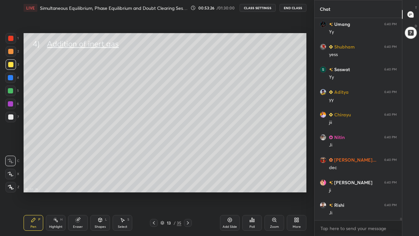
click at [187, 183] on div at bounding box center [188, 223] width 8 height 8
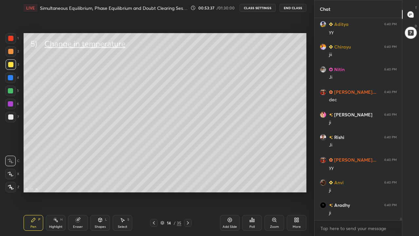
scroll to position [14897, 0]
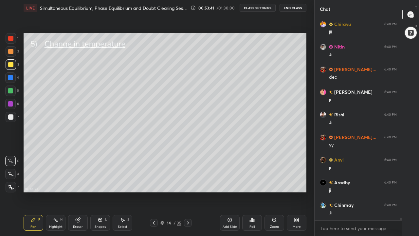
click at [9, 67] on div at bounding box center [11, 64] width 10 height 10
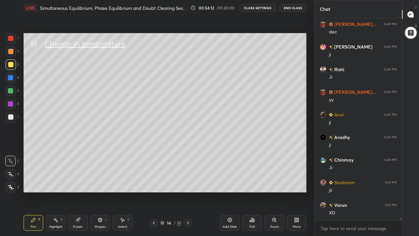
scroll to position [14964, 0]
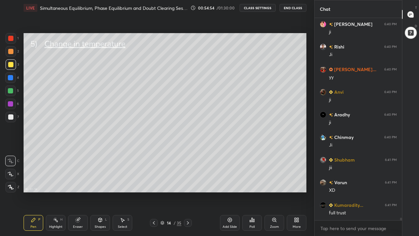
click at [11, 52] on div at bounding box center [10, 51] width 5 height 5
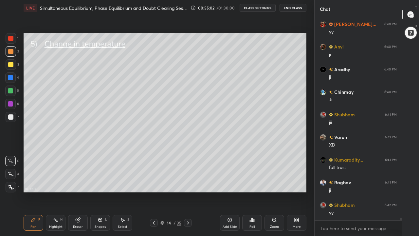
scroll to position [15032, 0]
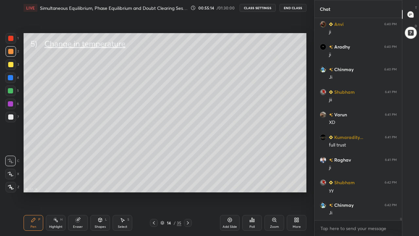
click at [12, 65] on div at bounding box center [10, 64] width 5 height 5
click at [101, 183] on icon at bounding box center [101, 220] width 4 height 4
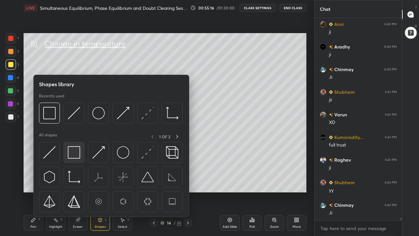
click at [76, 154] on img at bounding box center [74, 152] width 12 height 12
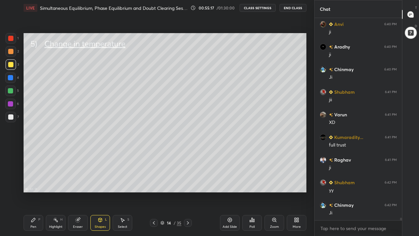
scroll to position [15055, 0]
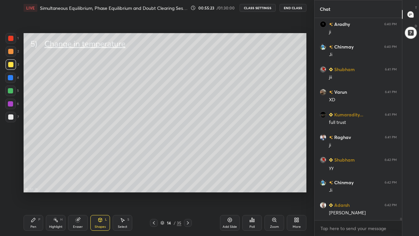
click at [29, 183] on div "Pen P" at bounding box center [34, 223] width 20 height 16
click at [162, 183] on icon at bounding box center [162, 222] width 3 height 2
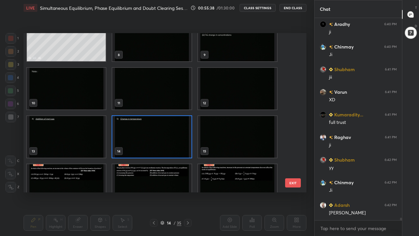
scroll to position [113, 0]
click at [169, 144] on img "grid" at bounding box center [151, 137] width 79 height 42
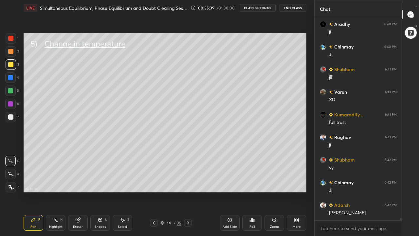
click at [169, 144] on img "grid" at bounding box center [151, 137] width 79 height 42
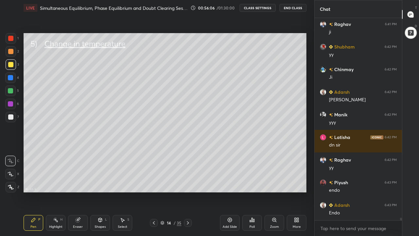
scroll to position [15213, 0]
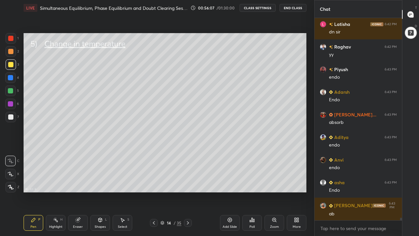
click at [188, 183] on icon at bounding box center [188, 222] width 2 height 3
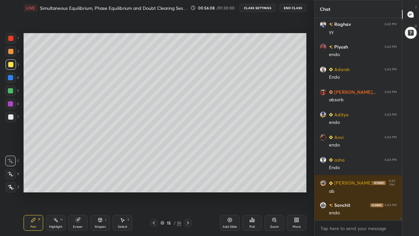
click at [11, 118] on div at bounding box center [10, 116] width 5 height 5
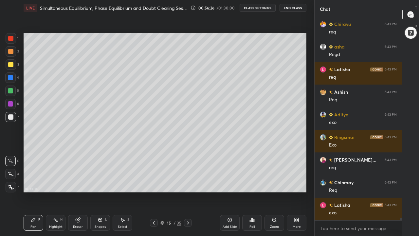
scroll to position [15552, 0]
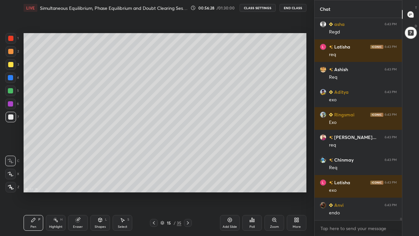
click at [11, 53] on div at bounding box center [10, 51] width 5 height 5
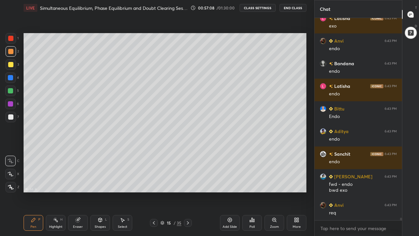
scroll to position [15739, 0]
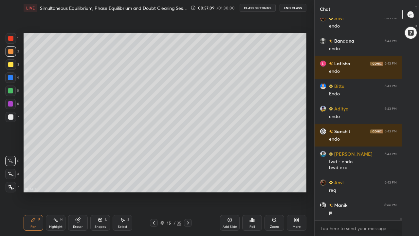
click at [13, 91] on div at bounding box center [10, 90] width 5 height 5
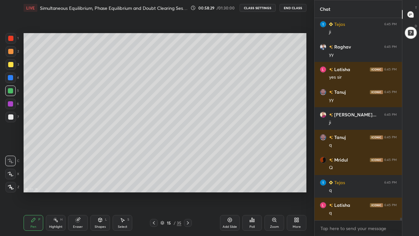
scroll to position [15535, 0]
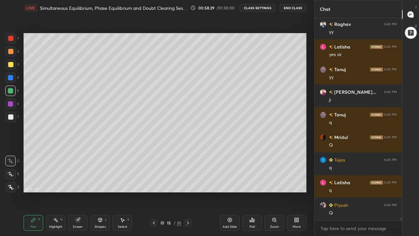
click at [157, 183] on div at bounding box center [154, 223] width 8 height 8
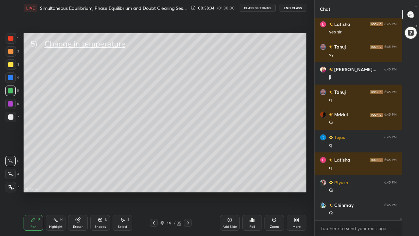
click at [188, 183] on icon at bounding box center [188, 222] width 2 height 3
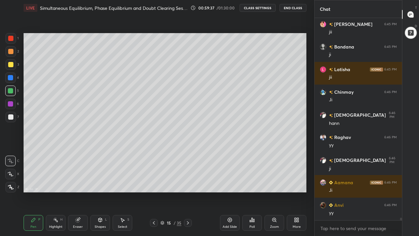
scroll to position [15942, 0]
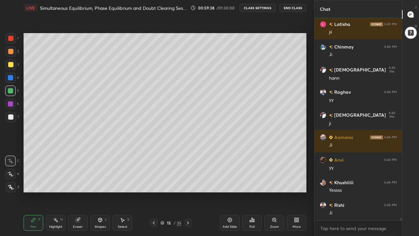
click at [187, 183] on icon at bounding box center [187, 222] width 5 height 5
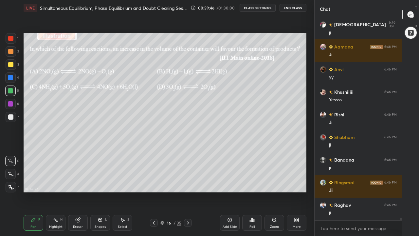
scroll to position [16077, 0]
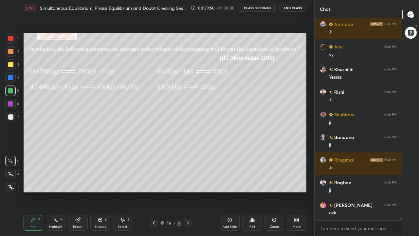
click at [255, 183] on div "Poll" at bounding box center [252, 223] width 20 height 16
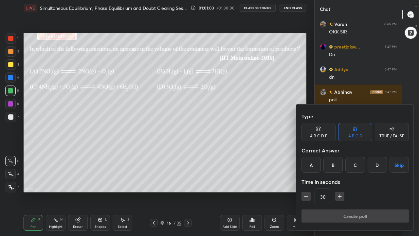
scroll to position [16303, 0]
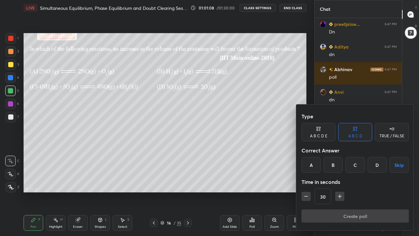
click at [310, 161] on div "A" at bounding box center [311, 165] width 19 height 16
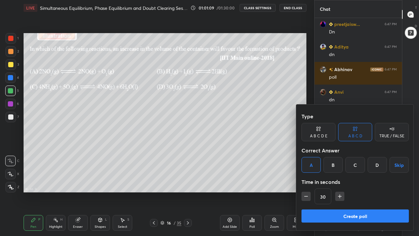
click at [339, 183] on button "Create poll" at bounding box center [355, 215] width 107 height 13
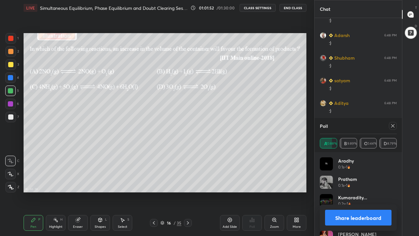
scroll to position [16631, 0]
click at [393, 126] on icon at bounding box center [392, 125] width 3 height 3
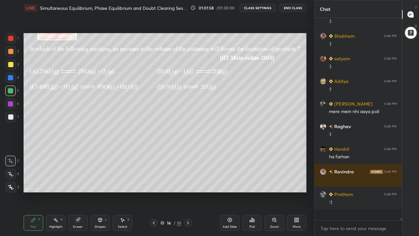
scroll to position [197, 85]
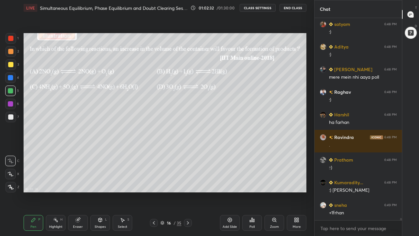
click at [81, 183] on div "Eraser" at bounding box center [78, 226] width 10 height 3
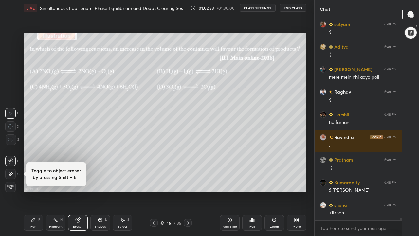
scroll to position [16688, 0]
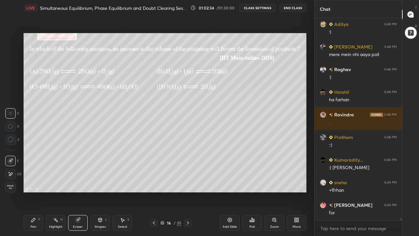
click at [35, 183] on div "Pen" at bounding box center [33, 226] width 6 height 3
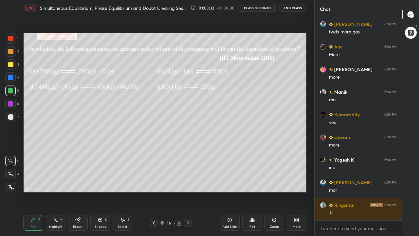
scroll to position [17117, 0]
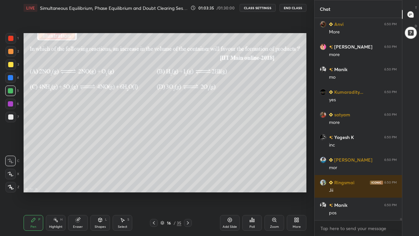
click at [12, 66] on div at bounding box center [10, 64] width 5 height 5
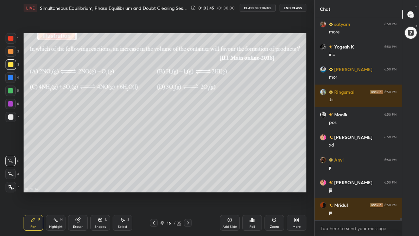
scroll to position [17252, 0]
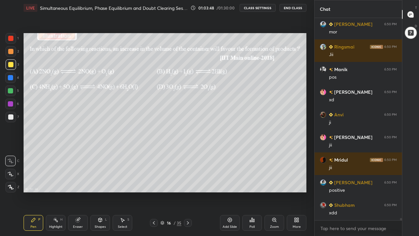
click at [78, 183] on div "Eraser" at bounding box center [78, 223] width 20 height 16
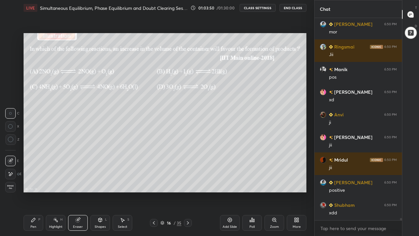
click at [35, 183] on div "Pen" at bounding box center [33, 226] width 6 height 3
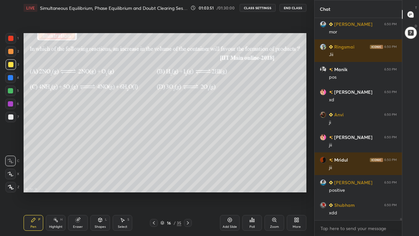
click at [11, 183] on icon at bounding box center [11, 187] width 6 height 5
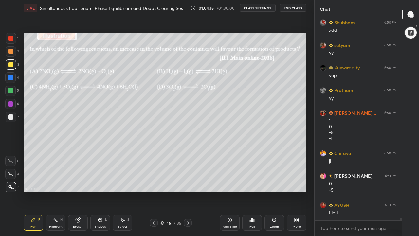
scroll to position [17458, 0]
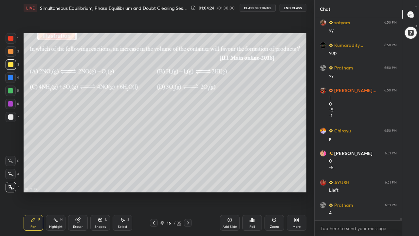
click at [11, 160] on icon at bounding box center [11, 161] width 6 height 5
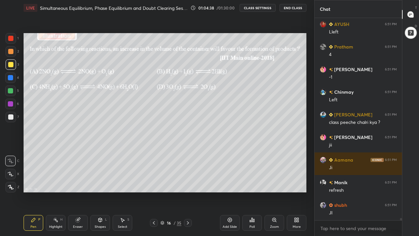
scroll to position [17661, 0]
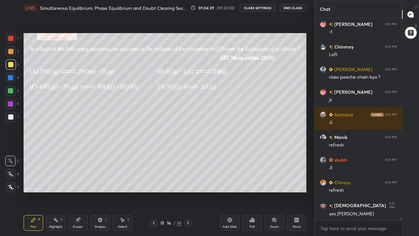
click at [187, 183] on icon at bounding box center [187, 222] width 5 height 5
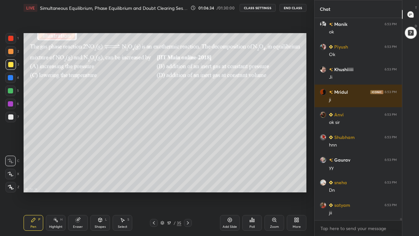
scroll to position [18283, 0]
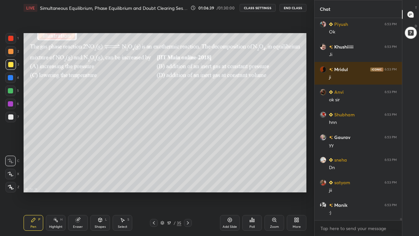
click at [251, 183] on div "Poll" at bounding box center [252, 223] width 20 height 16
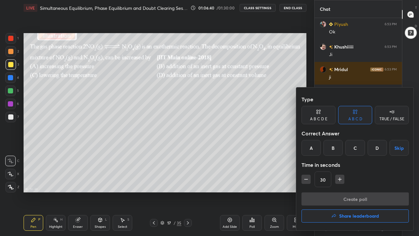
click at [336, 150] on div "B" at bounding box center [333, 148] width 19 height 16
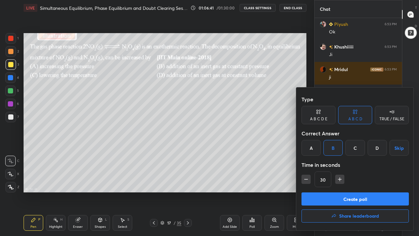
click at [347, 183] on button "Create poll" at bounding box center [355, 198] width 107 height 13
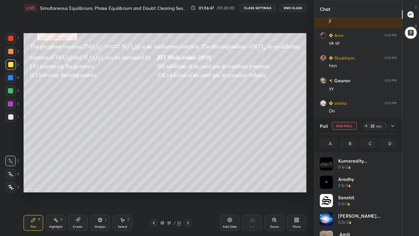
scroll to position [18362, 0]
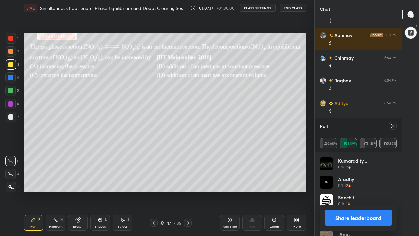
click at [394, 125] on icon at bounding box center [392, 125] width 5 height 5
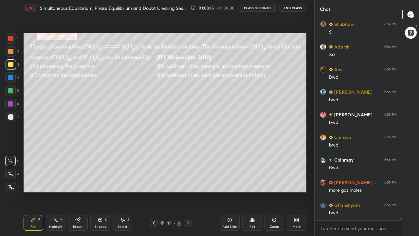
scroll to position [18018, 0]
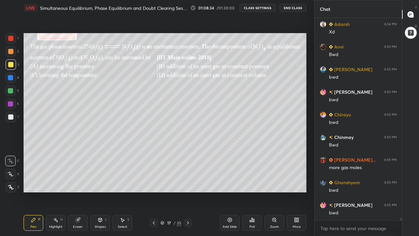
click at [10, 183] on icon at bounding box center [10, 187] width 5 height 4
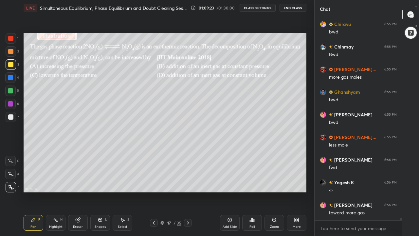
scroll to position [18131, 0]
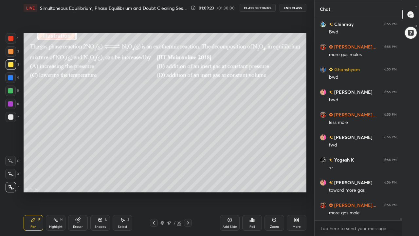
click at [12, 53] on div at bounding box center [10, 51] width 5 height 5
click at [9, 65] on div at bounding box center [10, 64] width 5 height 5
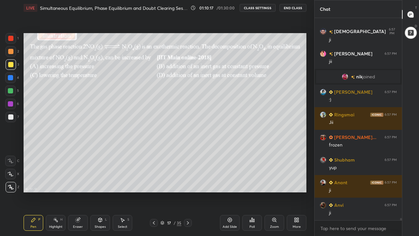
scroll to position [18438, 0]
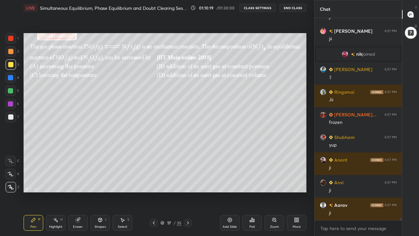
click at [188, 183] on icon at bounding box center [187, 222] width 5 height 5
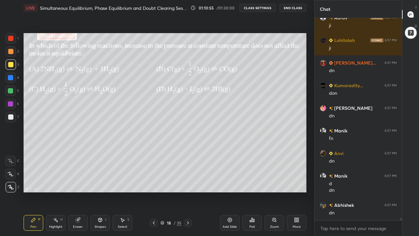
scroll to position [18648, 0]
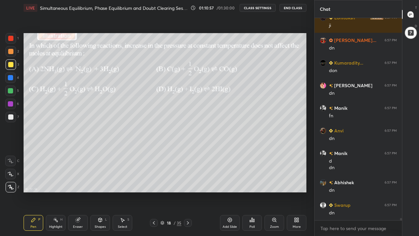
click at [253, 183] on div "Poll" at bounding box center [252, 226] width 5 height 3
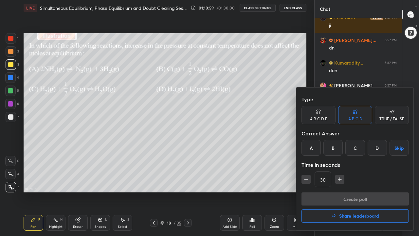
click at [379, 149] on div "D" at bounding box center [377, 148] width 19 height 16
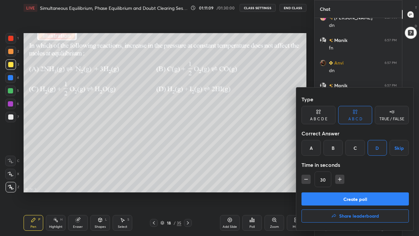
scroll to position [18738, 0]
click at [359, 183] on button "Create poll" at bounding box center [355, 198] width 107 height 13
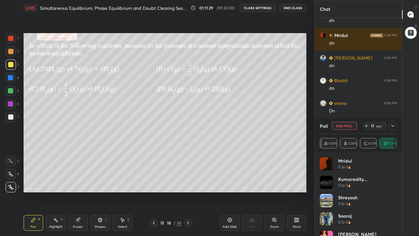
scroll to position [18863, 0]
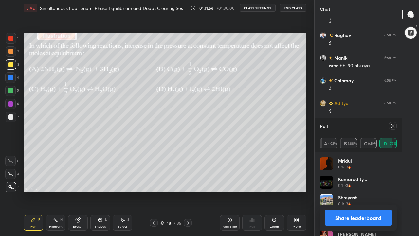
click at [393, 126] on icon at bounding box center [392, 125] width 5 height 5
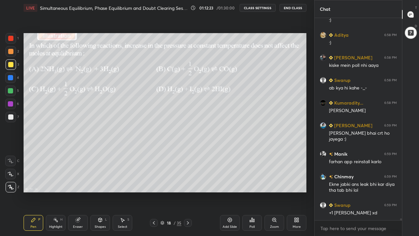
scroll to position [19112, 0]
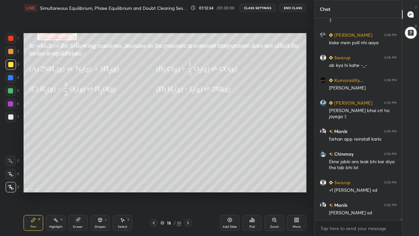
click at [11, 91] on div at bounding box center [10, 90] width 5 height 5
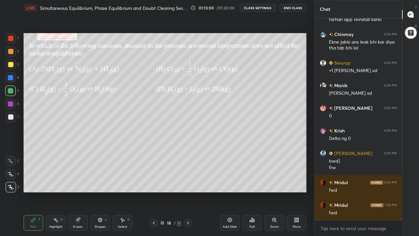
scroll to position [19254, 0]
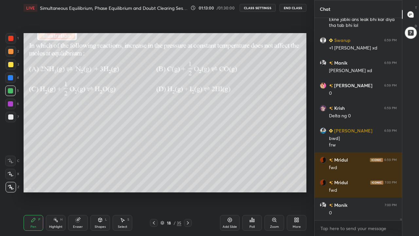
click at [12, 161] on icon at bounding box center [11, 161] width 6 height 5
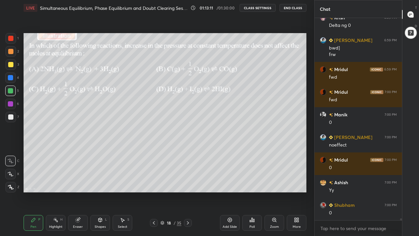
scroll to position [19367, 0]
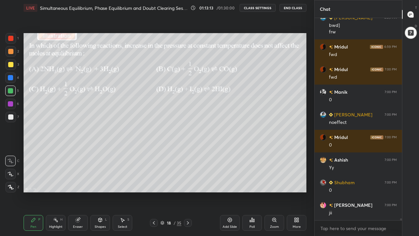
click at [192, 183] on div at bounding box center [188, 223] width 8 height 8
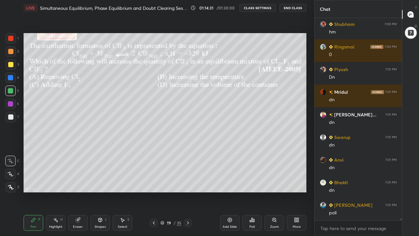
scroll to position [19706, 0]
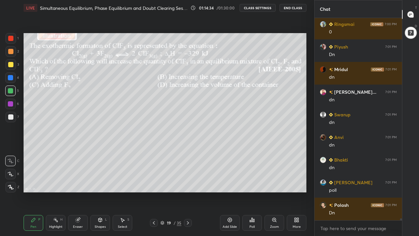
click at [254, 183] on div "Poll" at bounding box center [252, 226] width 5 height 3
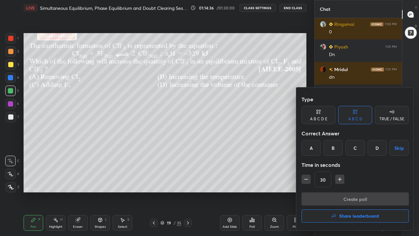
click at [356, 148] on div "C" at bounding box center [355, 148] width 19 height 16
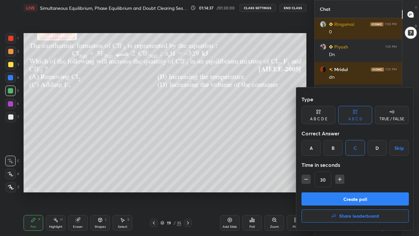
click at [350, 183] on button "Create poll" at bounding box center [355, 198] width 107 height 13
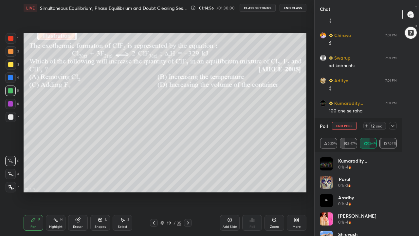
scroll to position [20011, 0]
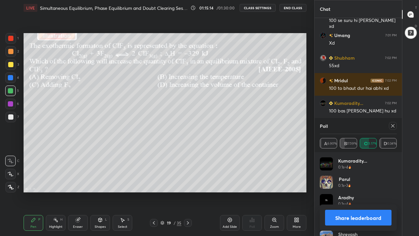
click at [393, 126] on icon at bounding box center [392, 125] width 3 height 3
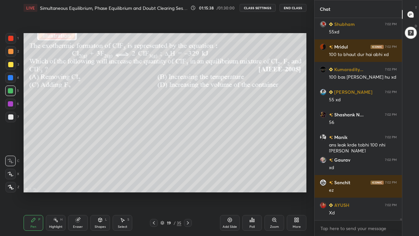
click at [11, 66] on div at bounding box center [10, 64] width 5 height 5
click at [13, 183] on icon at bounding box center [11, 187] width 6 height 5
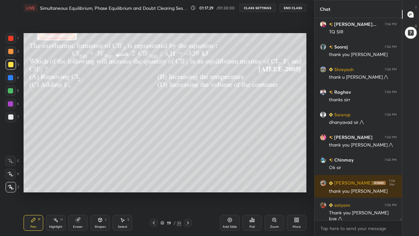
scroll to position [21464, 0]
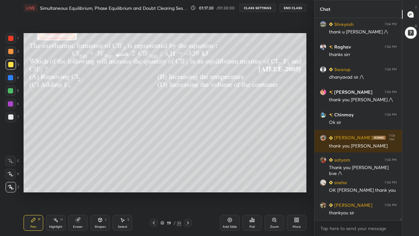
click at [298, 9] on button "End Class" at bounding box center [293, 8] width 27 height 8
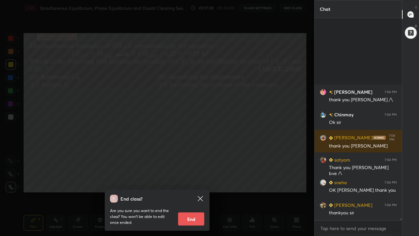
scroll to position [21555, 0]
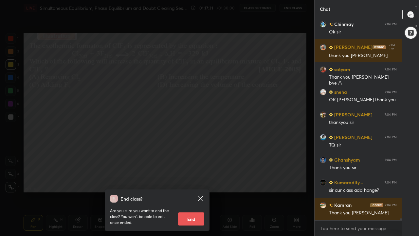
click at [195, 183] on button "End" at bounding box center [191, 218] width 26 height 13
type textarea "x"
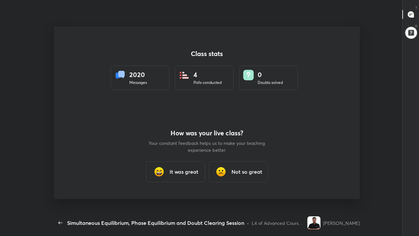
scroll to position [2, 0]
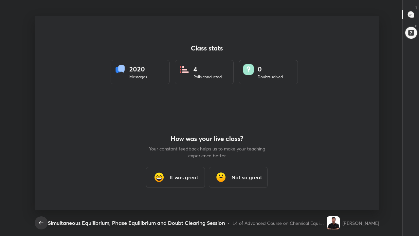
click at [39, 183] on icon "button" at bounding box center [41, 223] width 8 height 8
